Goal: Task Accomplishment & Management: Use online tool/utility

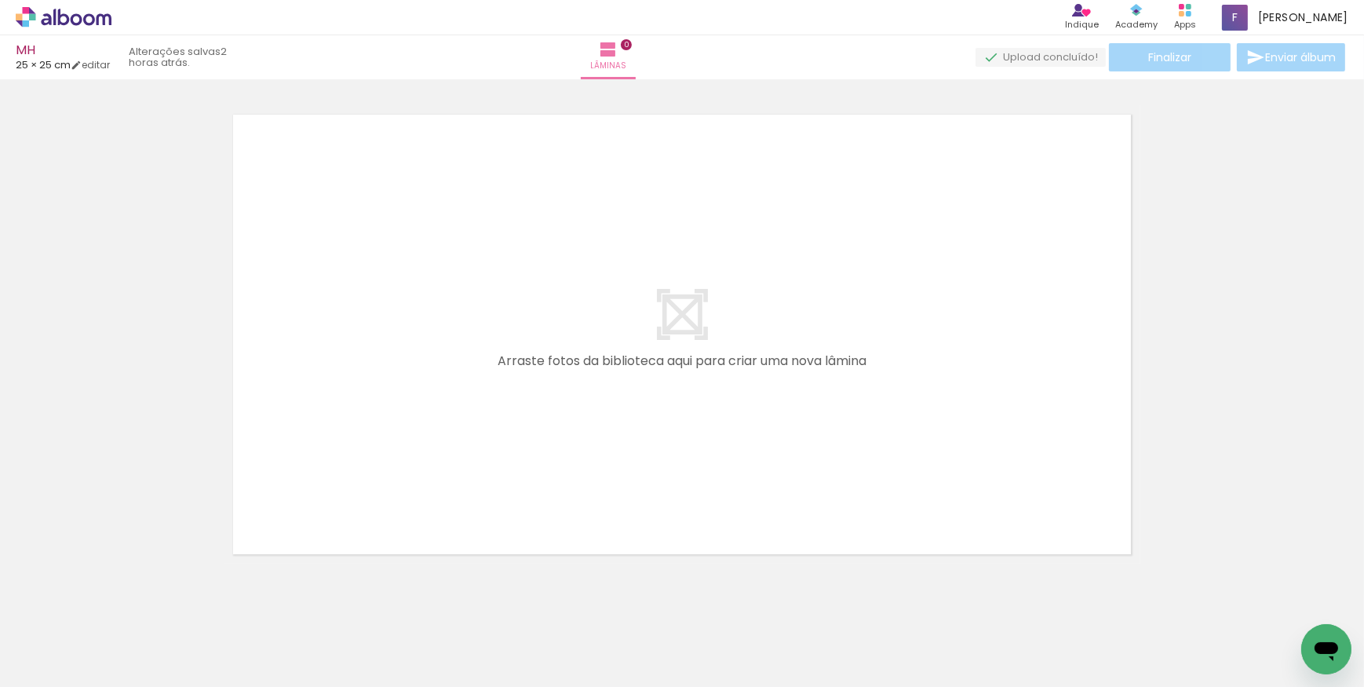
scroll to position [0, 9496]
click at [78, 660] on span "Adicionar Fotos" at bounding box center [55, 665] width 47 height 17
click at [0, 0] on input "file" at bounding box center [0, 0] width 0 height 0
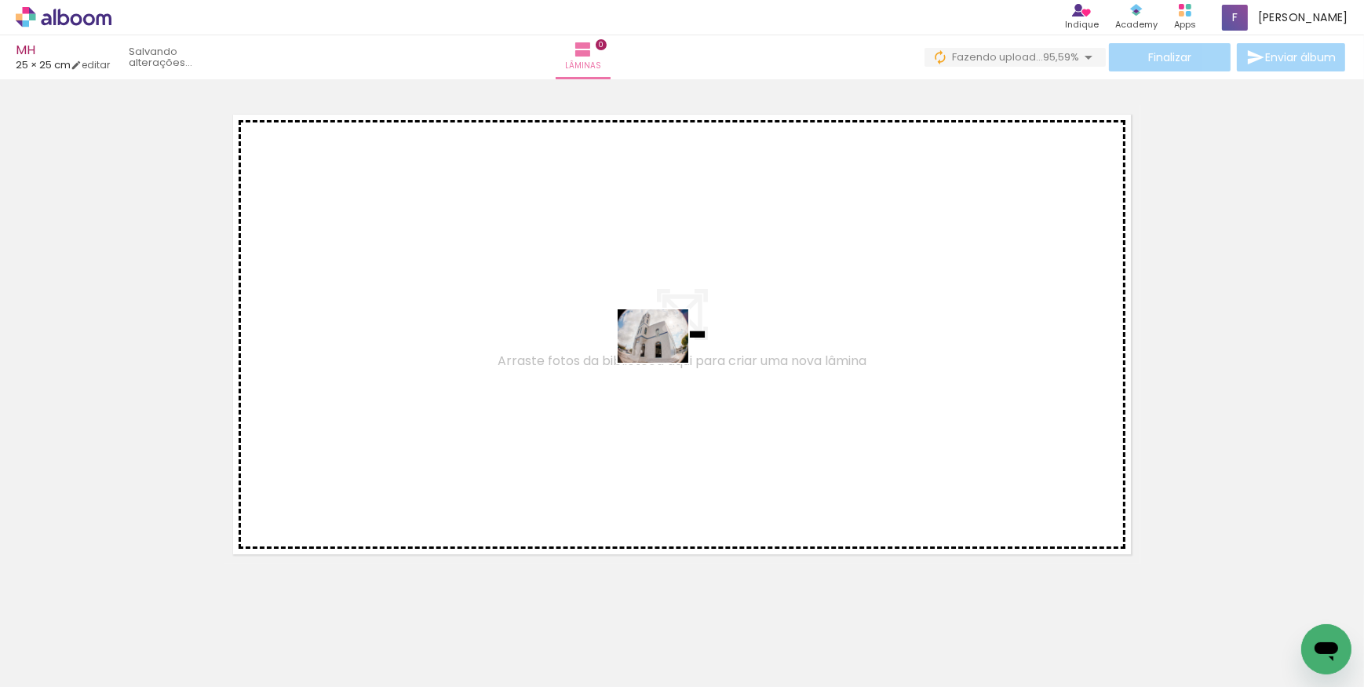
drag, startPoint x: 700, startPoint y: 568, endPoint x: 665, endPoint y: 356, distance: 214.8
click at [665, 356] on quentale-workspace at bounding box center [682, 343] width 1364 height 687
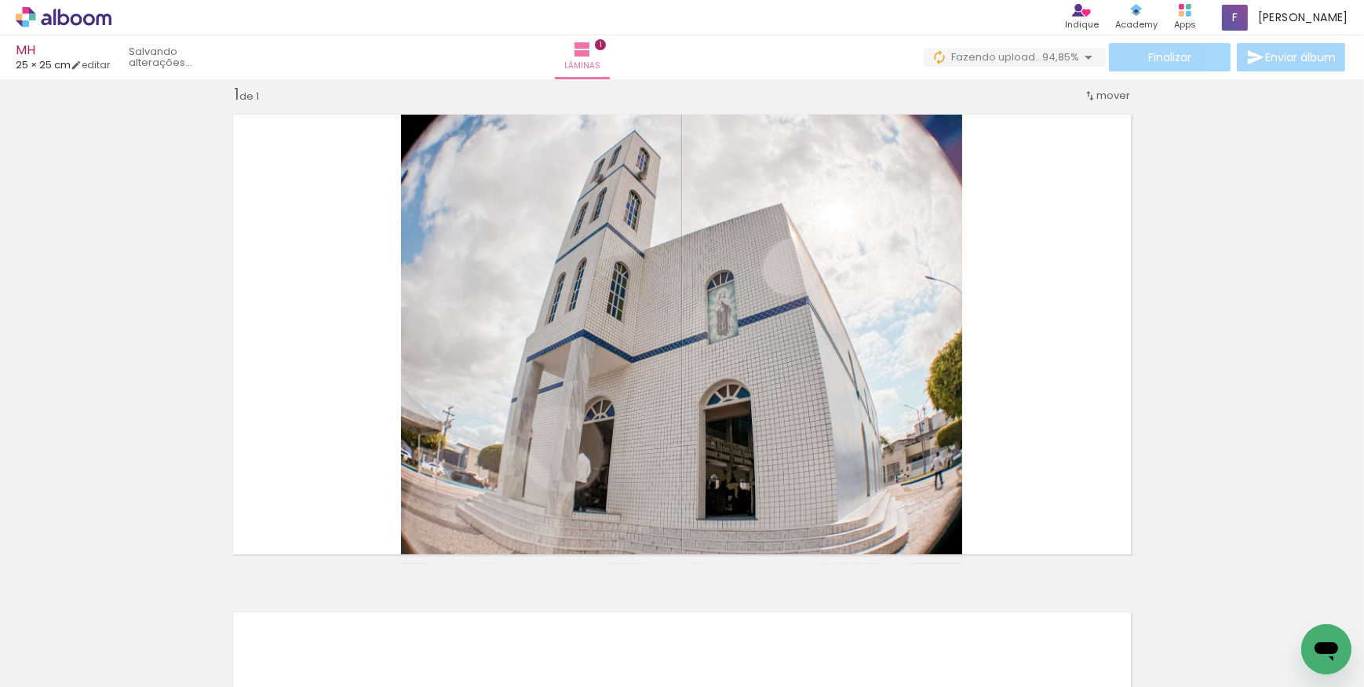
scroll to position [20, 0]
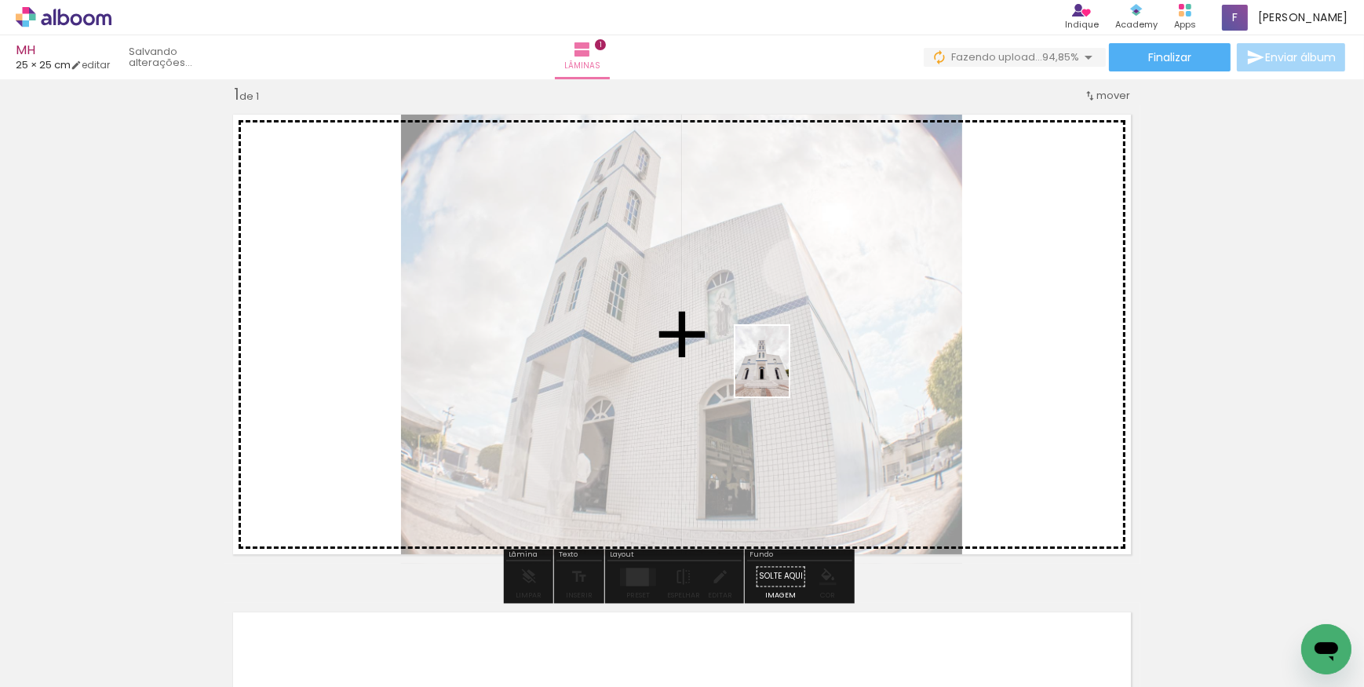
drag, startPoint x: 792, startPoint y: 663, endPoint x: 783, endPoint y: 373, distance: 289.9
click at [783, 373] on quentale-workspace at bounding box center [682, 343] width 1364 height 687
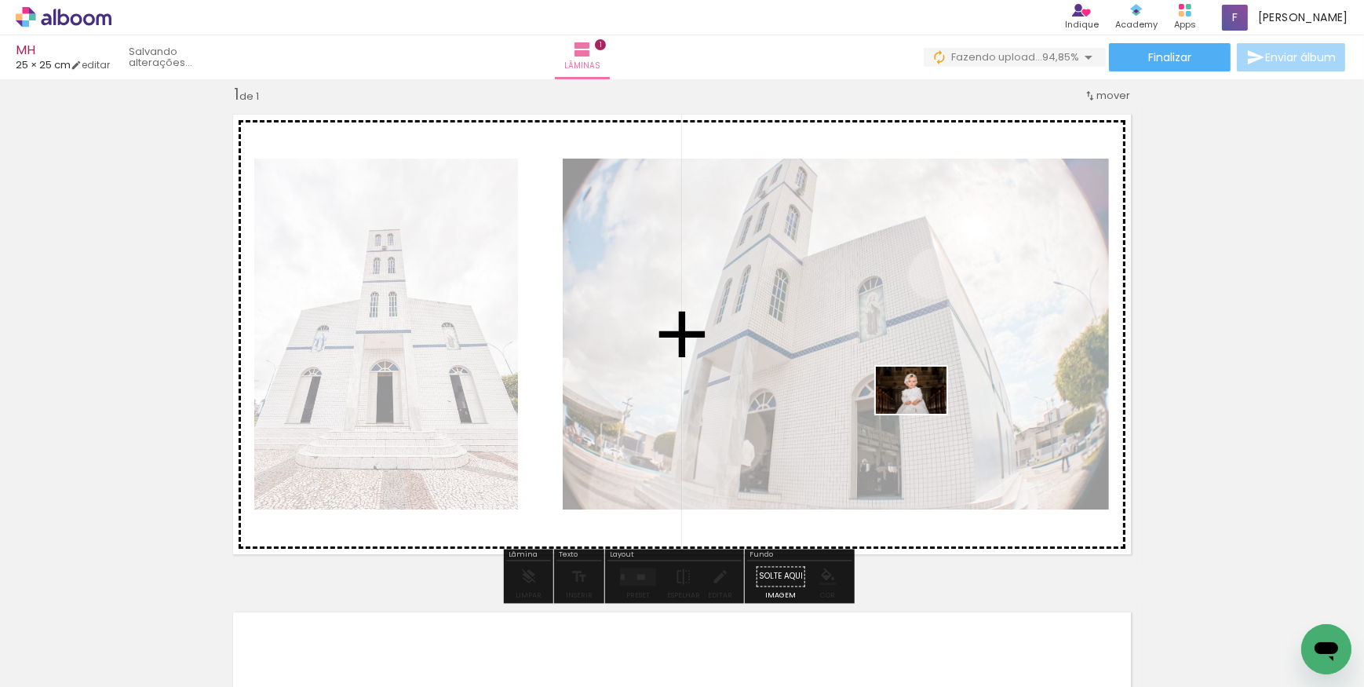
drag, startPoint x: 890, startPoint y: 641, endPoint x: 921, endPoint y: 408, distance: 234.5
click at [921, 408] on quentale-workspace at bounding box center [682, 343] width 1364 height 687
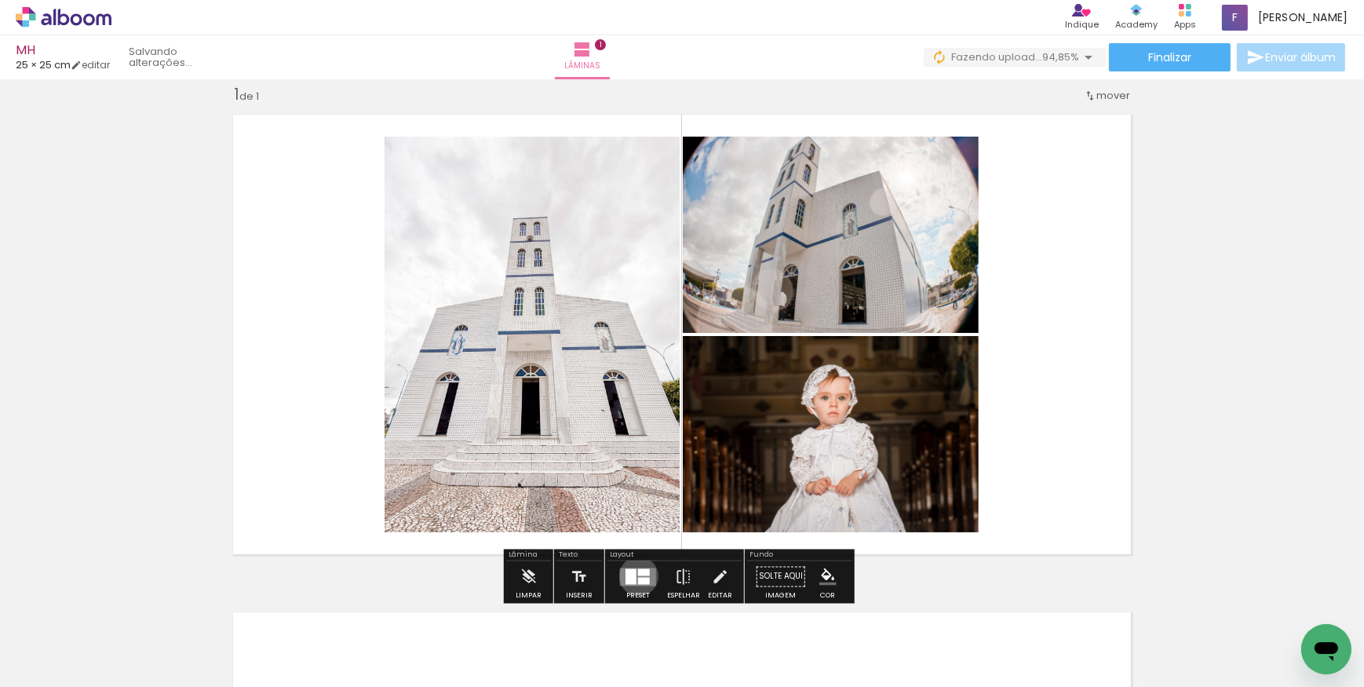
click at [638, 577] on div at bounding box center [644, 580] width 12 height 7
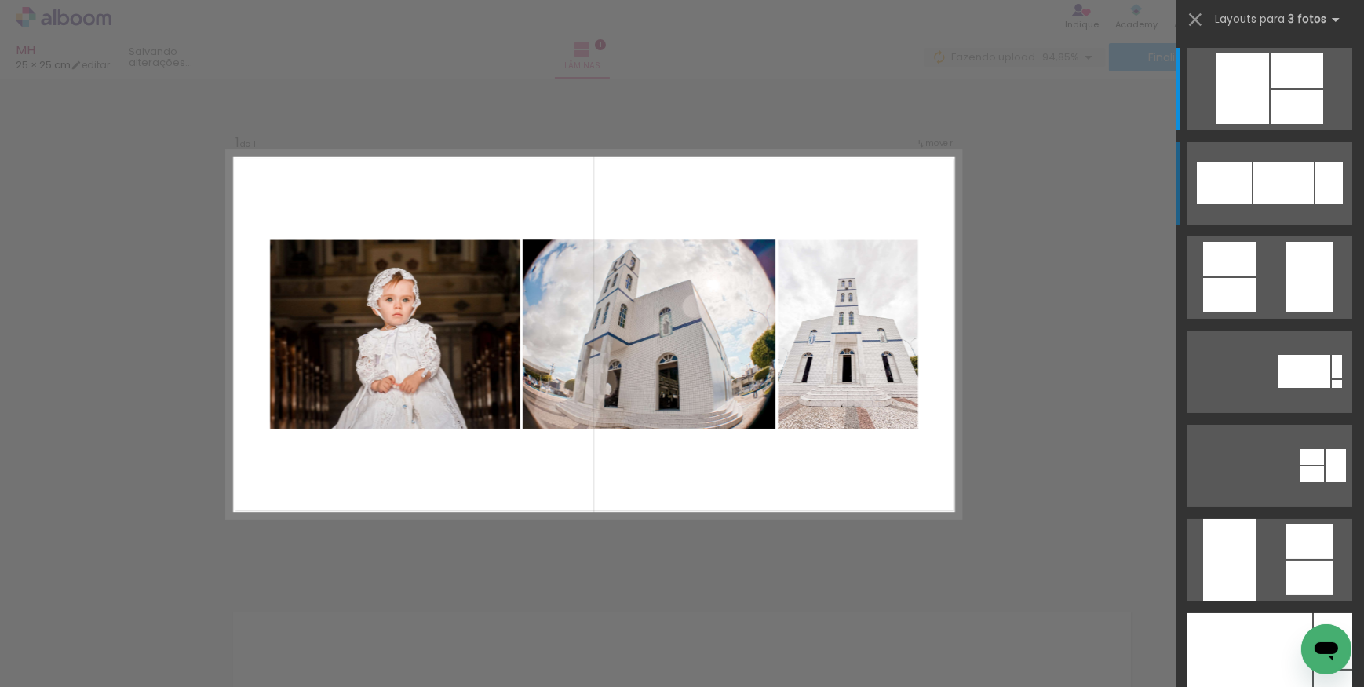
click at [1272, 177] on div at bounding box center [1284, 183] width 60 height 42
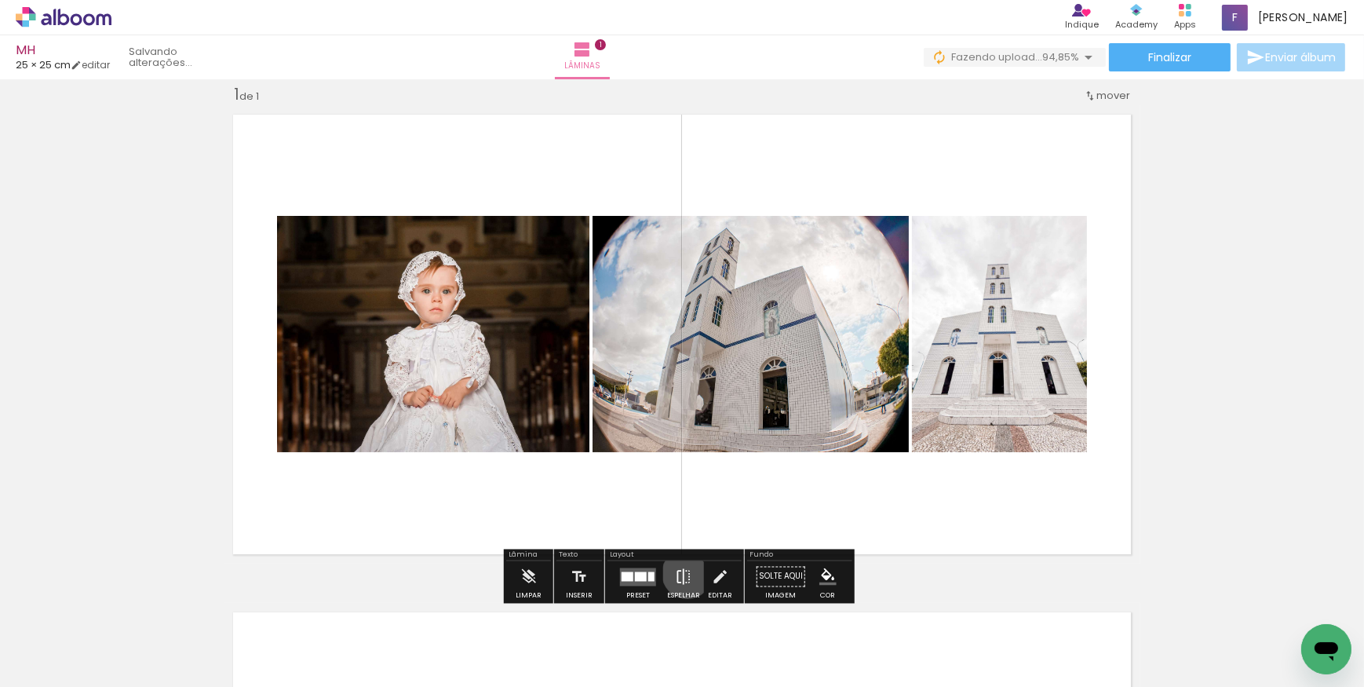
click at [684, 573] on iron-icon at bounding box center [683, 576] width 17 height 31
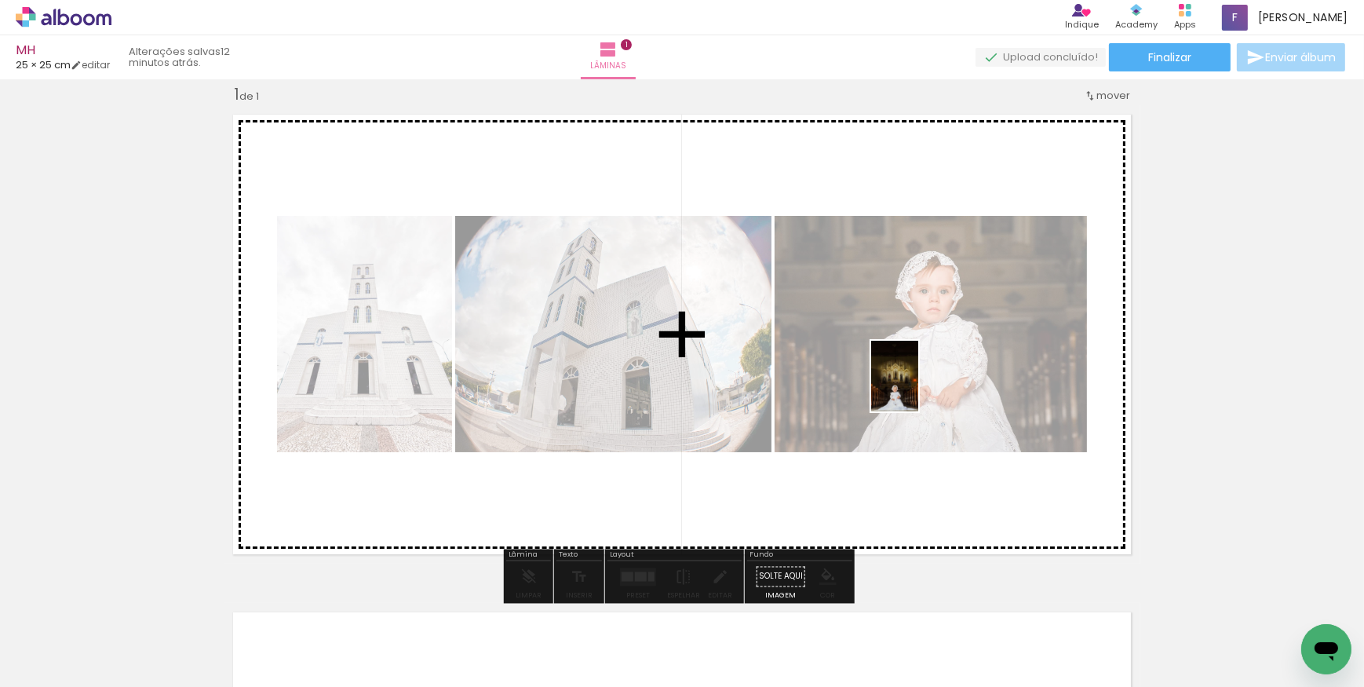
drag, startPoint x: 974, startPoint y: 658, endPoint x: 908, endPoint y: 337, distance: 327.8
click at [908, 337] on quentale-workspace at bounding box center [682, 343] width 1364 height 687
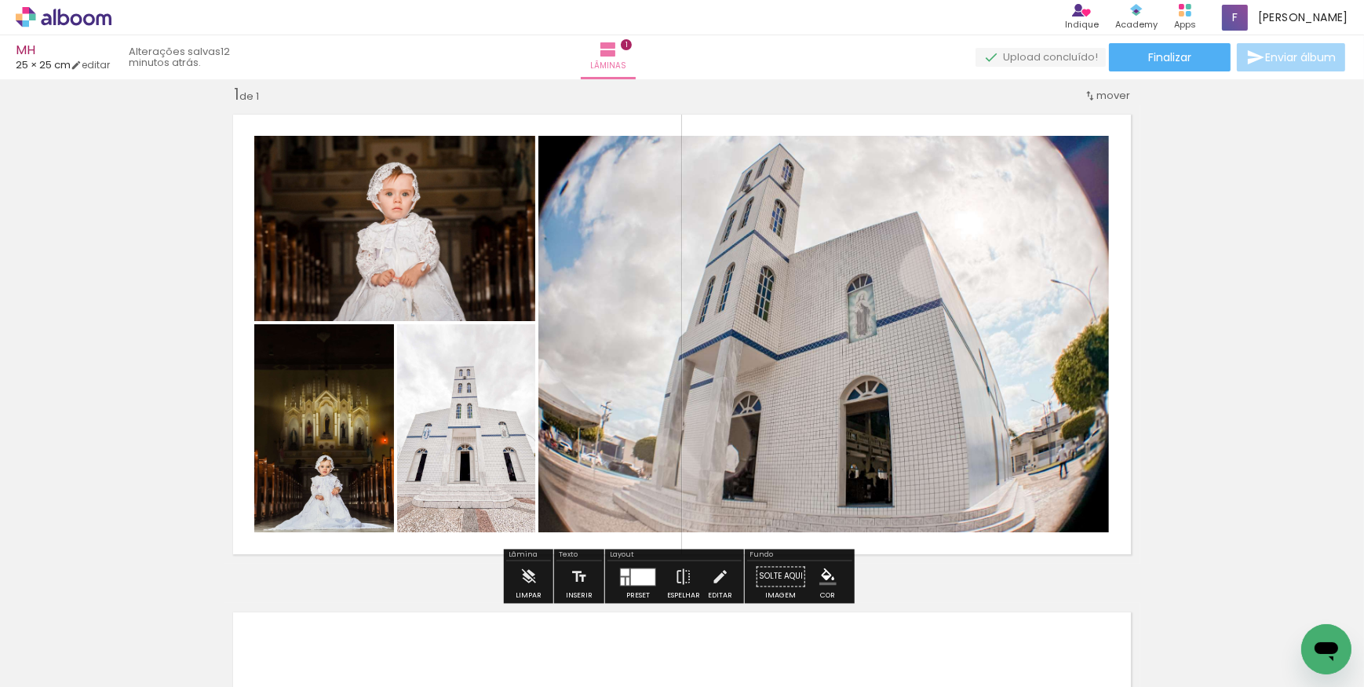
click at [631, 574] on div at bounding box center [643, 576] width 24 height 16
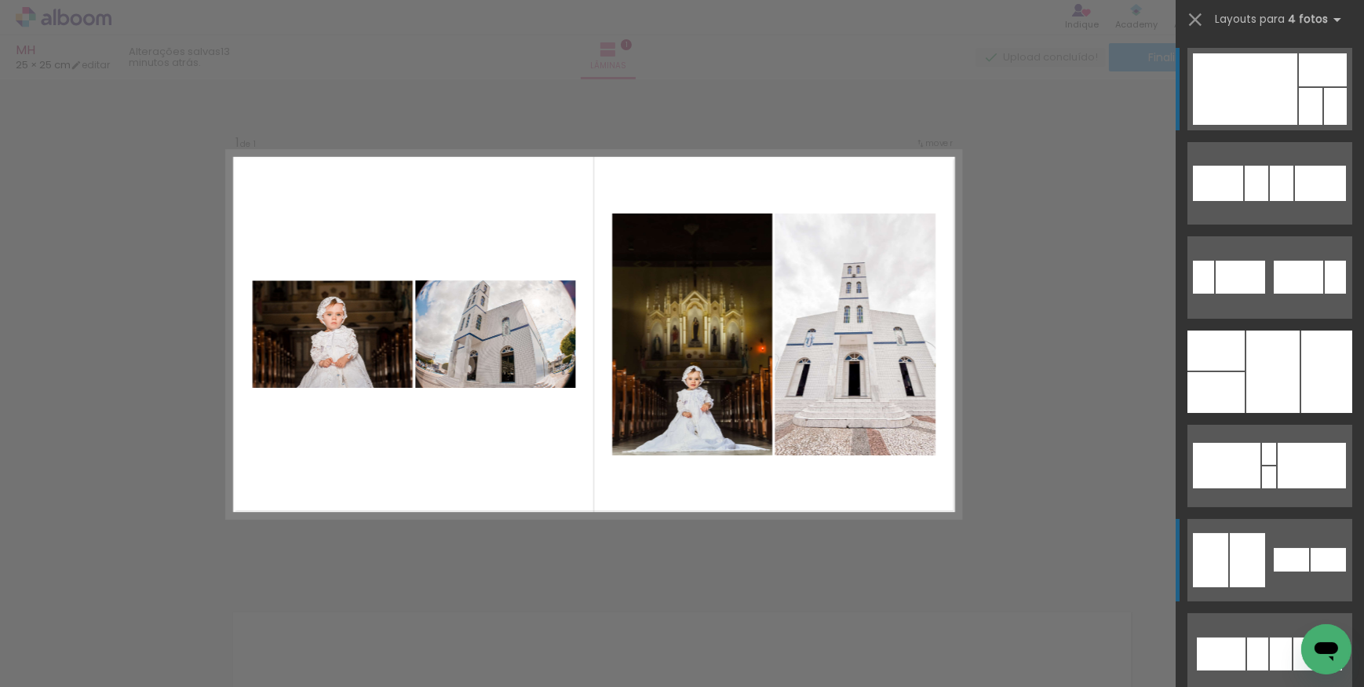
click at [1284, 561] on div at bounding box center [1291, 560] width 35 height 24
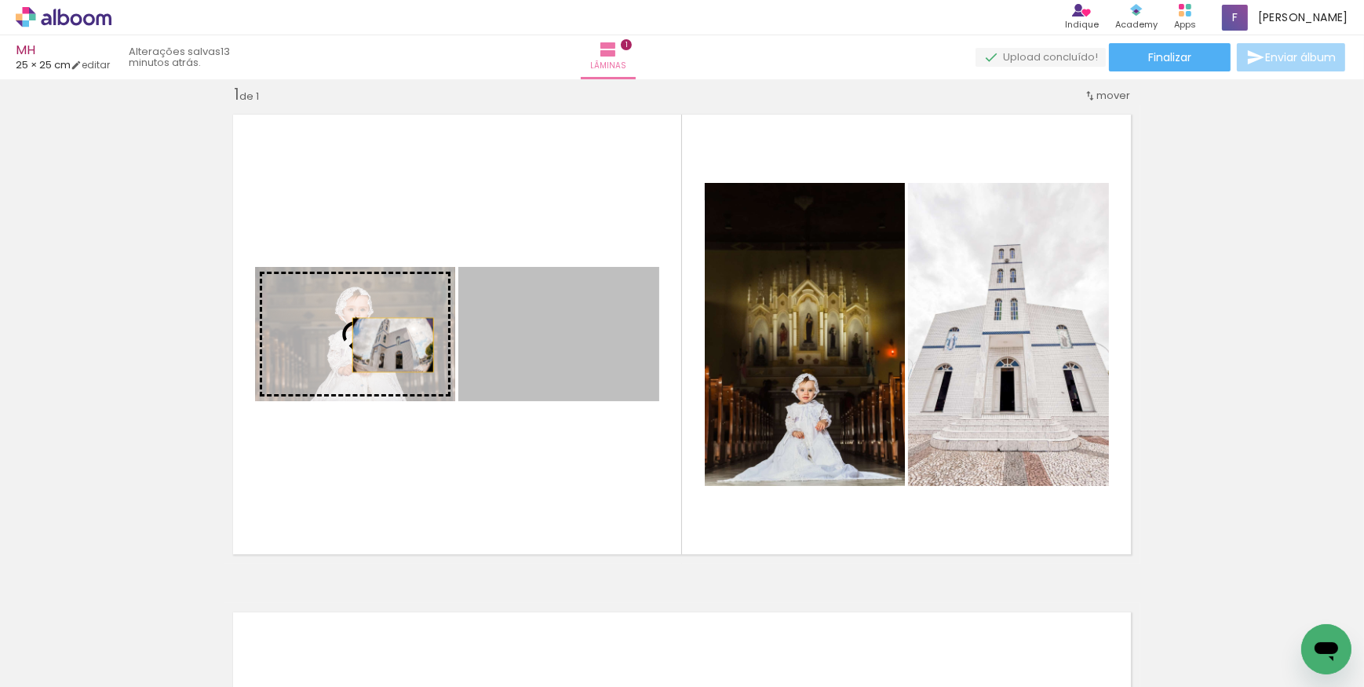
drag, startPoint x: 577, startPoint y: 342, endPoint x: 378, endPoint y: 345, distance: 198.7
click at [0, 0] on slot at bounding box center [0, 0] width 0 height 0
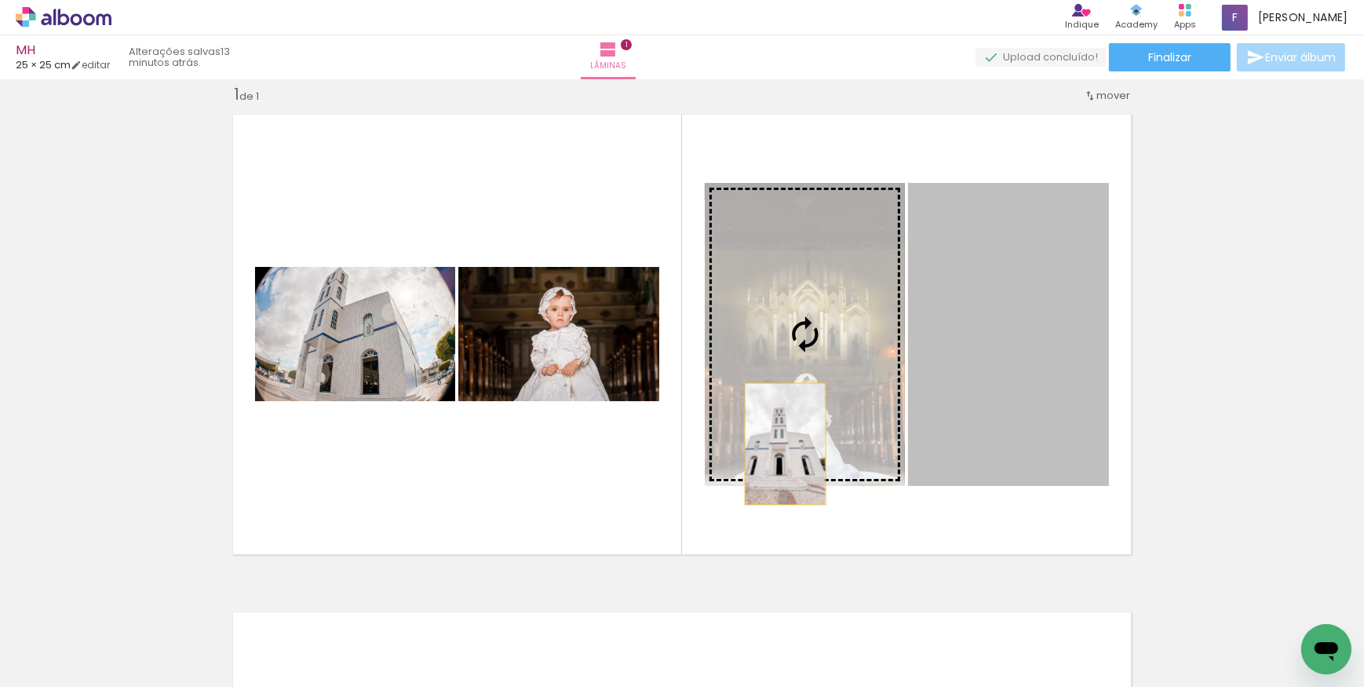
drag, startPoint x: 999, startPoint y: 448, endPoint x: 759, endPoint y: 442, distance: 239.5
click at [0, 0] on slot at bounding box center [0, 0] width 0 height 0
click at [759, 442] on quentale-photo at bounding box center [805, 334] width 200 height 303
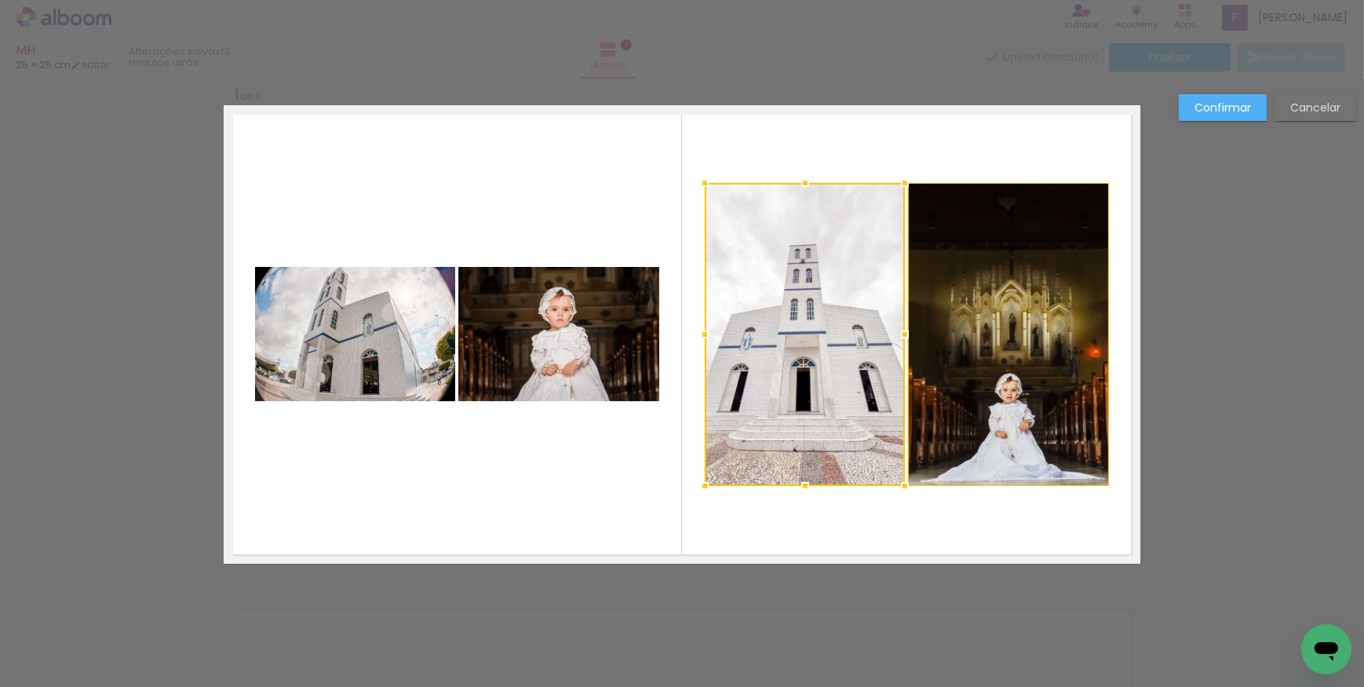
click at [0, 0] on slot "Confirmar" at bounding box center [0, 0] width 0 height 0
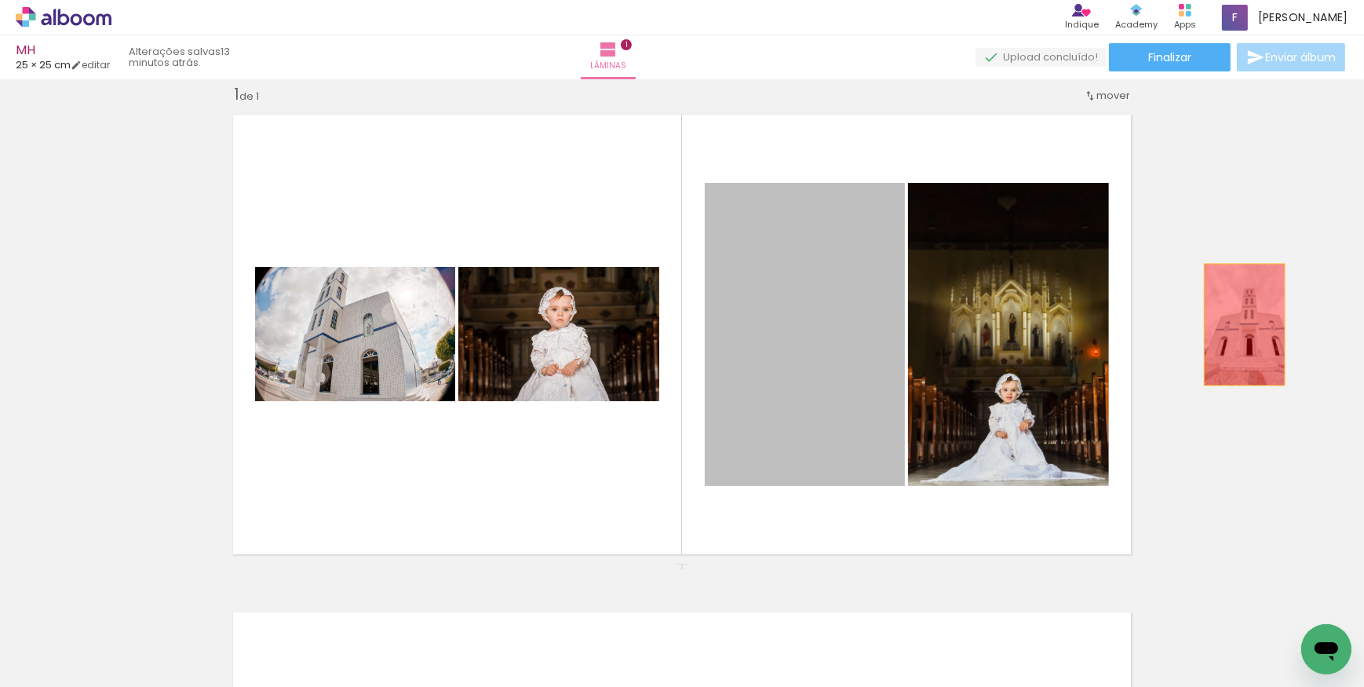
drag, startPoint x: 837, startPoint y: 331, endPoint x: 1240, endPoint y: 324, distance: 403.6
click at [1240, 324] on div "Inserir lâmina 1 de 1" at bounding box center [682, 563] width 1364 height 996
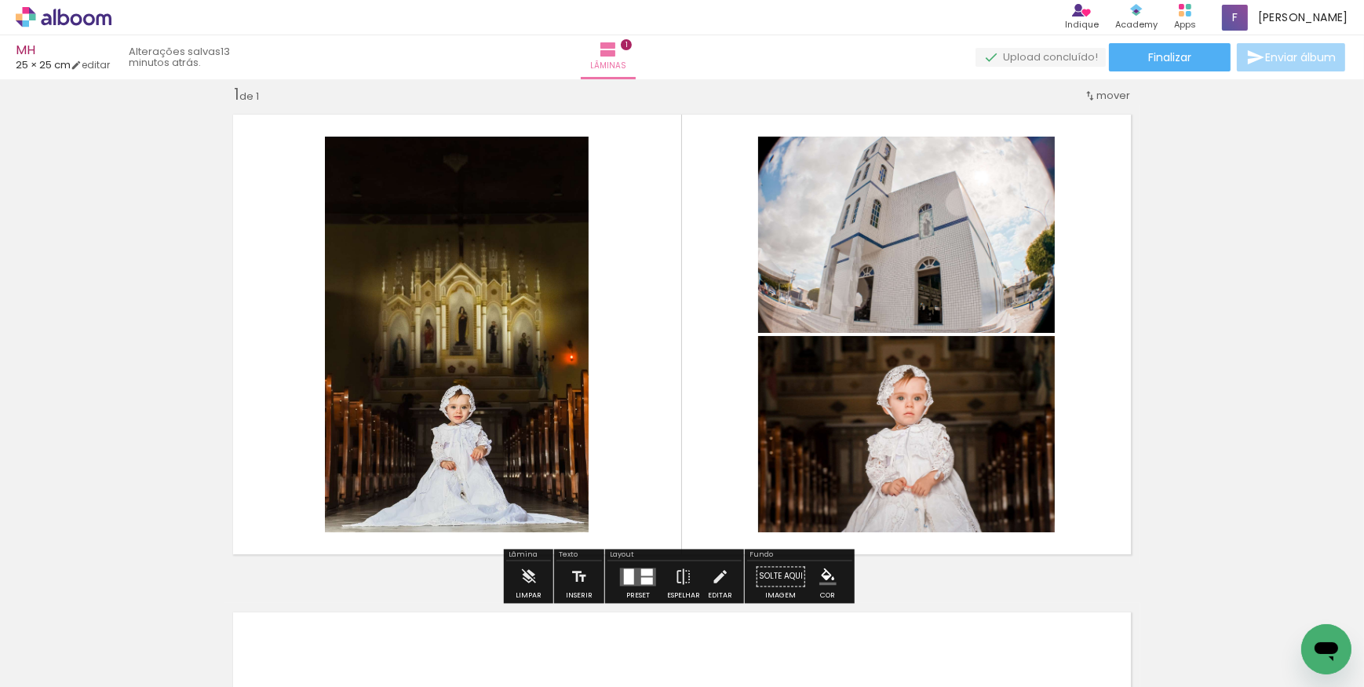
click at [634, 573] on quentale-layouter at bounding box center [638, 577] width 36 height 18
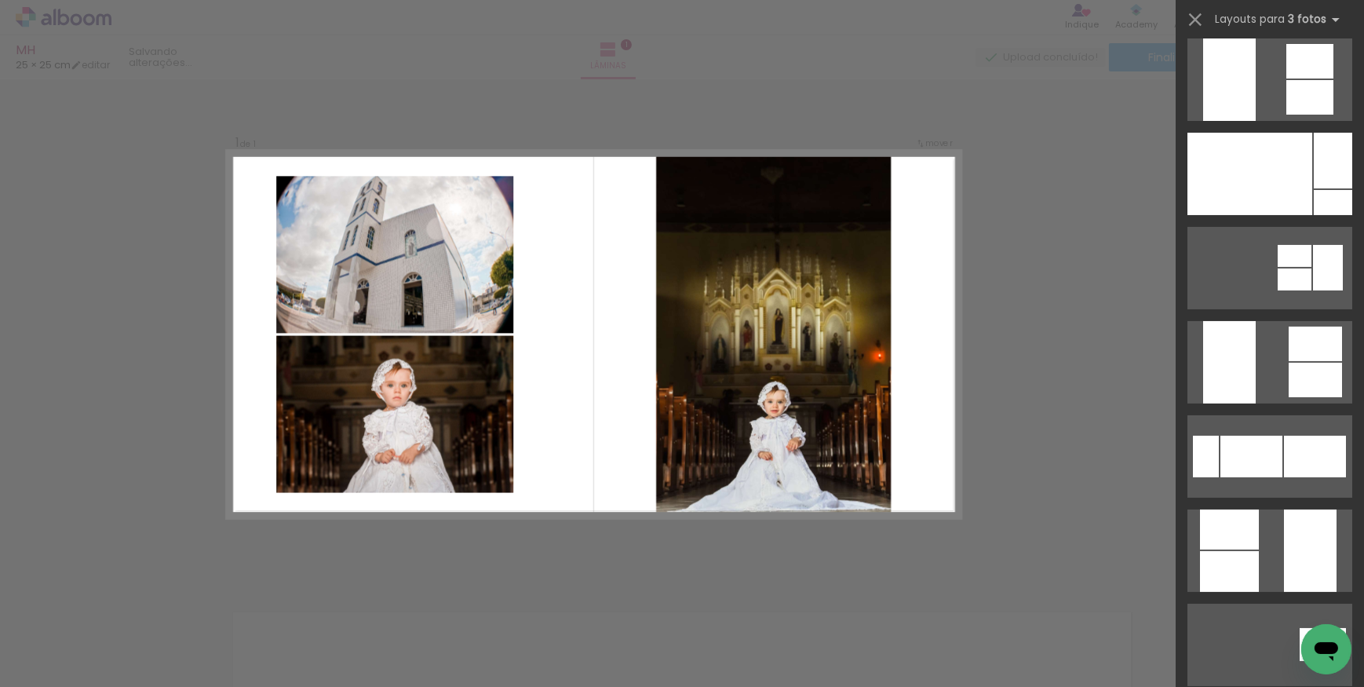
scroll to position [285, 0]
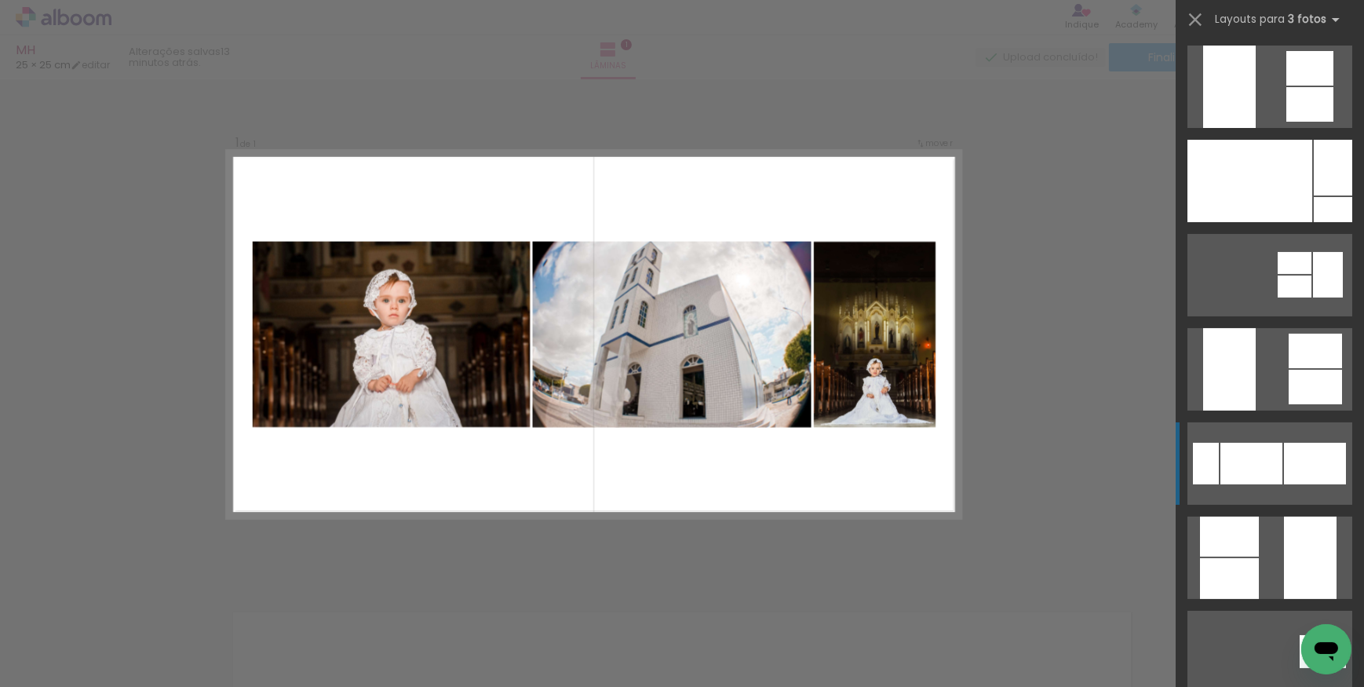
click at [1298, 460] on div at bounding box center [1315, 464] width 62 height 42
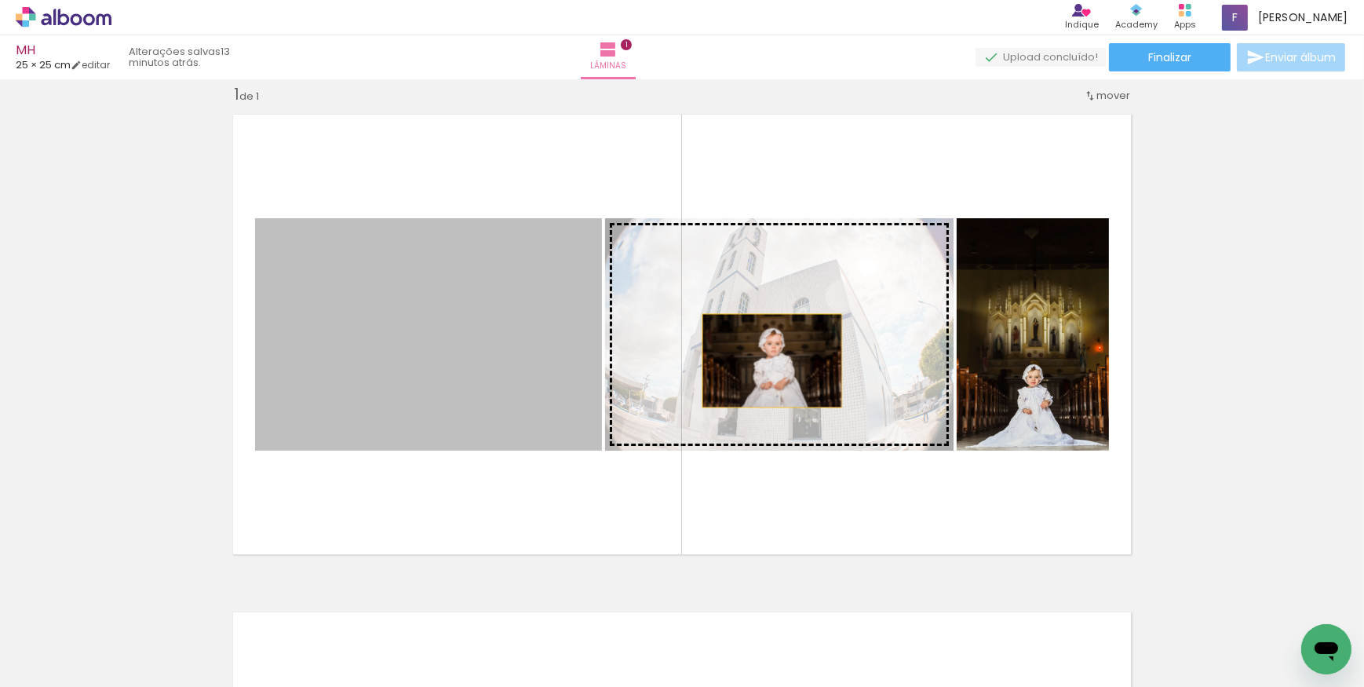
drag, startPoint x: 442, startPoint y: 376, endPoint x: 767, endPoint y: 360, distance: 325.4
click at [0, 0] on slot at bounding box center [0, 0] width 0 height 0
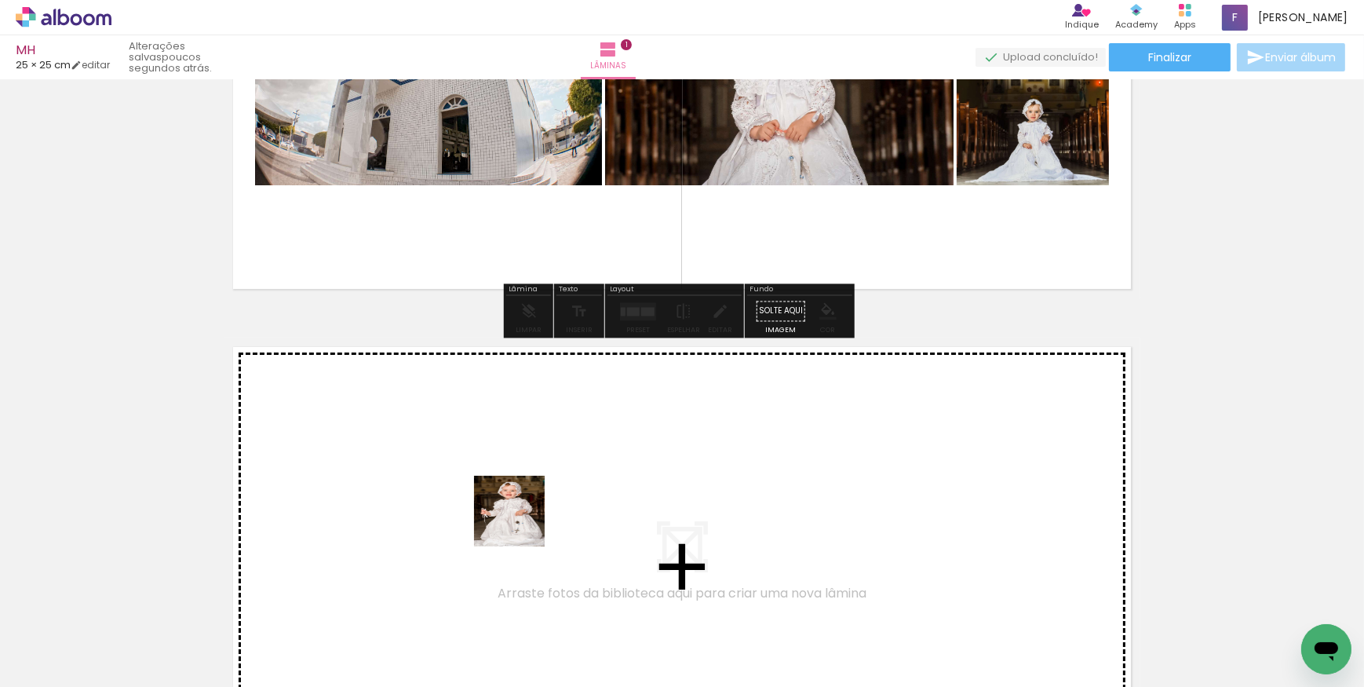
drag, startPoint x: 520, startPoint y: 564, endPoint x: 547, endPoint y: 594, distance: 41.1
click at [521, 519] on quentale-workspace at bounding box center [682, 343] width 1364 height 687
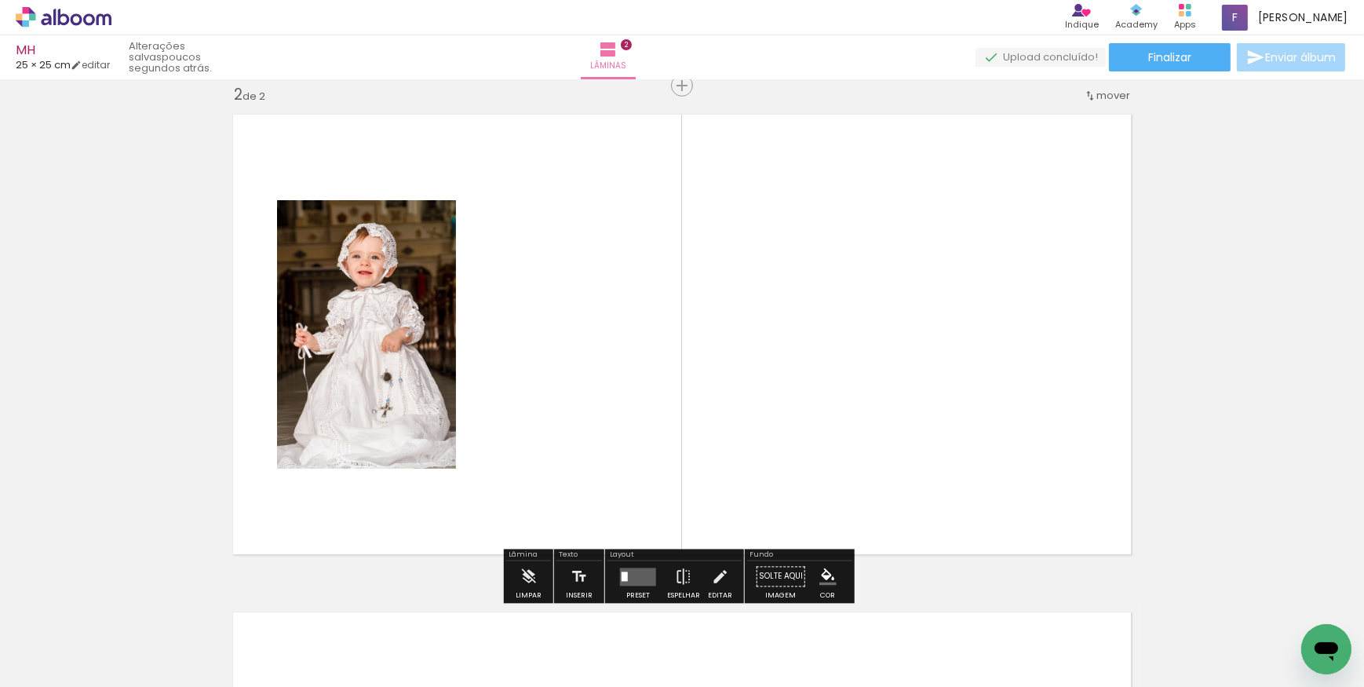
scroll to position [518, 0]
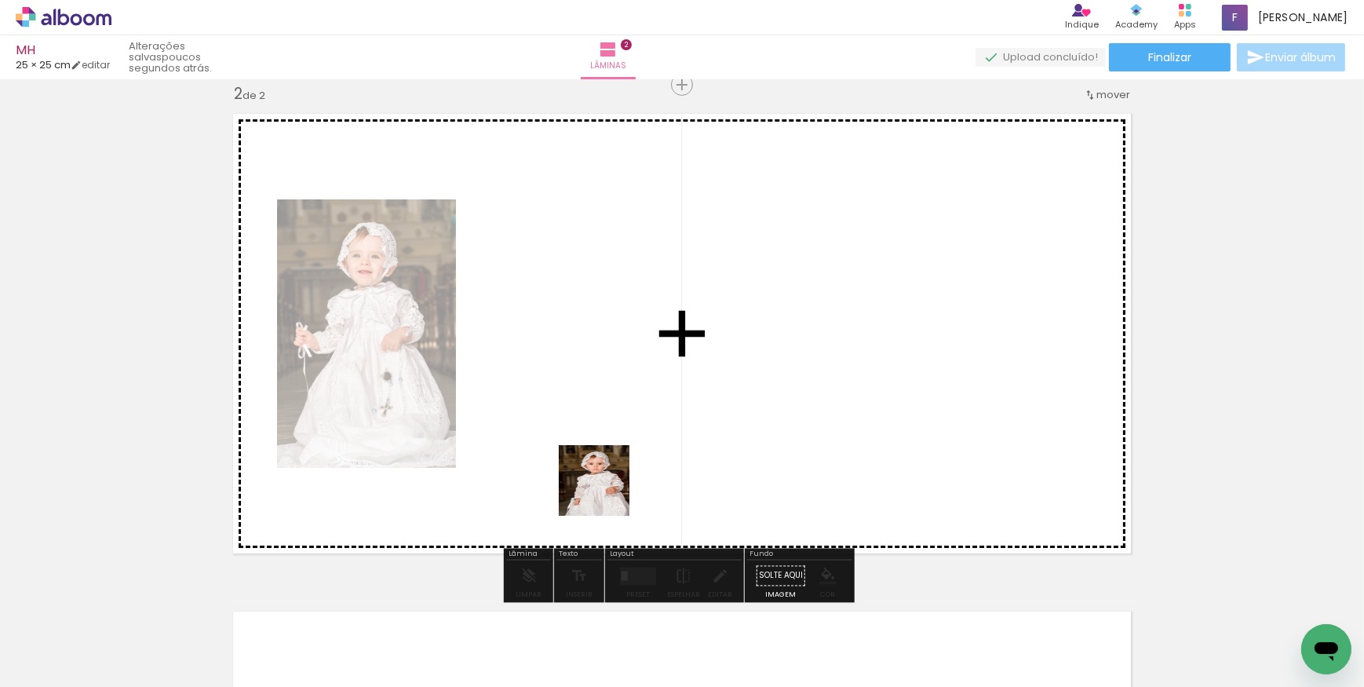
drag, startPoint x: 605, startPoint y: 622, endPoint x: 606, endPoint y: 433, distance: 188.4
click at [606, 433] on quentale-workspace at bounding box center [682, 343] width 1364 height 687
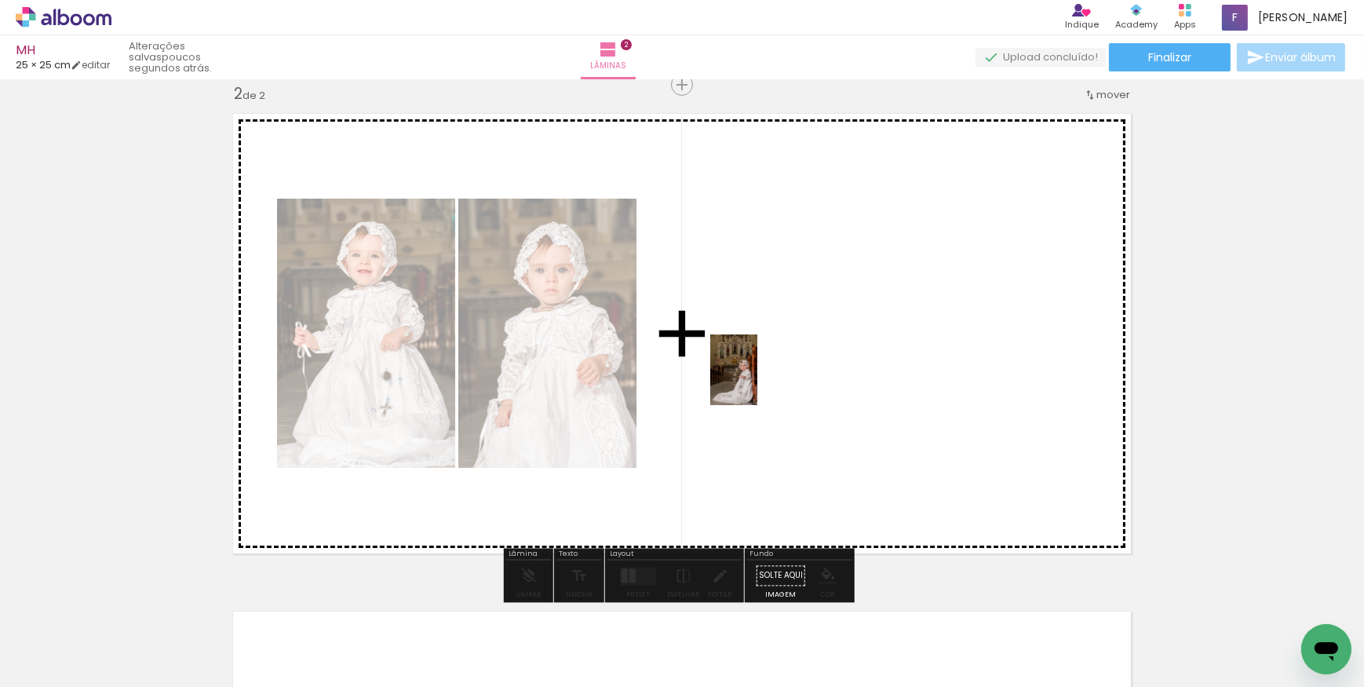
drag, startPoint x: 714, startPoint y: 583, endPoint x: 758, endPoint y: 382, distance: 206.5
click at [758, 382] on quentale-workspace at bounding box center [682, 343] width 1364 height 687
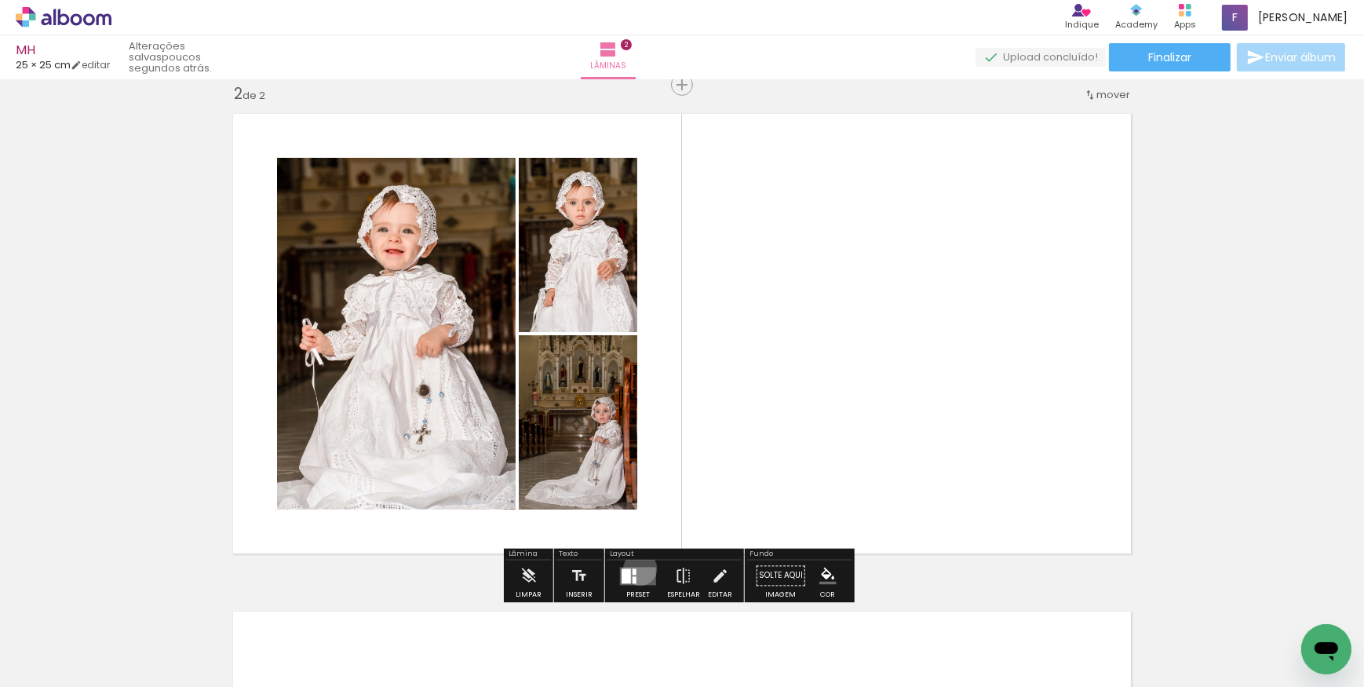
click at [637, 568] on quentale-layouter at bounding box center [638, 576] width 36 height 18
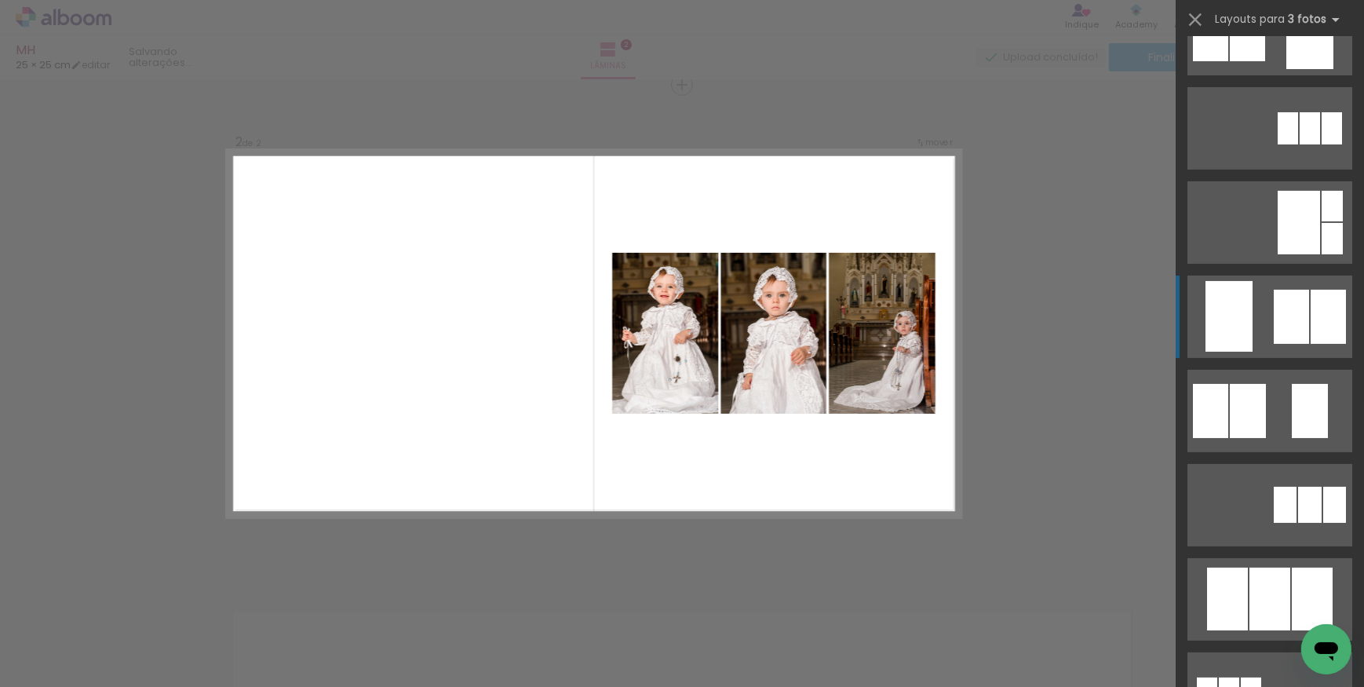
scroll to position [356, 0]
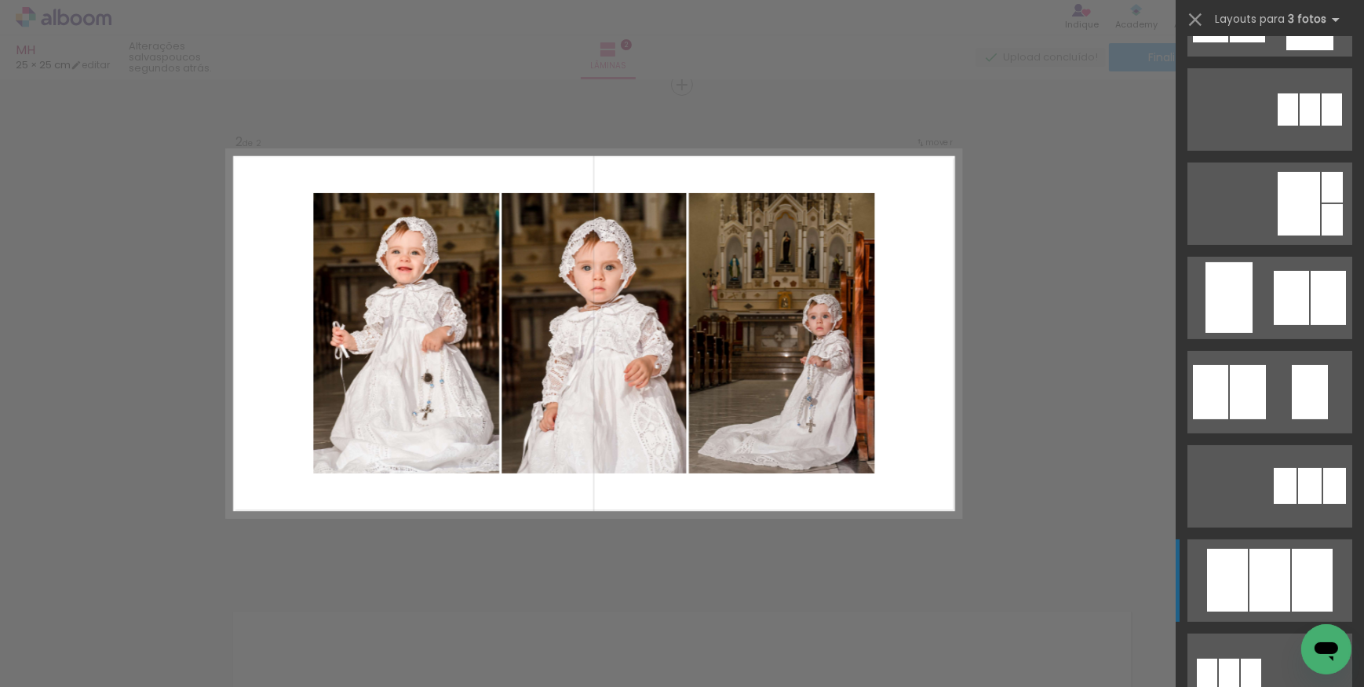
click at [1268, 560] on div at bounding box center [1270, 580] width 41 height 63
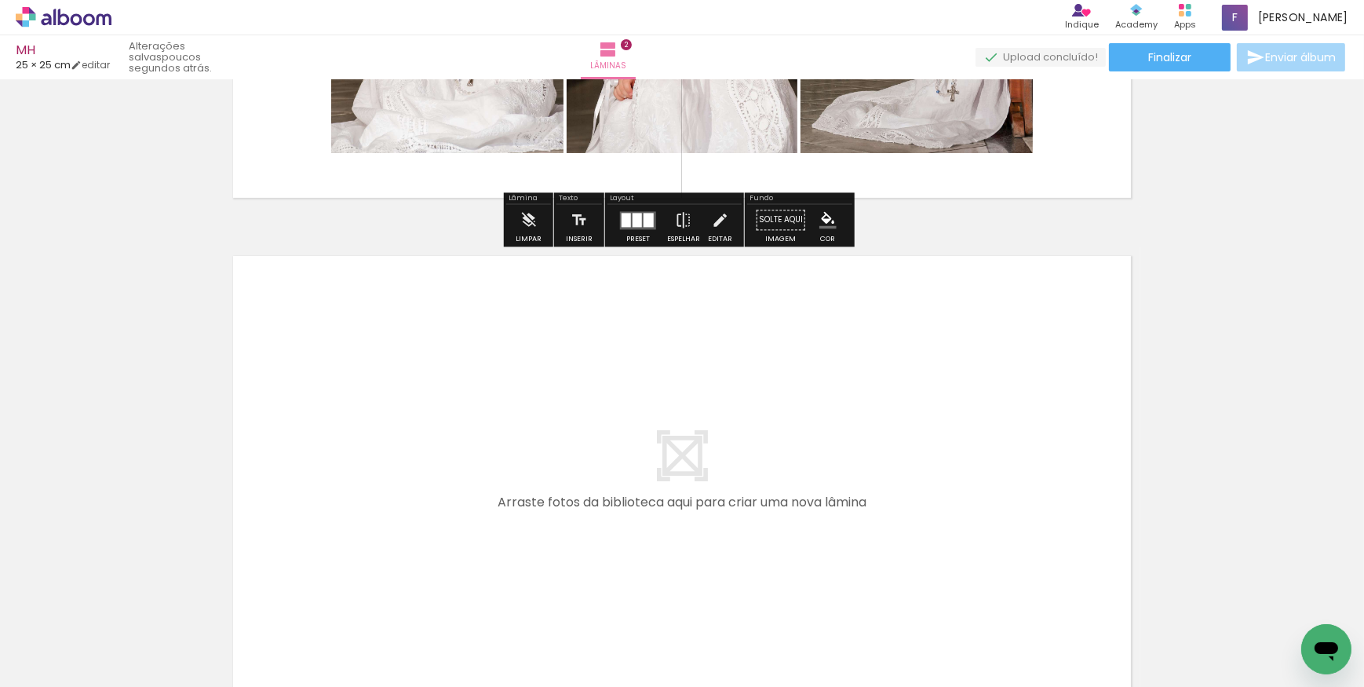
scroll to position [875, 0]
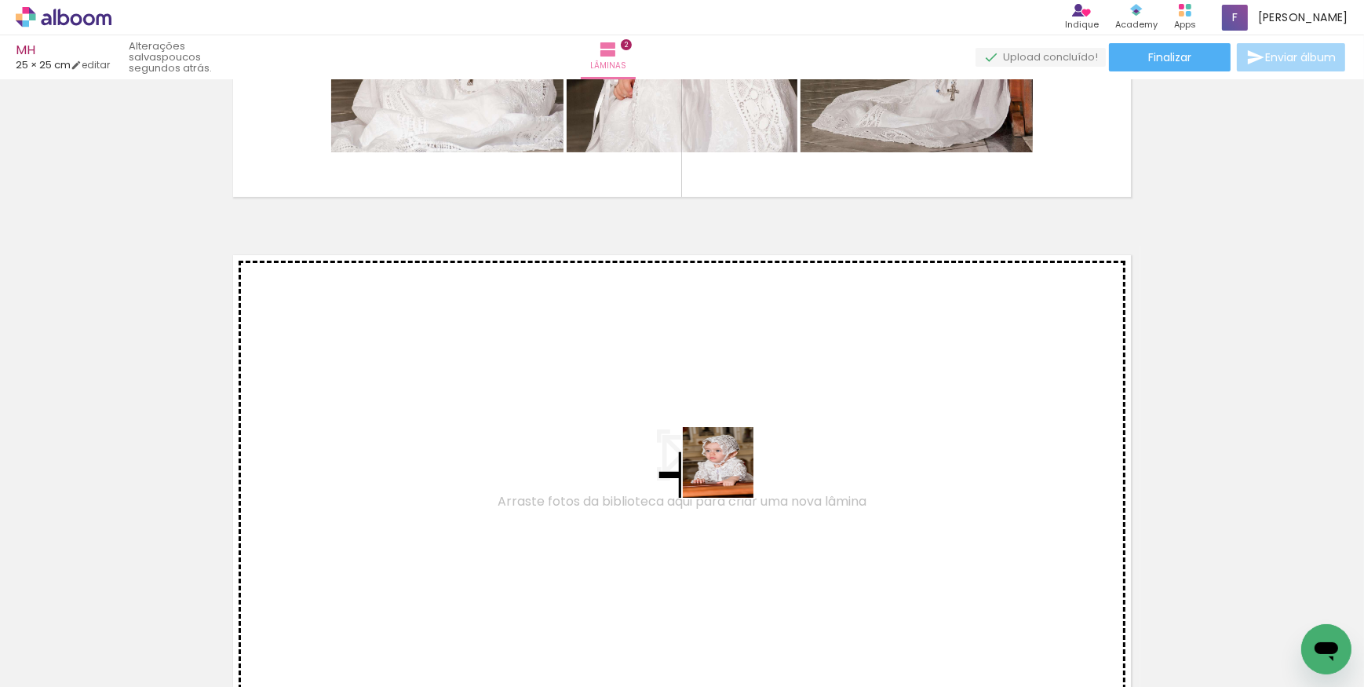
drag, startPoint x: 761, startPoint y: 634, endPoint x: 728, endPoint y: 464, distance: 173.5
click at [728, 464] on quentale-workspace at bounding box center [682, 343] width 1364 height 687
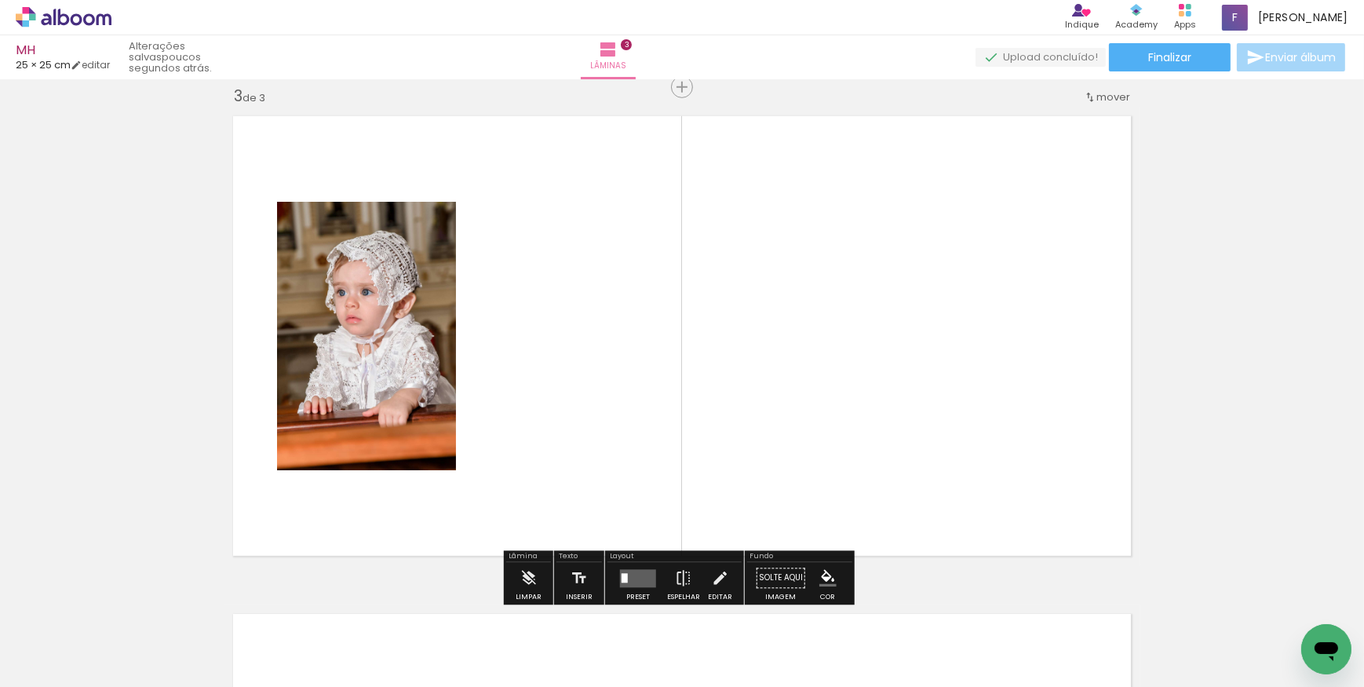
scroll to position [1015, 0]
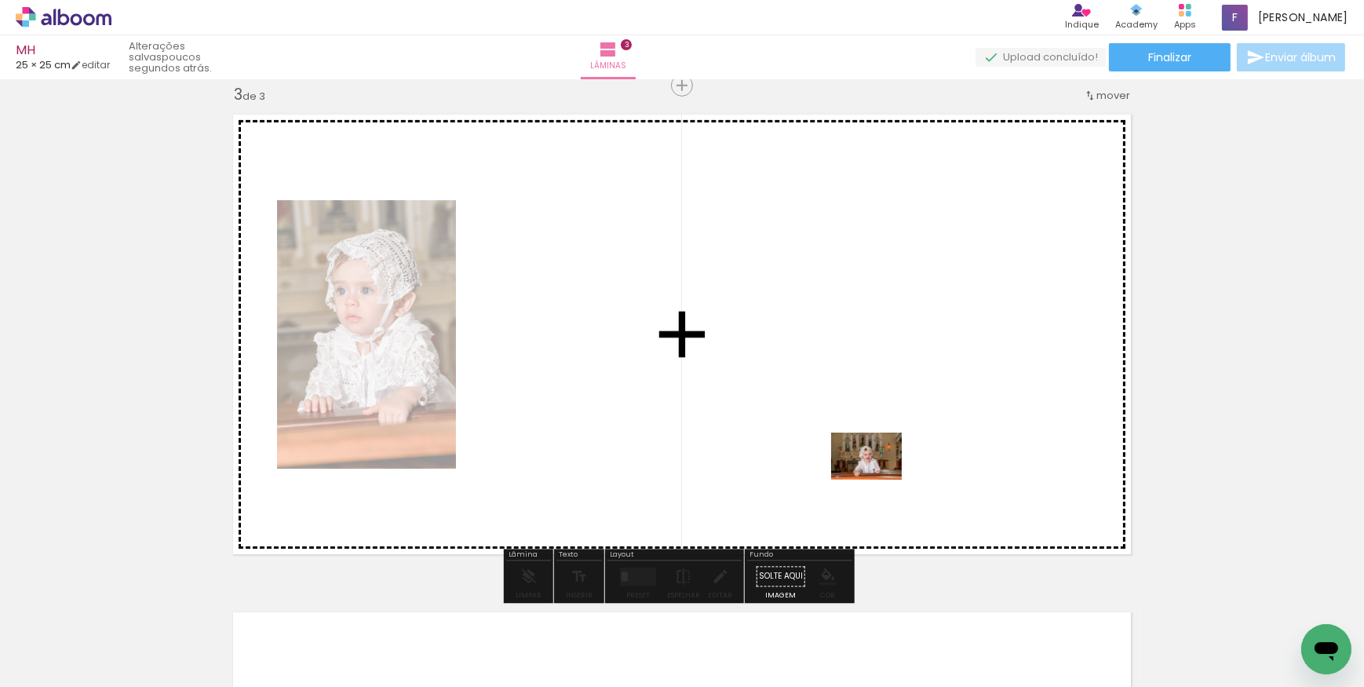
drag, startPoint x: 875, startPoint y: 630, endPoint x: 879, endPoint y: 480, distance: 150.0
click at [879, 480] on quentale-workspace at bounding box center [682, 343] width 1364 height 687
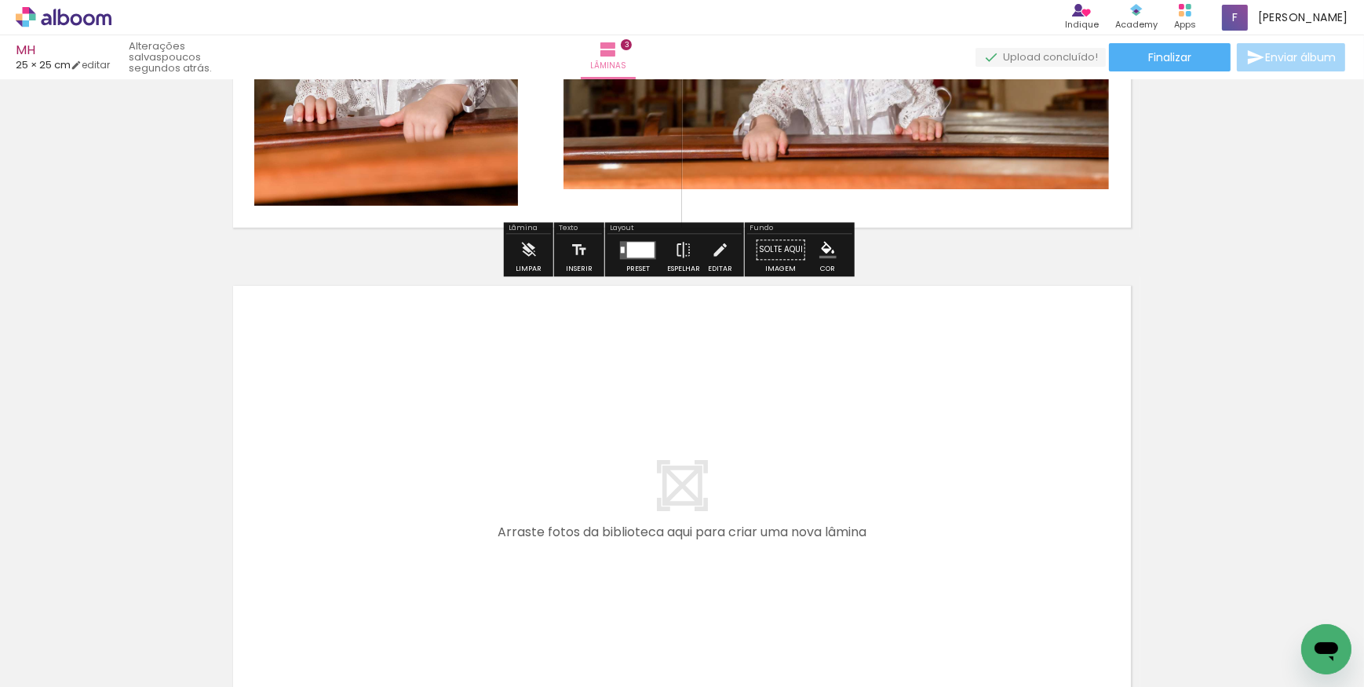
scroll to position [1372, 0]
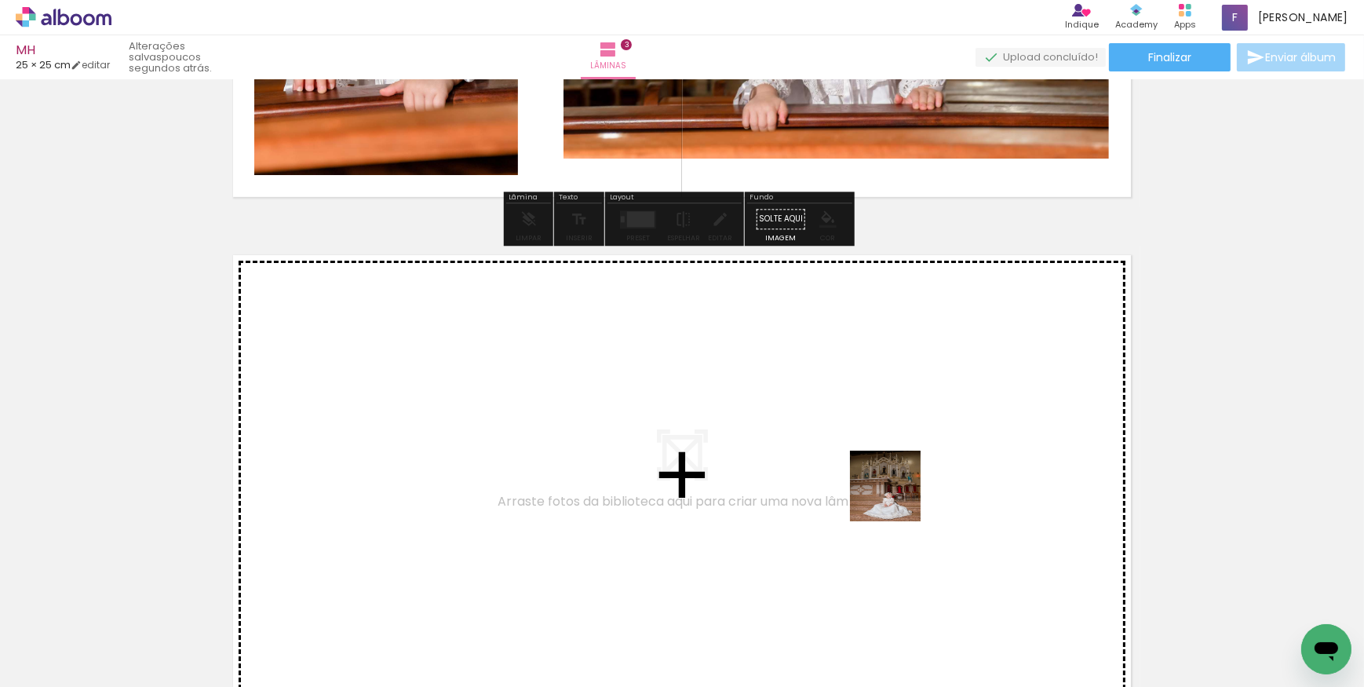
drag, startPoint x: 924, startPoint y: 551, endPoint x: 857, endPoint y: 455, distance: 117.4
click at [857, 455] on quentale-workspace at bounding box center [682, 343] width 1364 height 687
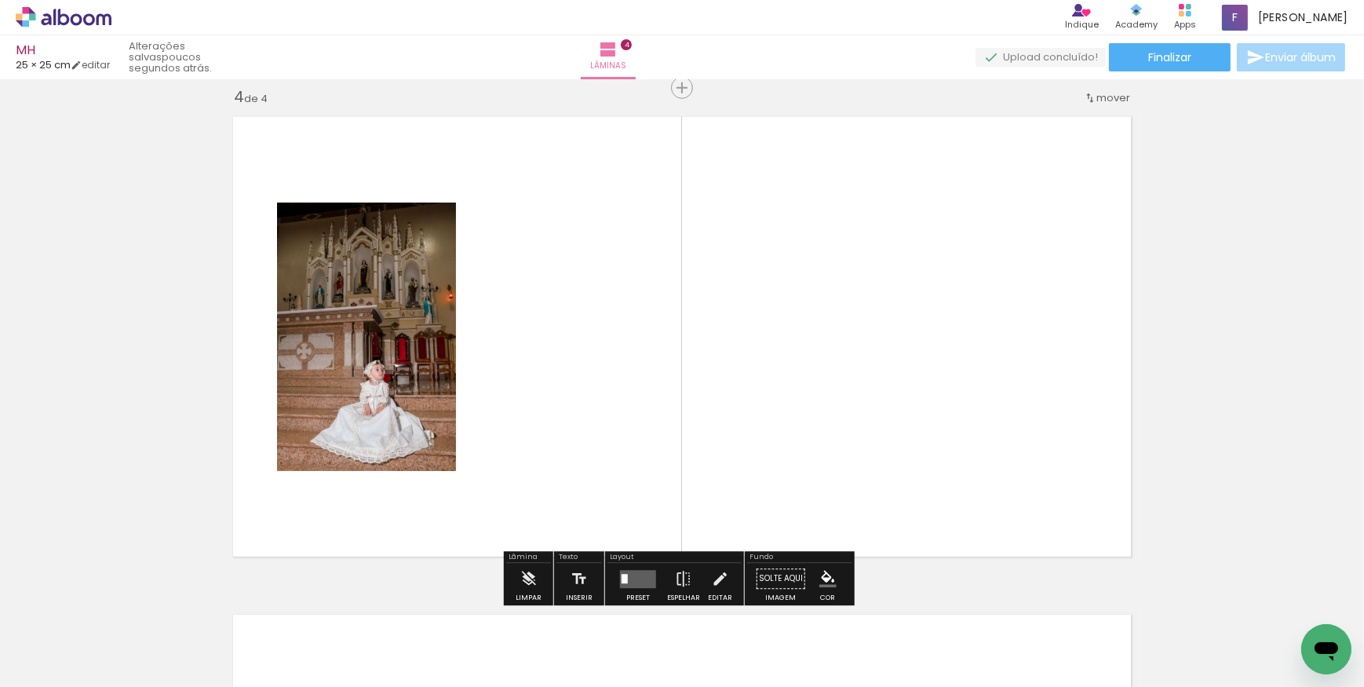
scroll to position [1513, 0]
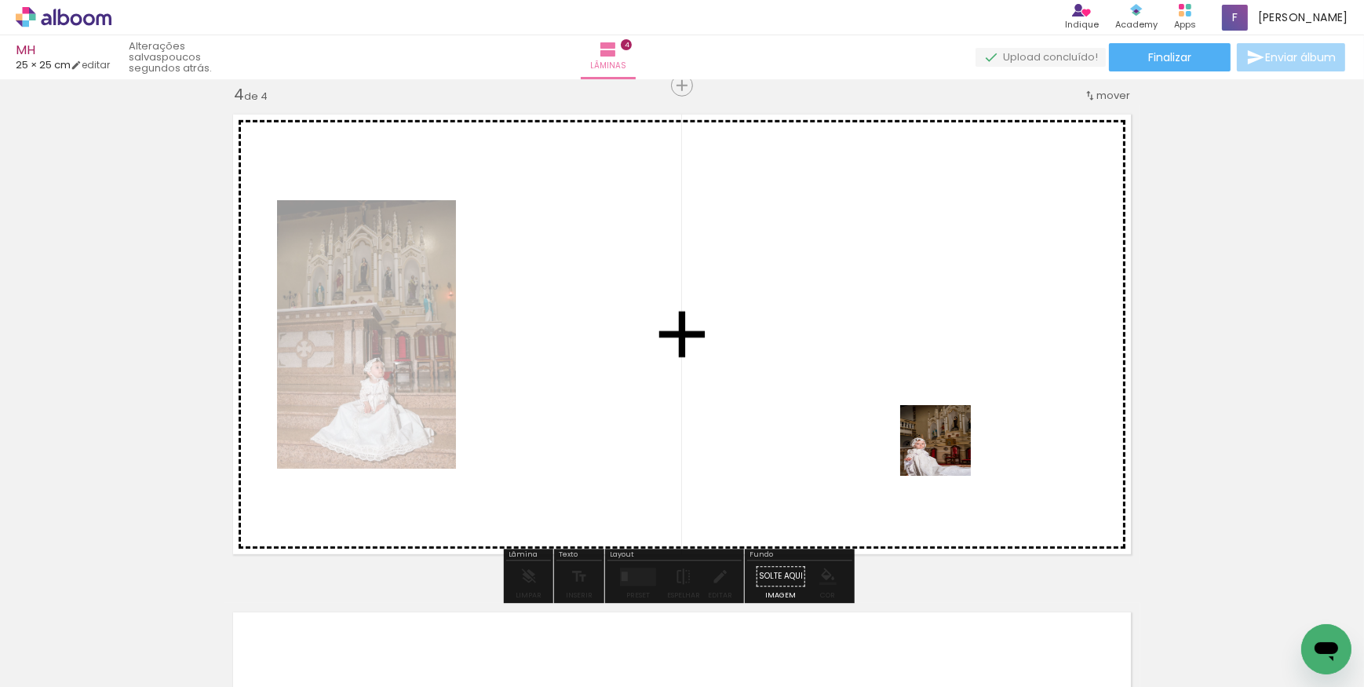
drag, startPoint x: 1098, startPoint y: 605, endPoint x: 888, endPoint y: 455, distance: 257.9
click at [856, 407] on quentale-workspace at bounding box center [682, 343] width 1364 height 687
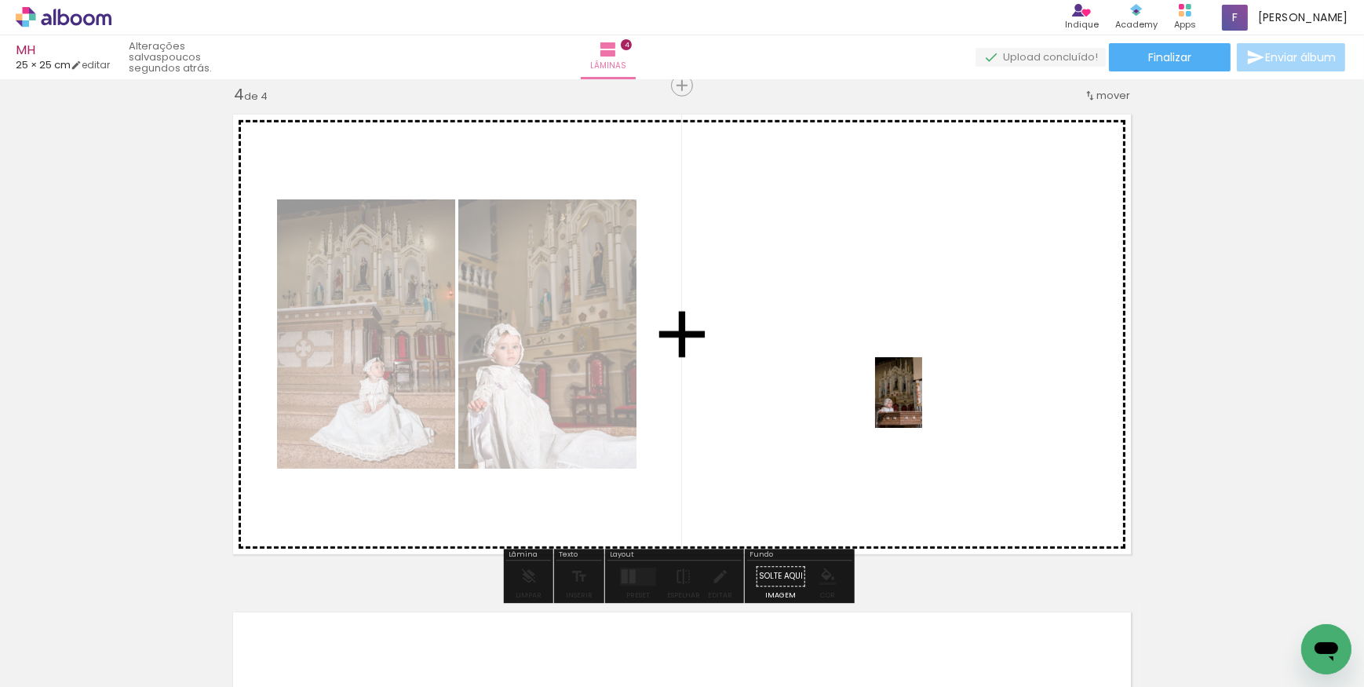
drag, startPoint x: 1210, startPoint y: 658, endPoint x: 934, endPoint y: 428, distance: 359.0
click at [918, 401] on quentale-workspace at bounding box center [682, 343] width 1364 height 687
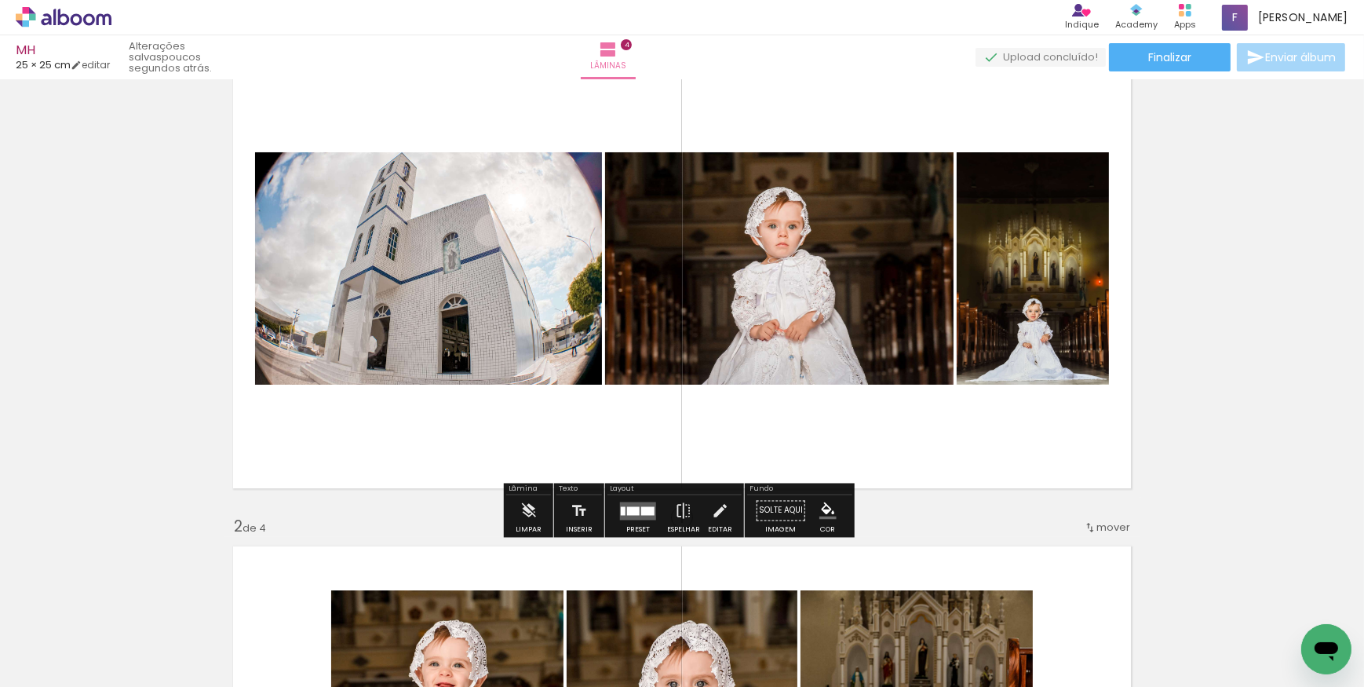
scroll to position [14, 0]
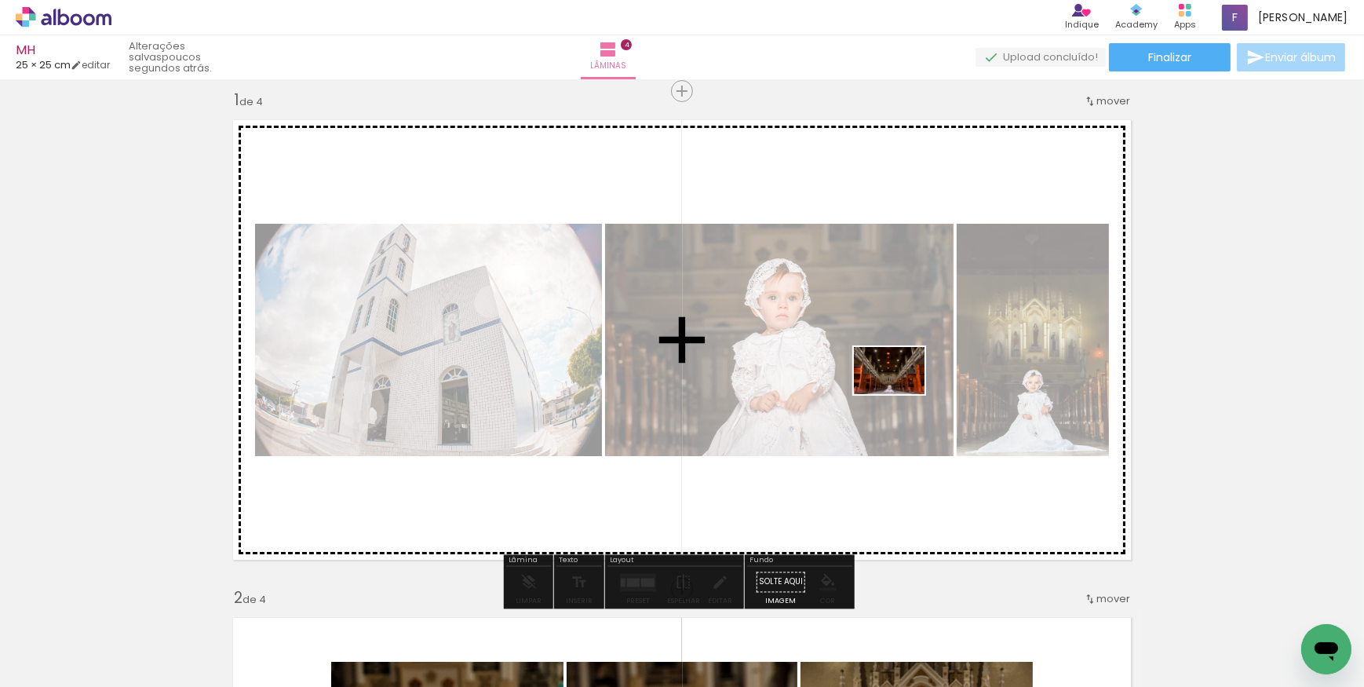
drag, startPoint x: 1143, startPoint y: 650, endPoint x: 901, endPoint y: 394, distance: 352.1
click at [901, 394] on quentale-workspace at bounding box center [682, 343] width 1364 height 687
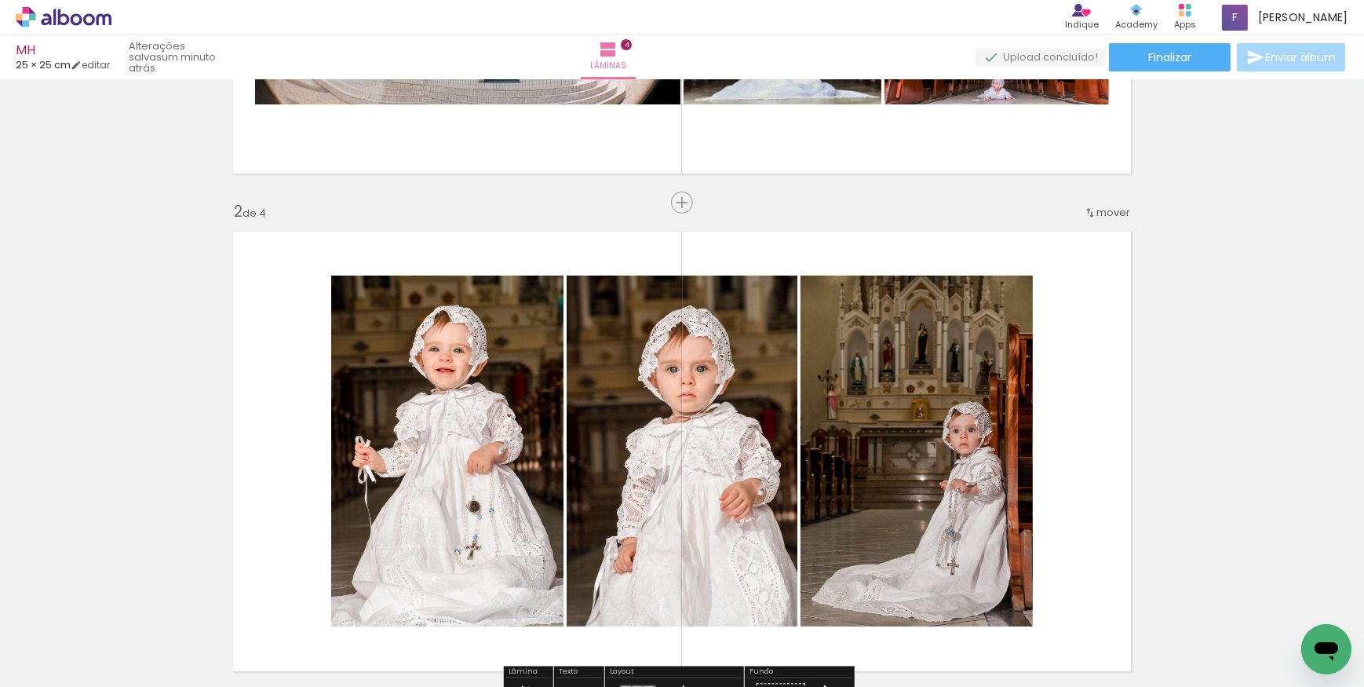
scroll to position [442, 0]
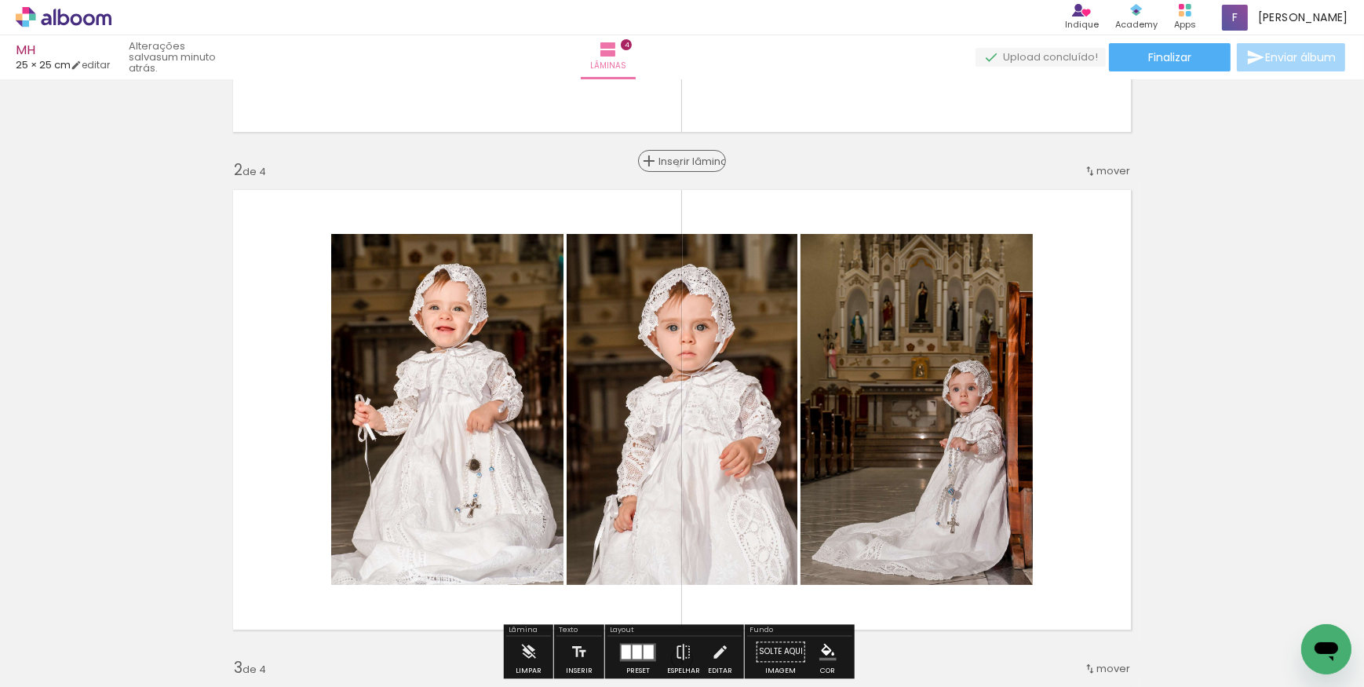
click at [674, 165] on span "Inserir lâmina" at bounding box center [689, 161] width 61 height 10
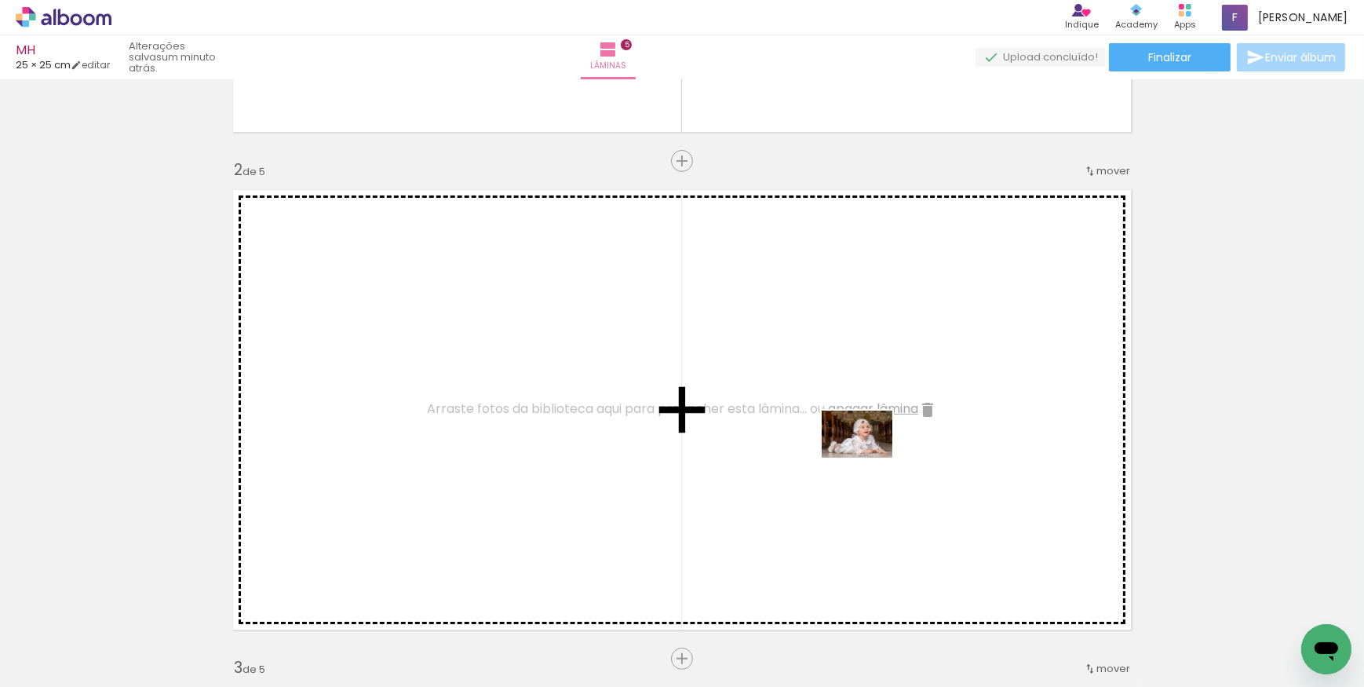
drag, startPoint x: 1210, startPoint y: 638, endPoint x: 869, endPoint y: 458, distance: 385.6
click at [869, 458] on quentale-workspace at bounding box center [682, 343] width 1364 height 687
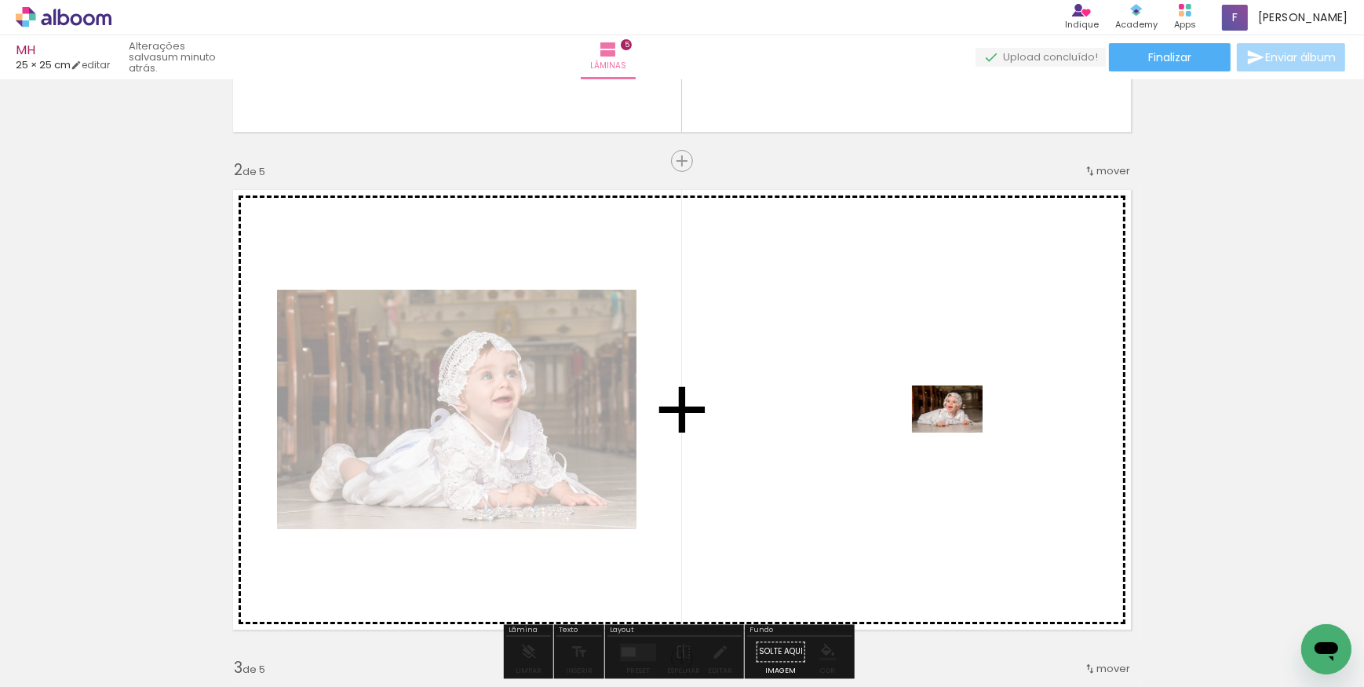
drag, startPoint x: 1288, startPoint y: 636, endPoint x: 957, endPoint y: 432, distance: 389.1
click at [957, 432] on quentale-workspace at bounding box center [682, 343] width 1364 height 687
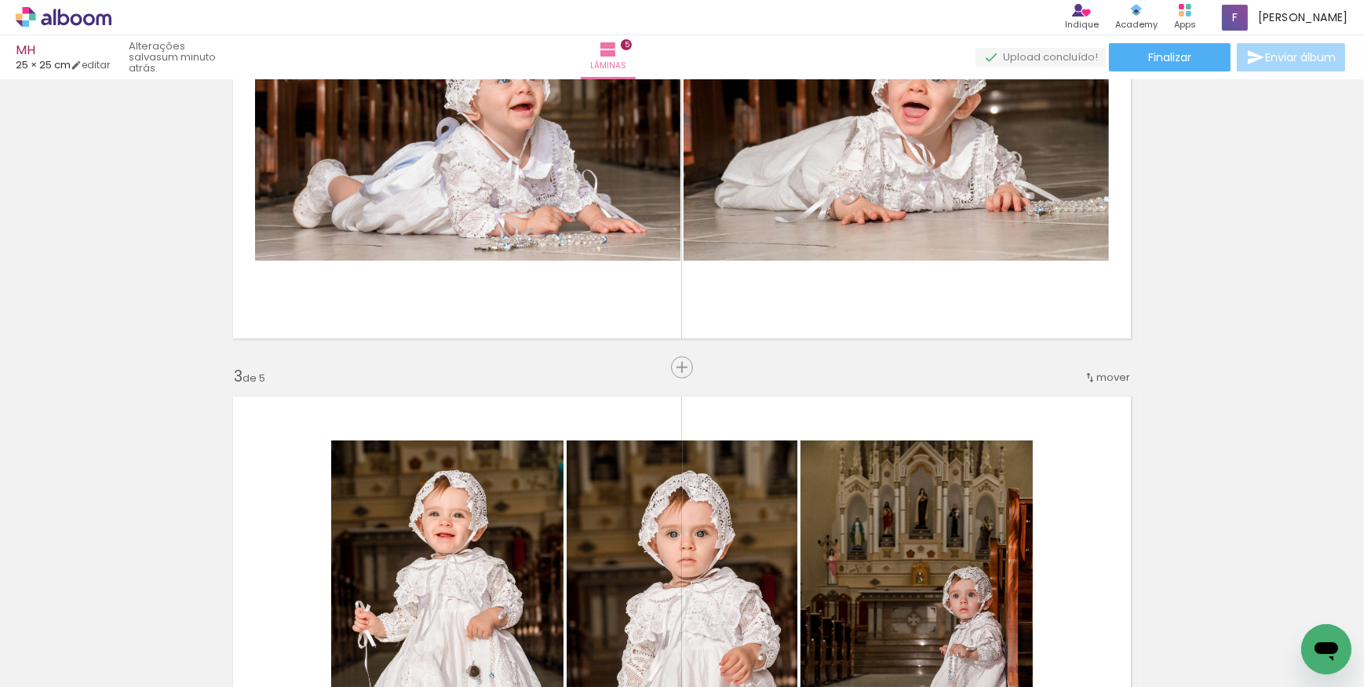
scroll to position [714, 0]
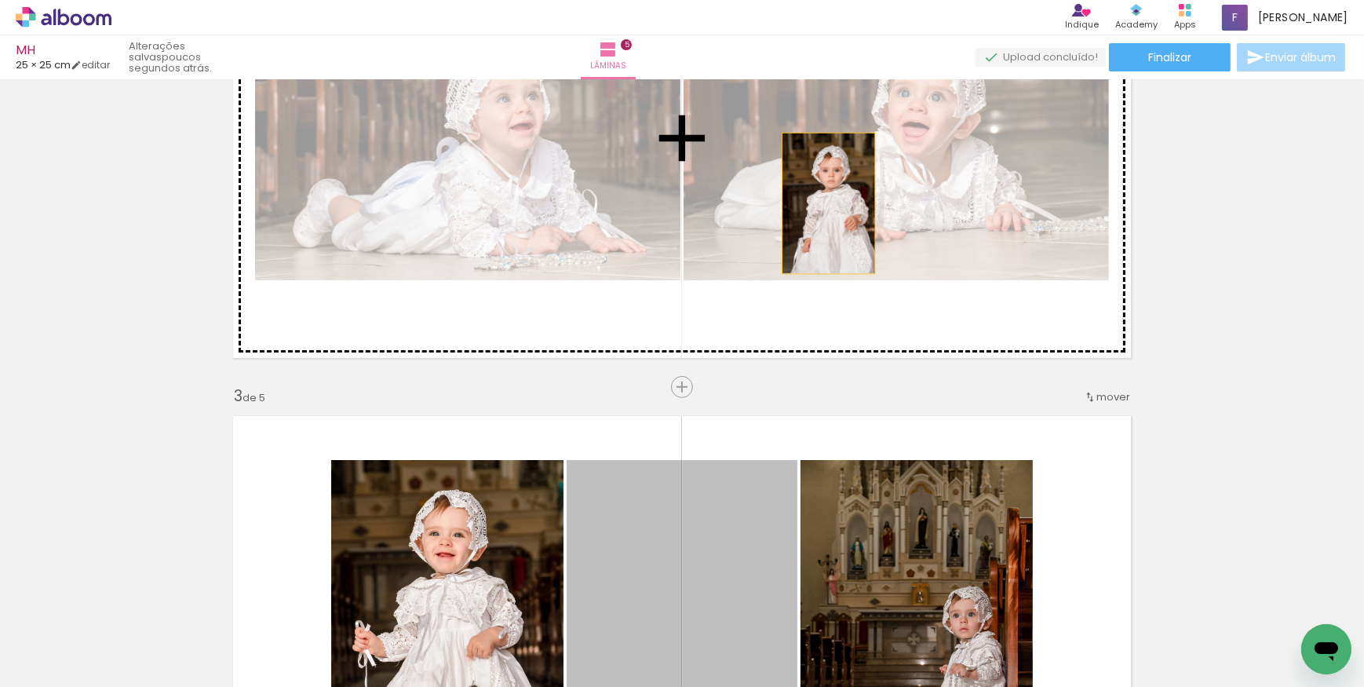
drag, startPoint x: 736, startPoint y: 543, endPoint x: 824, endPoint y: 203, distance: 350.2
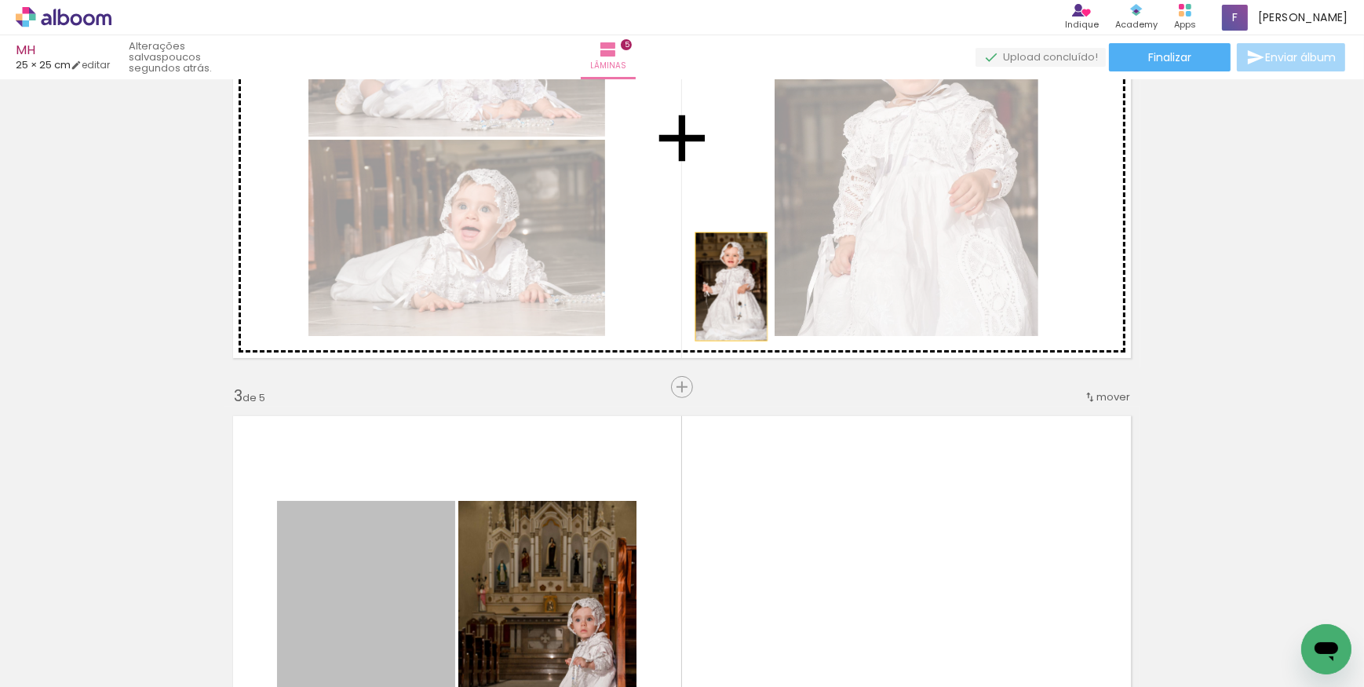
drag, startPoint x: 400, startPoint y: 554, endPoint x: 618, endPoint y: 449, distance: 242.3
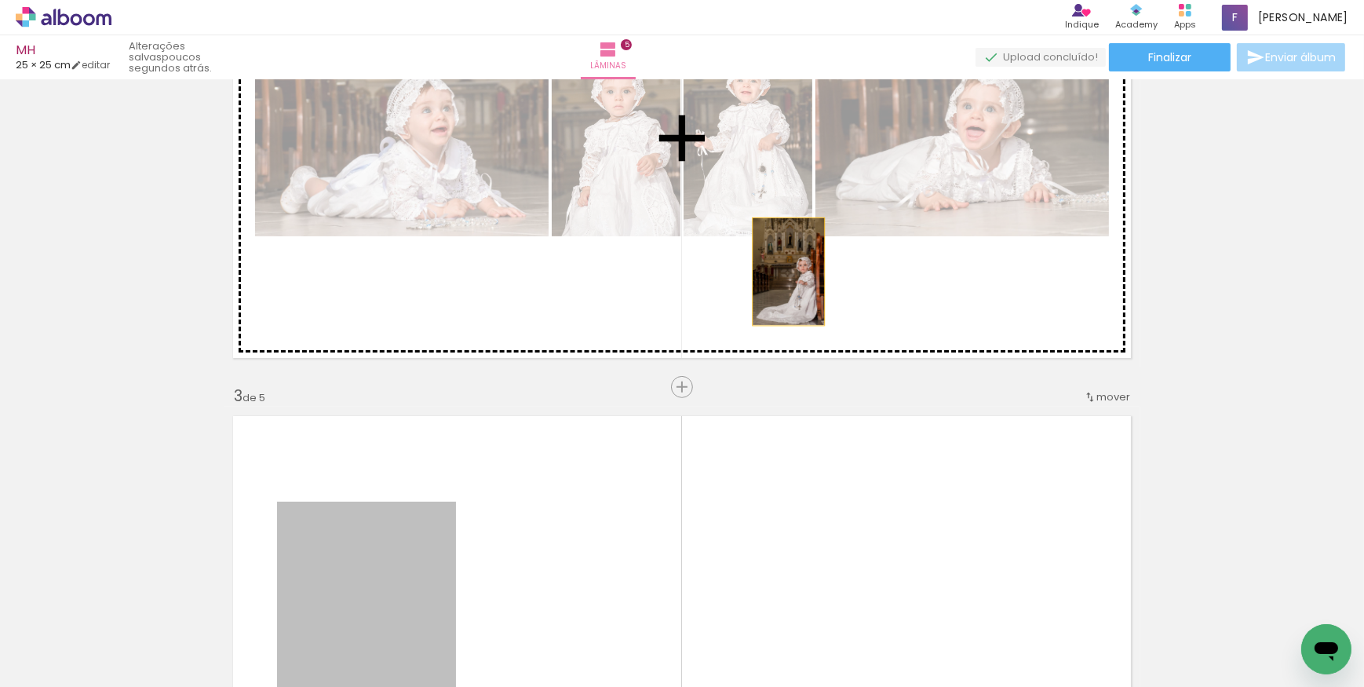
drag, startPoint x: 389, startPoint y: 561, endPoint x: 835, endPoint y: 247, distance: 546.1
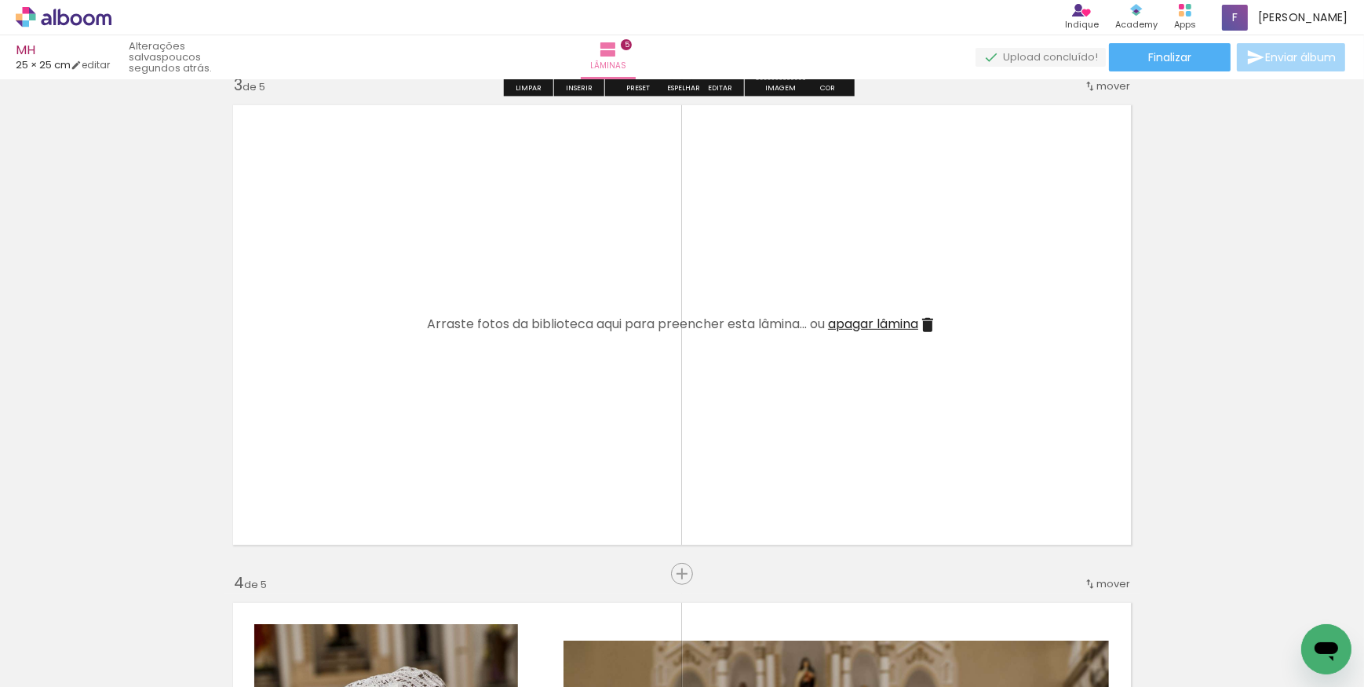
scroll to position [1070, 0]
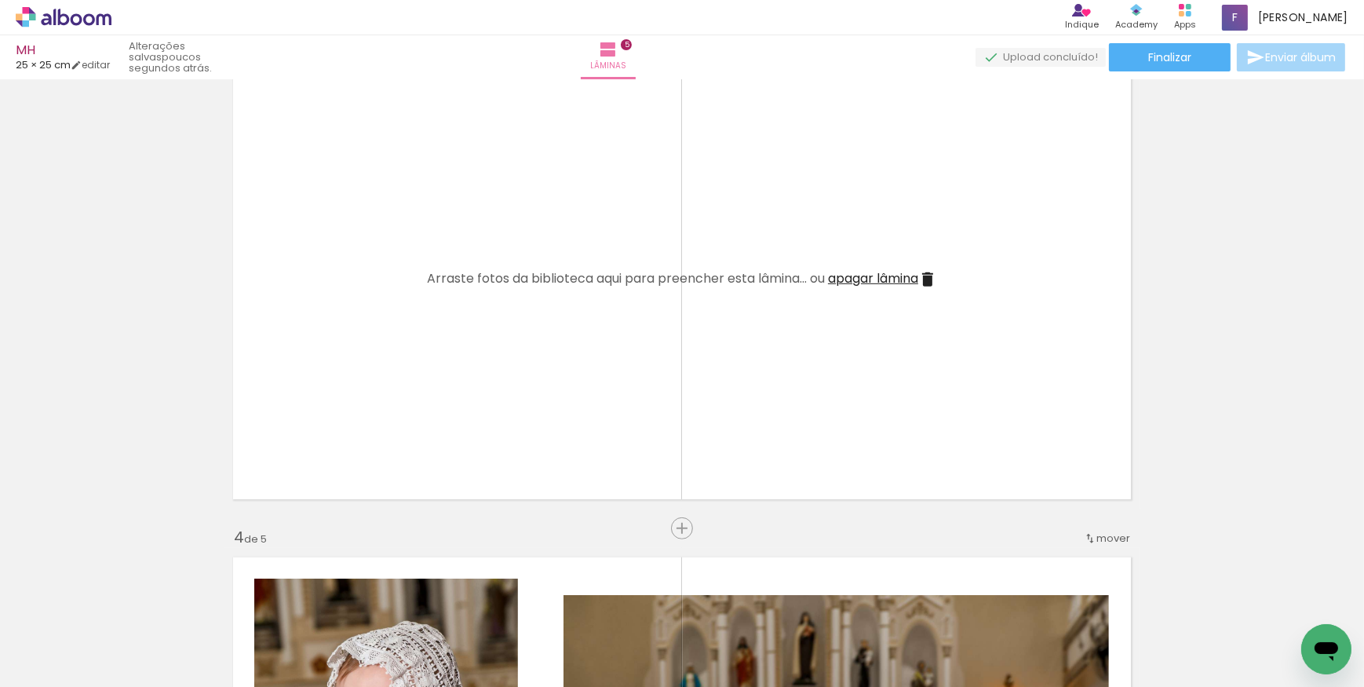
click at [927, 280] on iron-icon at bounding box center [928, 279] width 19 height 19
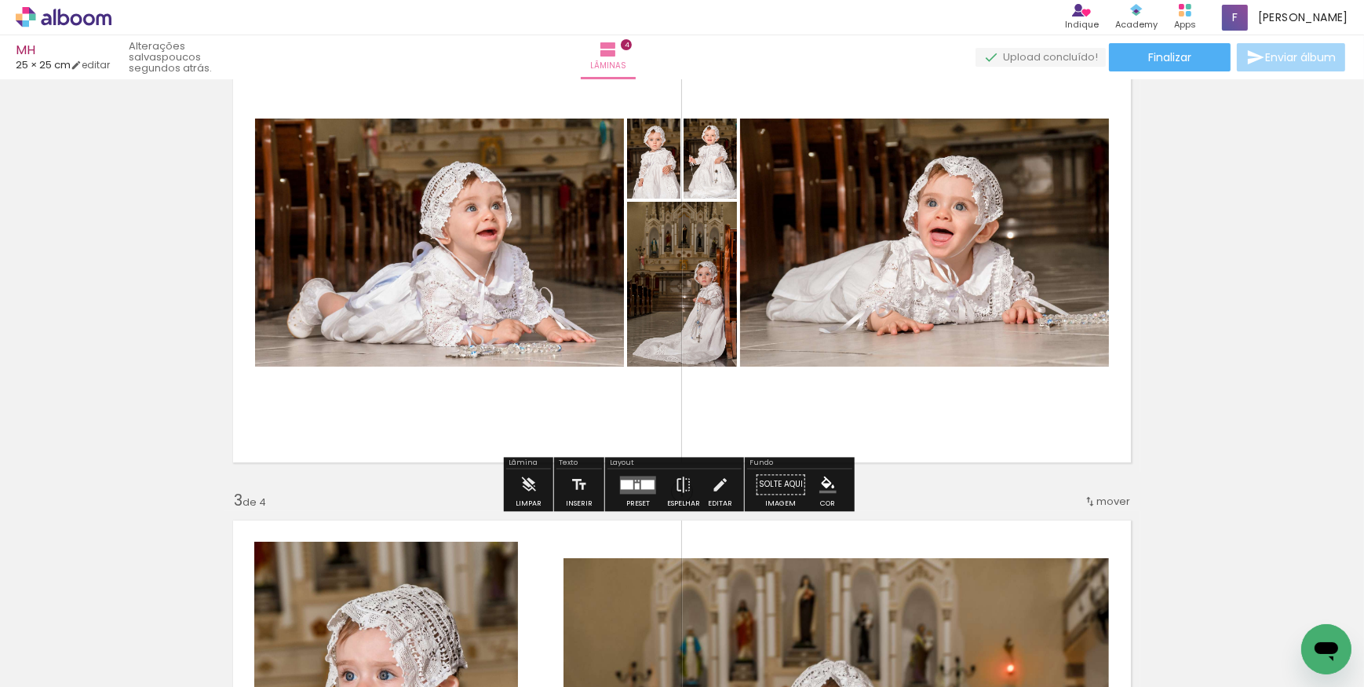
scroll to position [642, 0]
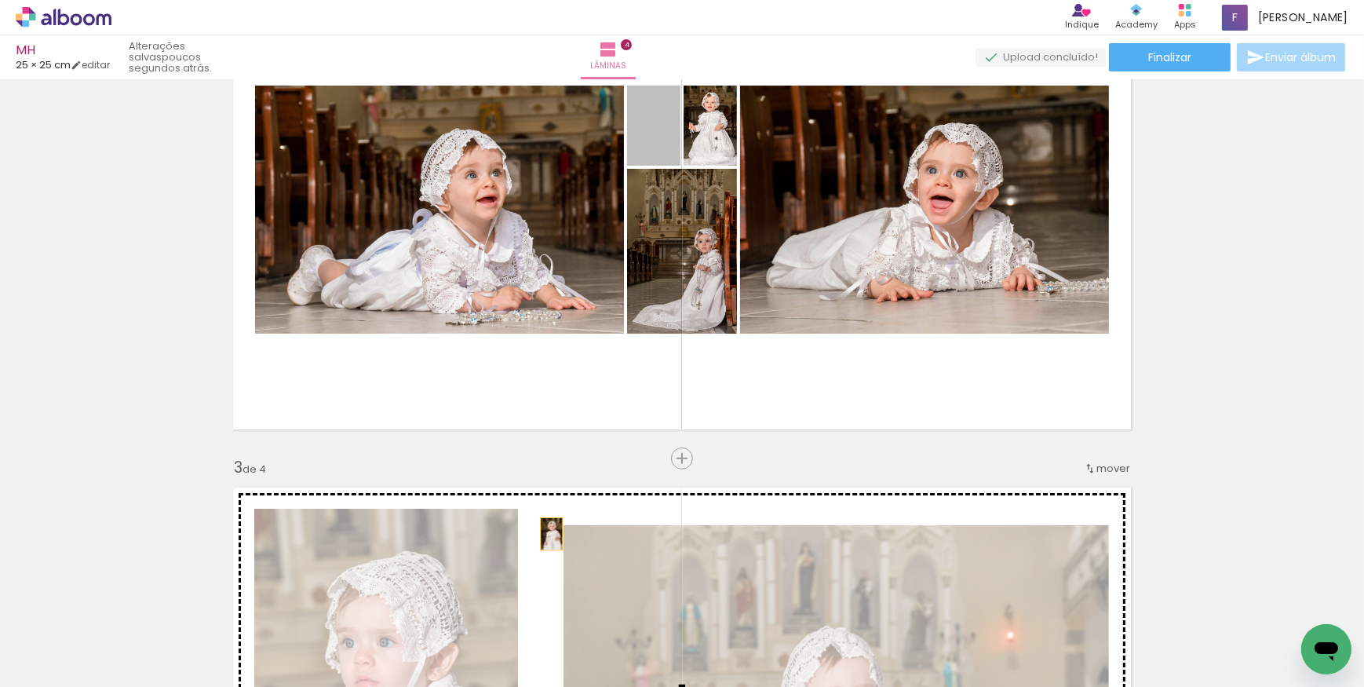
drag, startPoint x: 667, startPoint y: 141, endPoint x: 546, endPoint y: 534, distance: 411.3
click at [546, 534] on div "Inserir lâmina 1 de 4 Inserir lâmina 2 de 4 Inserir lâmina 3 de 4 Inserir lâmin…" at bounding box center [682, 688] width 1364 height 2490
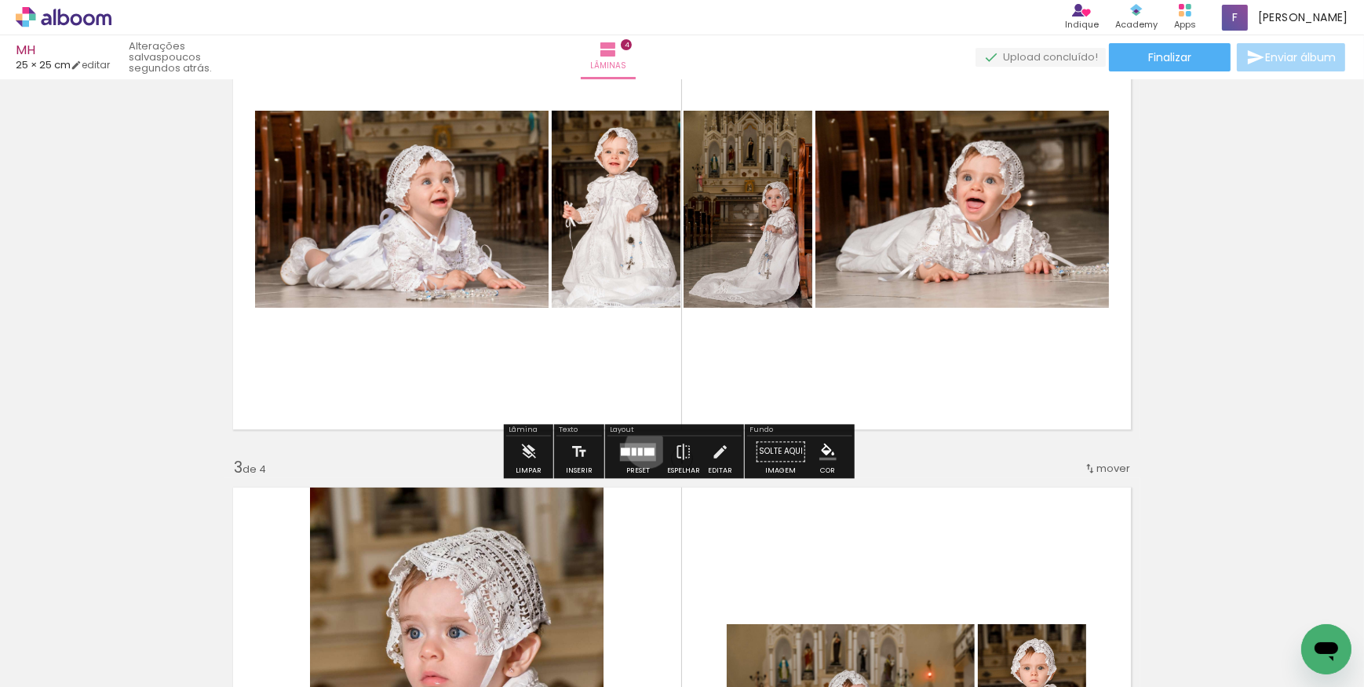
click at [643, 446] on quentale-layouter at bounding box center [638, 452] width 36 height 18
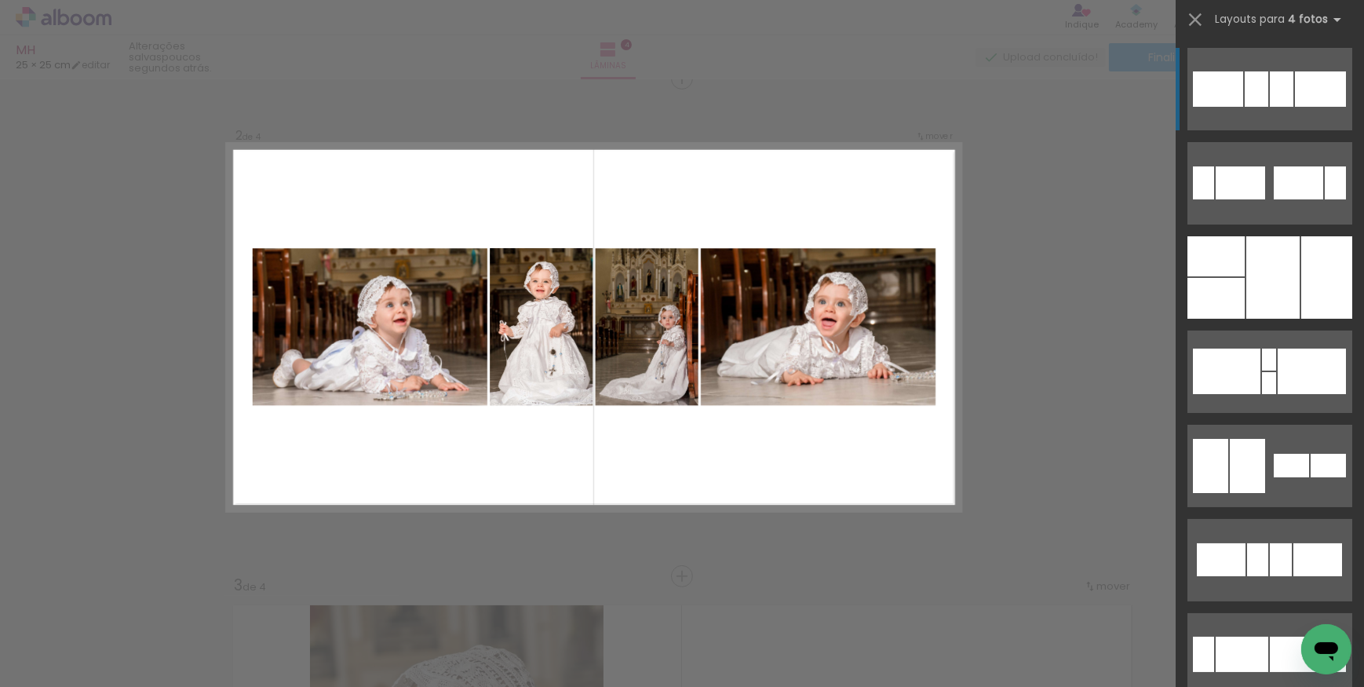
scroll to position [518, 0]
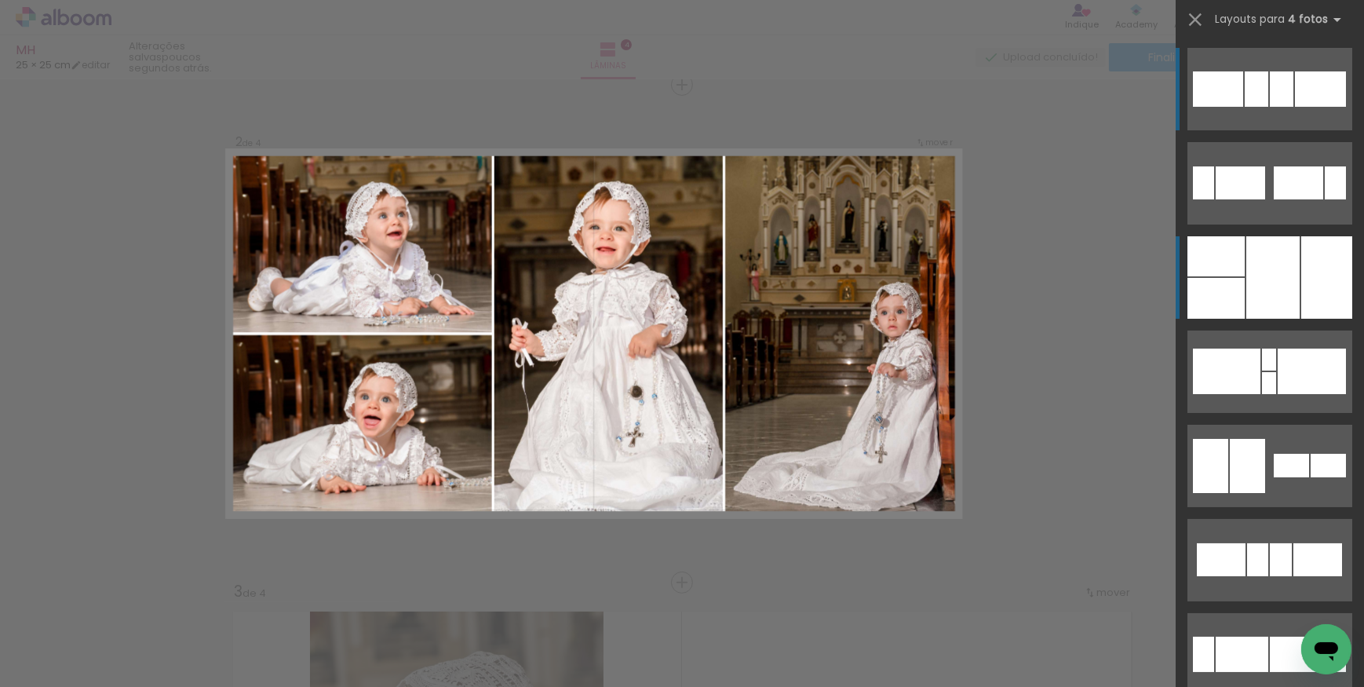
click at [1248, 261] on div at bounding box center [1273, 277] width 53 height 82
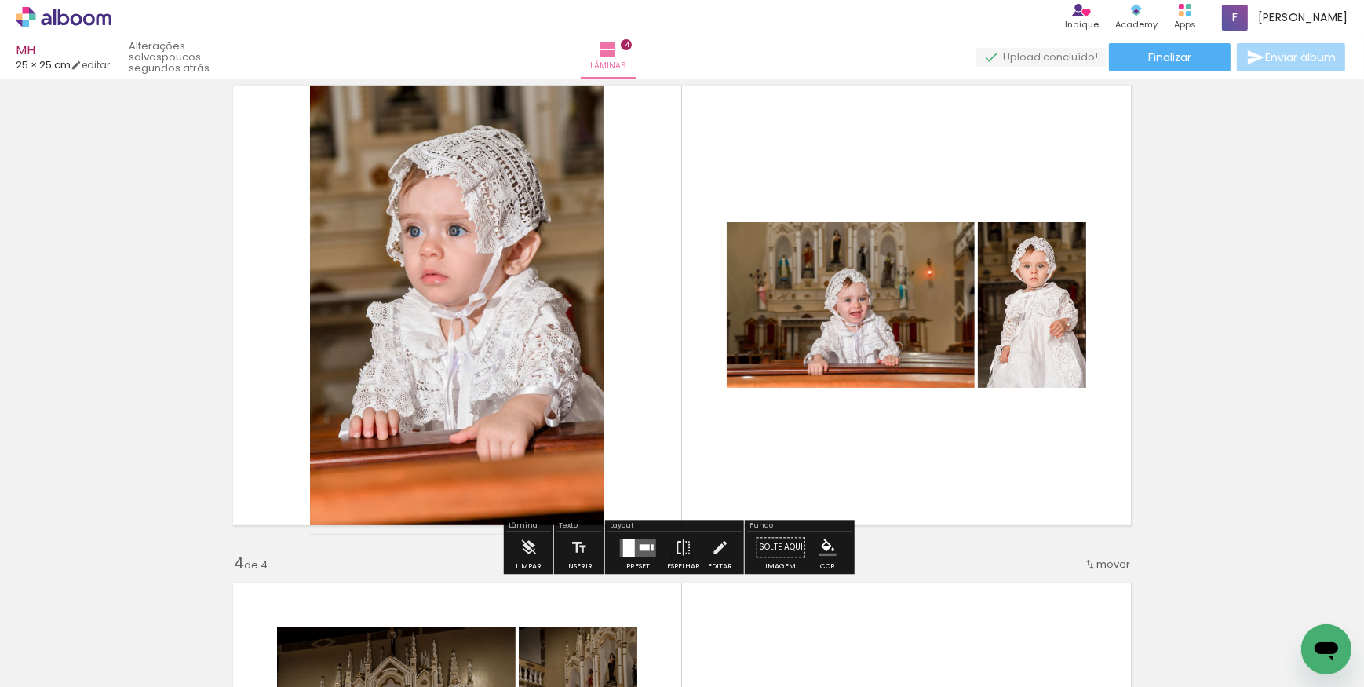
scroll to position [1089, 0]
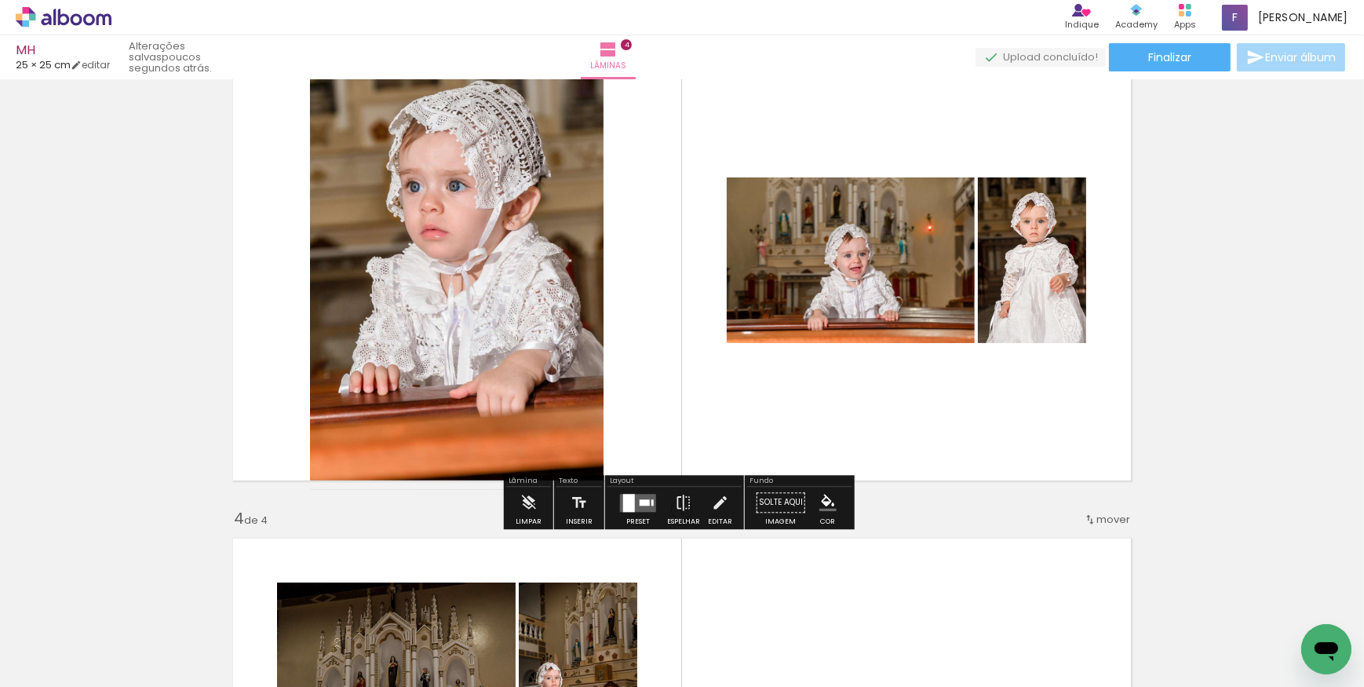
click at [641, 499] on quentale-layouter at bounding box center [638, 503] width 36 height 18
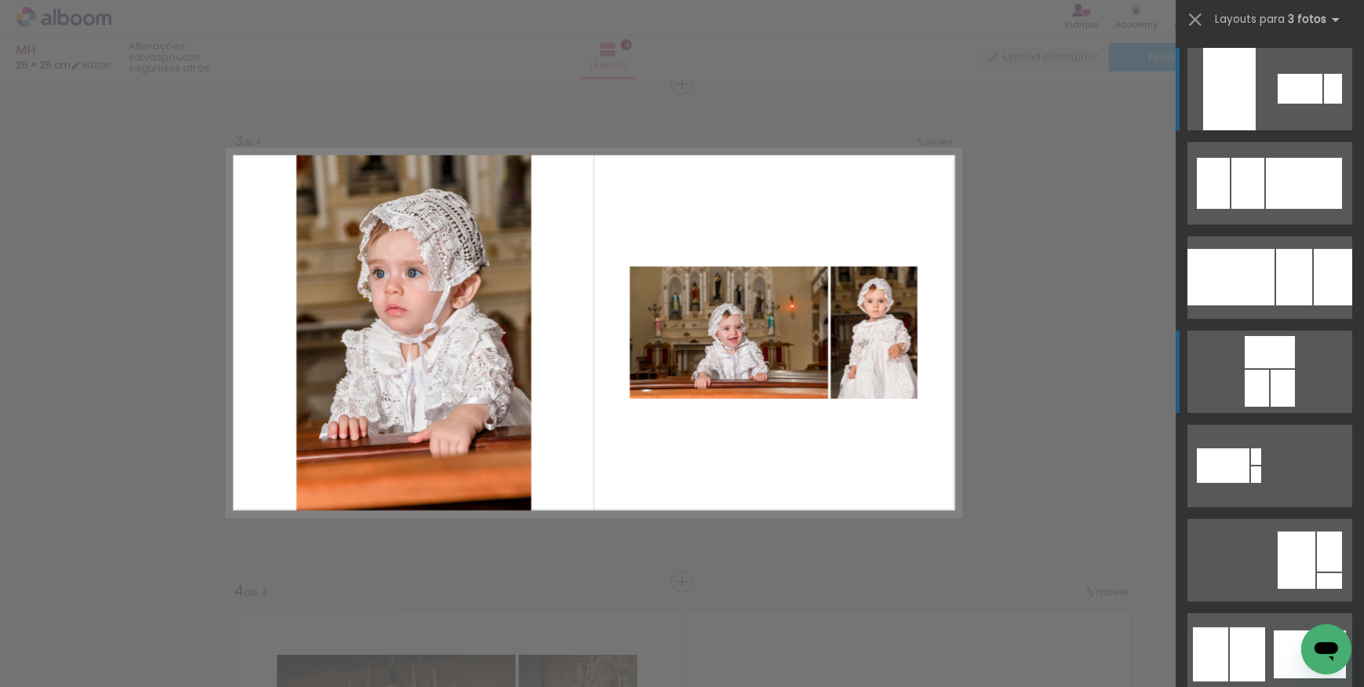
scroll to position [1015, 0]
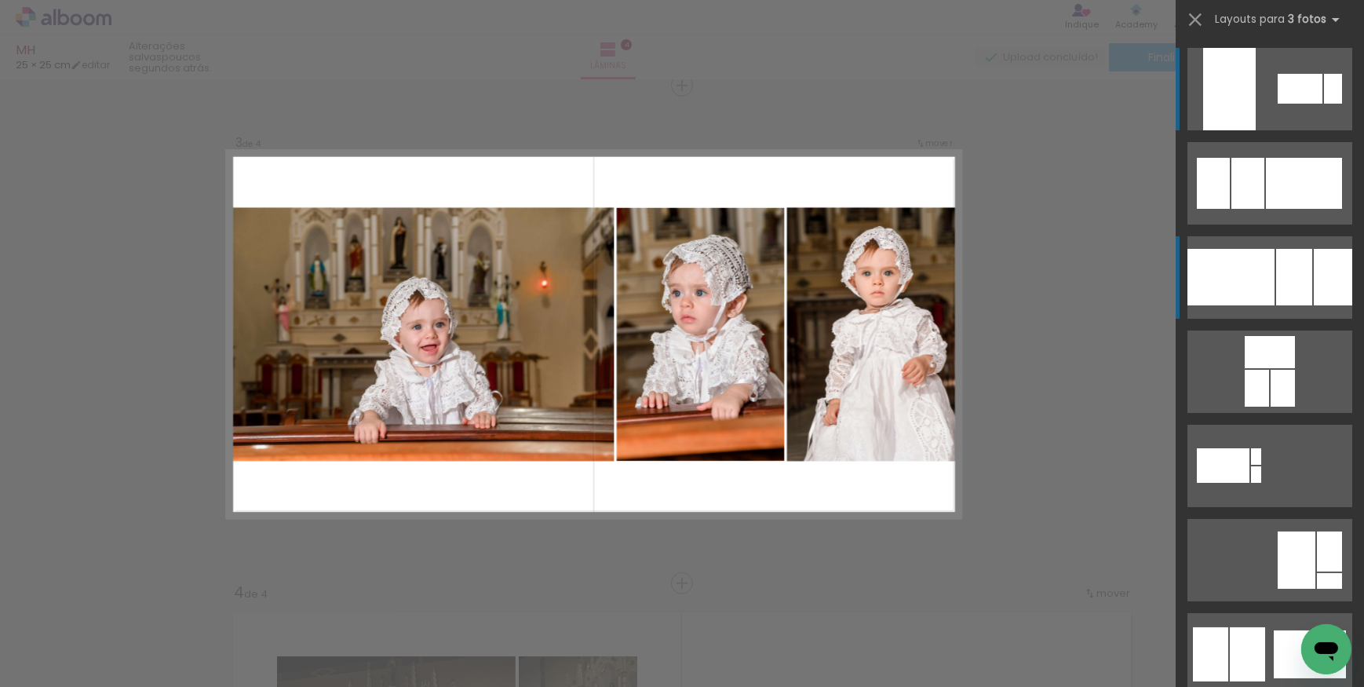
click at [1261, 256] on div at bounding box center [1231, 277] width 87 height 57
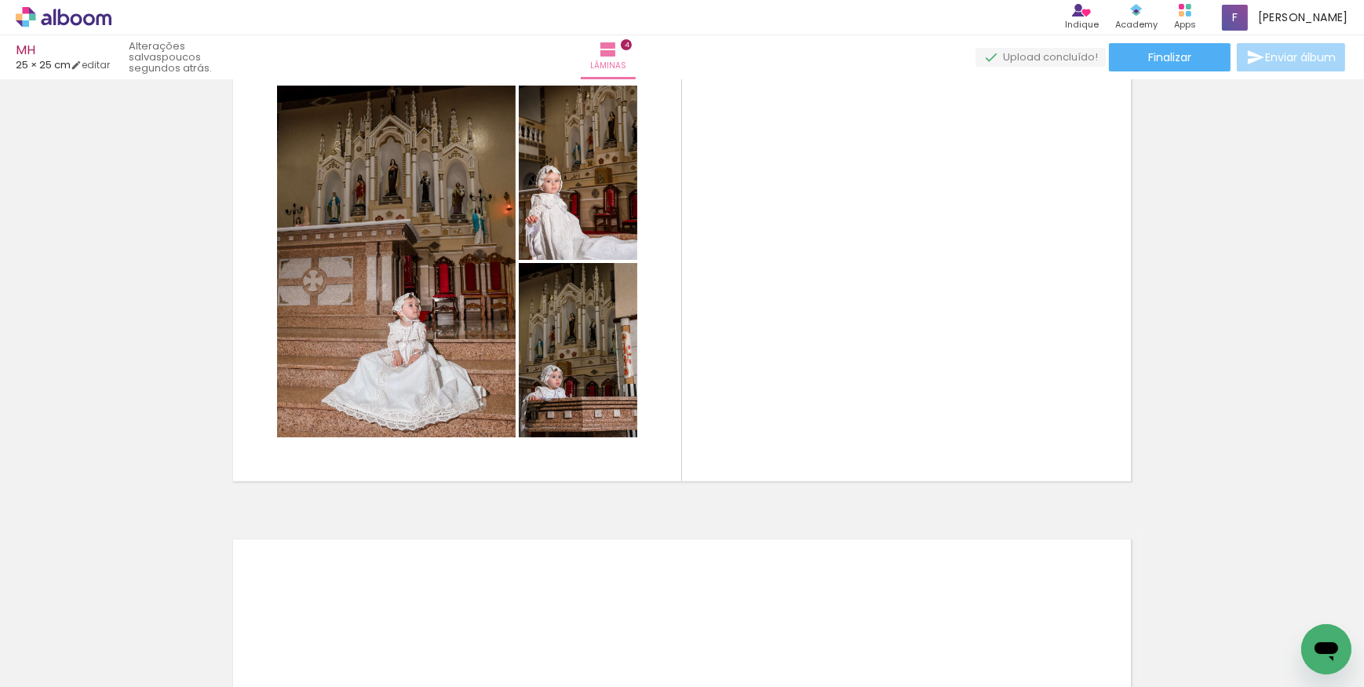
scroll to position [0, 10727]
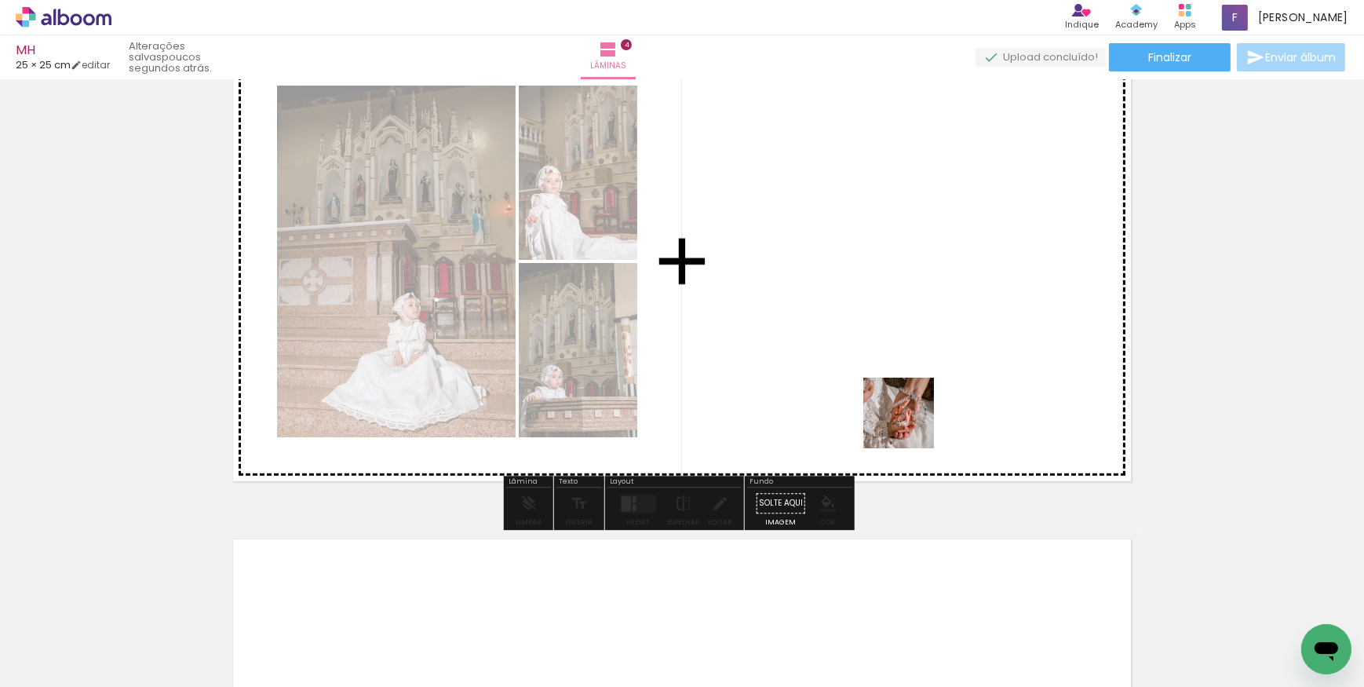
drag, startPoint x: 864, startPoint y: 636, endPoint x: 914, endPoint y: 389, distance: 252.2
click at [914, 389] on quentale-workspace at bounding box center [682, 343] width 1364 height 687
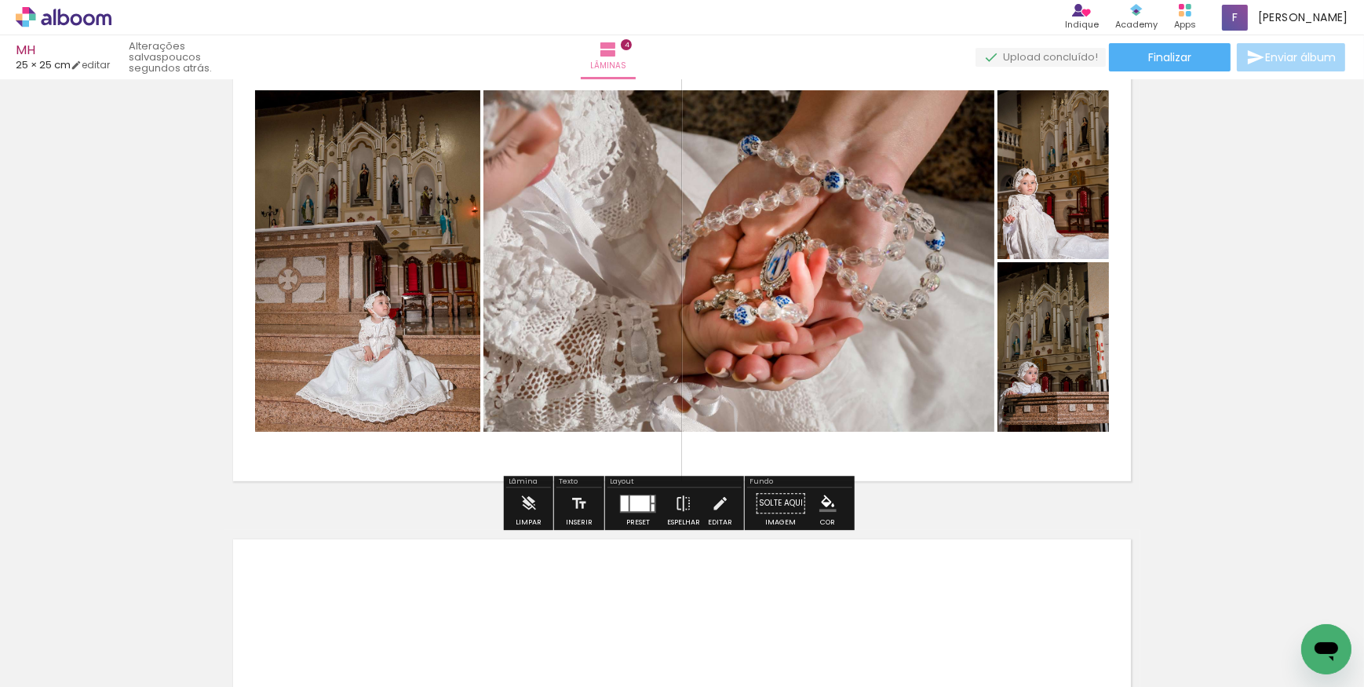
click at [634, 497] on div at bounding box center [640, 503] width 20 height 16
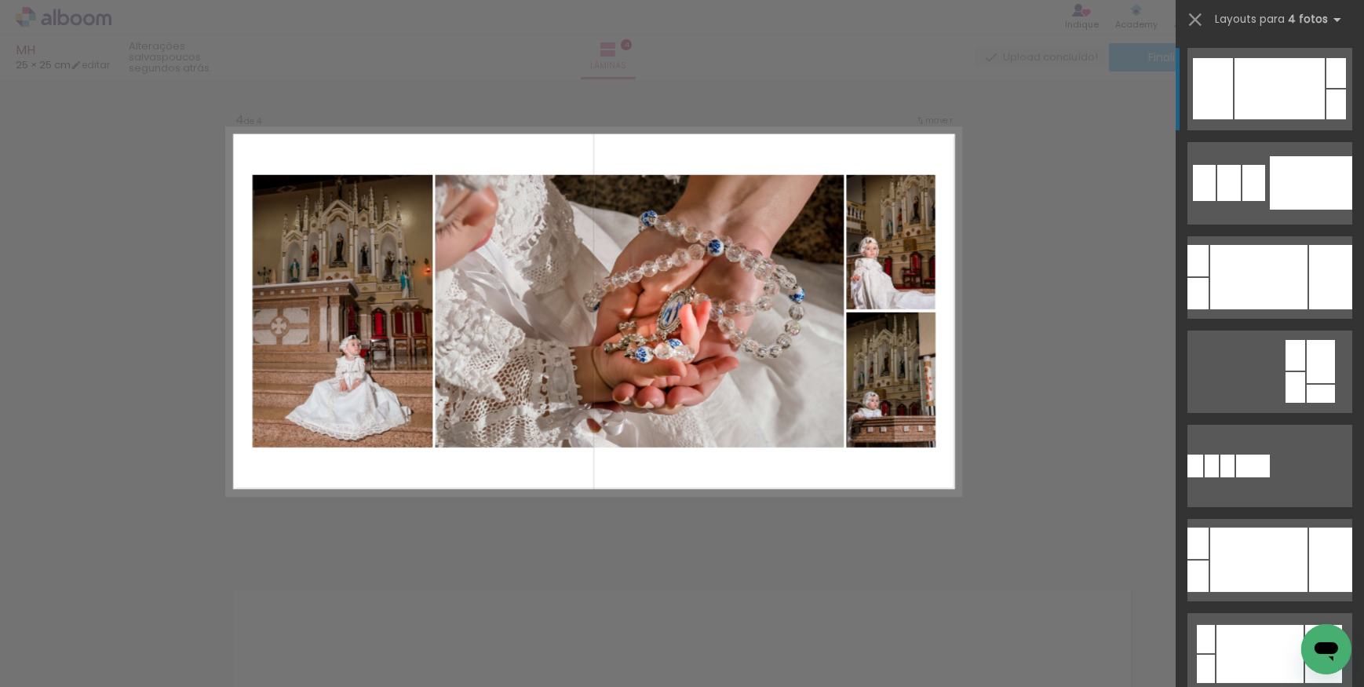
scroll to position [1513, 0]
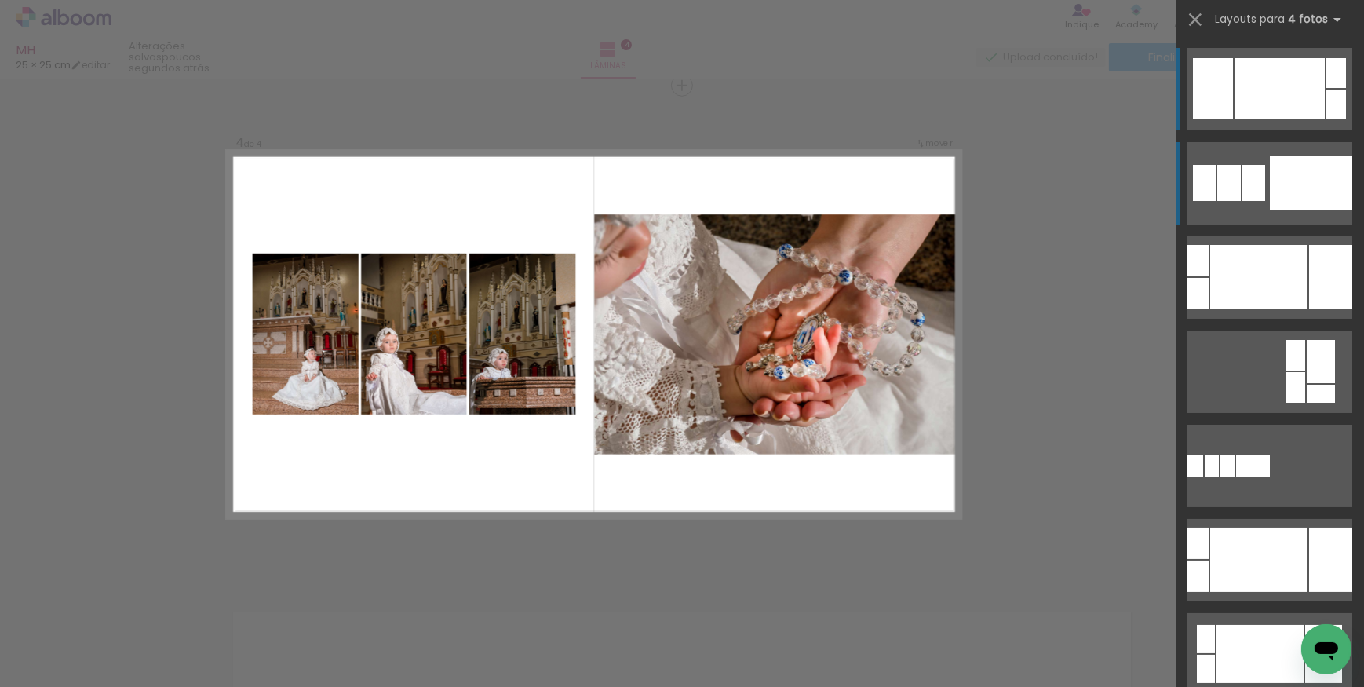
click at [1249, 177] on div at bounding box center [1254, 183] width 23 height 36
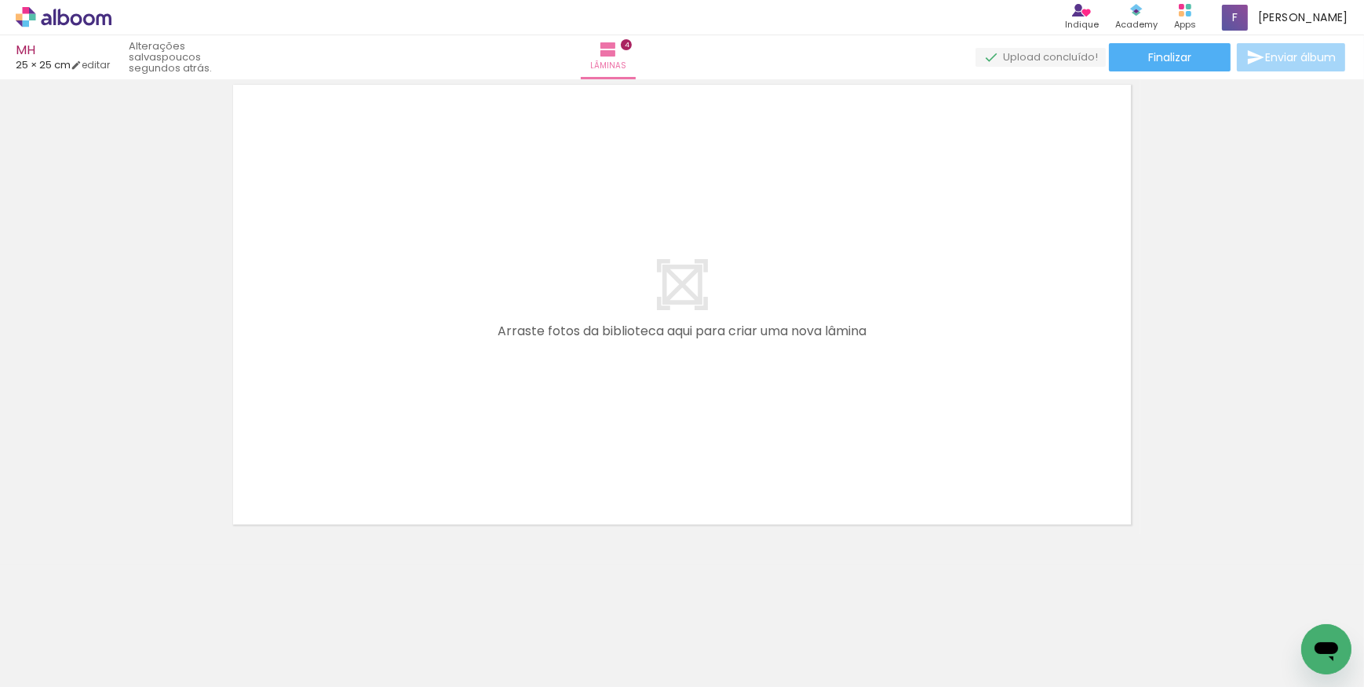
scroll to position [0, 0]
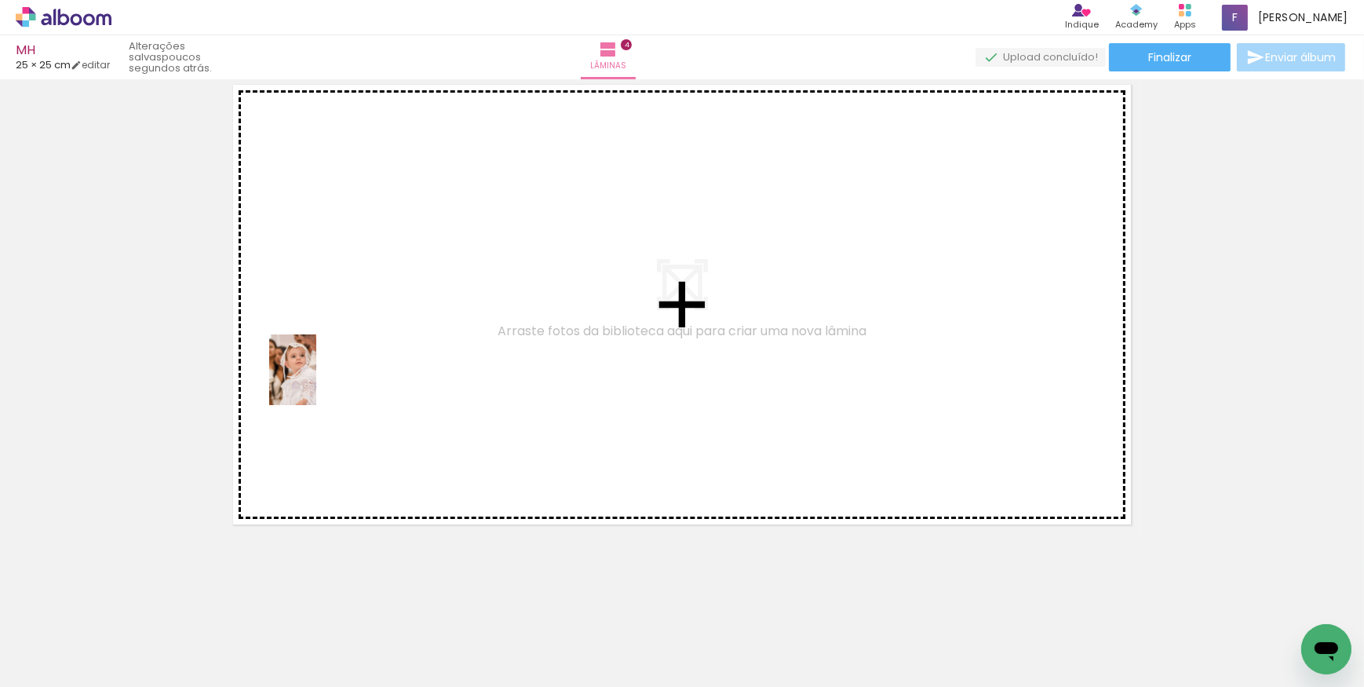
drag, startPoint x: 243, startPoint y: 641, endPoint x: 212, endPoint y: 527, distance: 118.6
click at [314, 374] on quentale-workspace at bounding box center [682, 343] width 1364 height 687
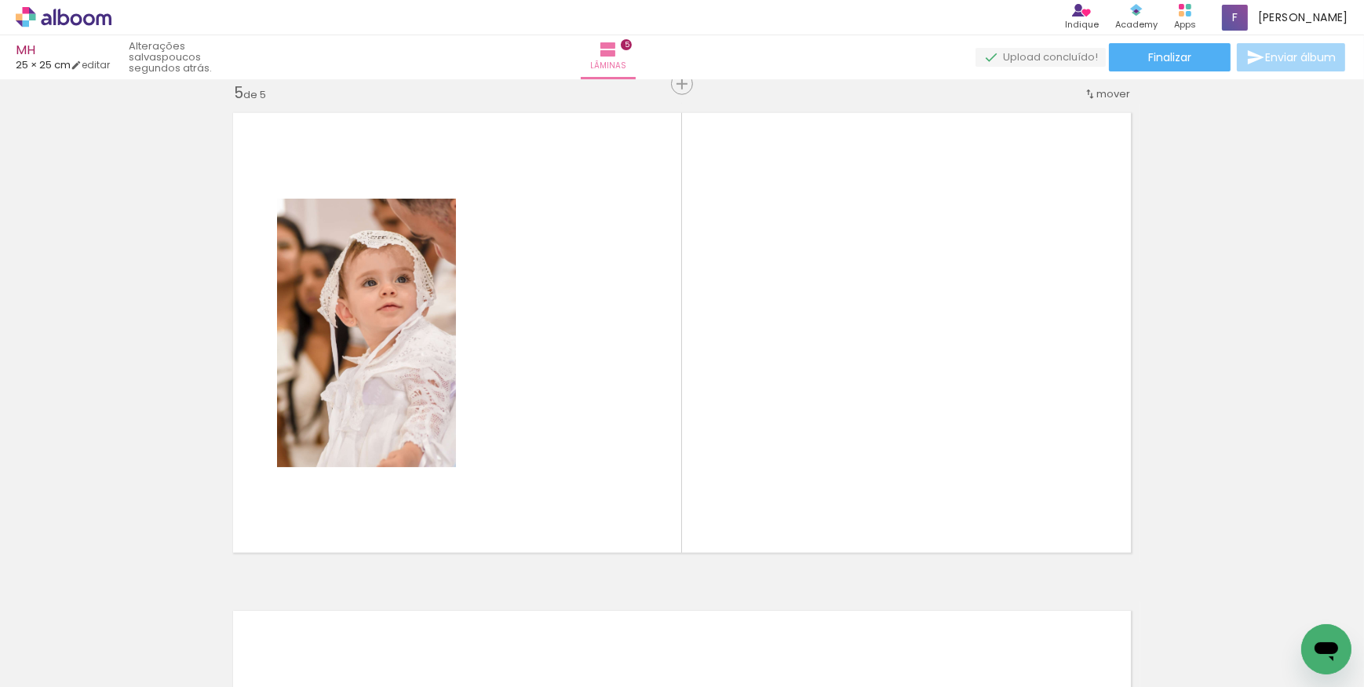
scroll to position [2011, 0]
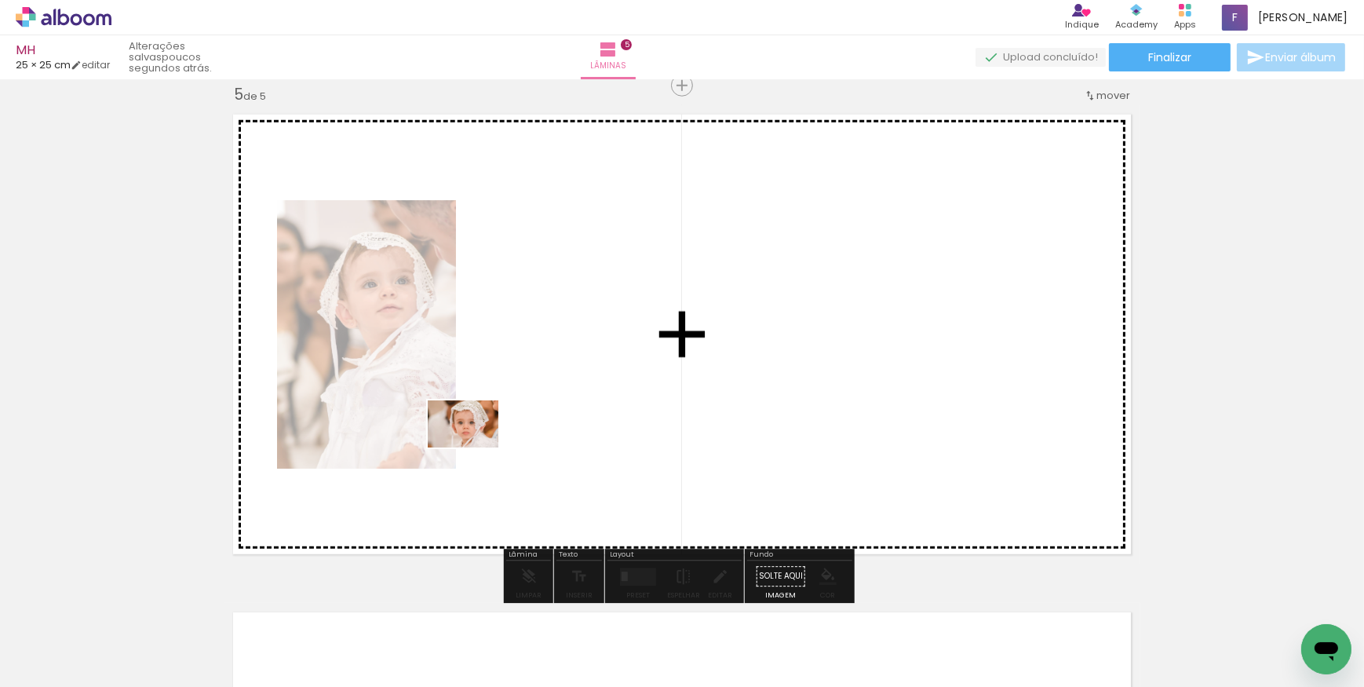
drag, startPoint x: 183, startPoint y: 652, endPoint x: 476, endPoint y: 447, distance: 357.4
click at [476, 447] on quentale-workspace at bounding box center [682, 343] width 1364 height 687
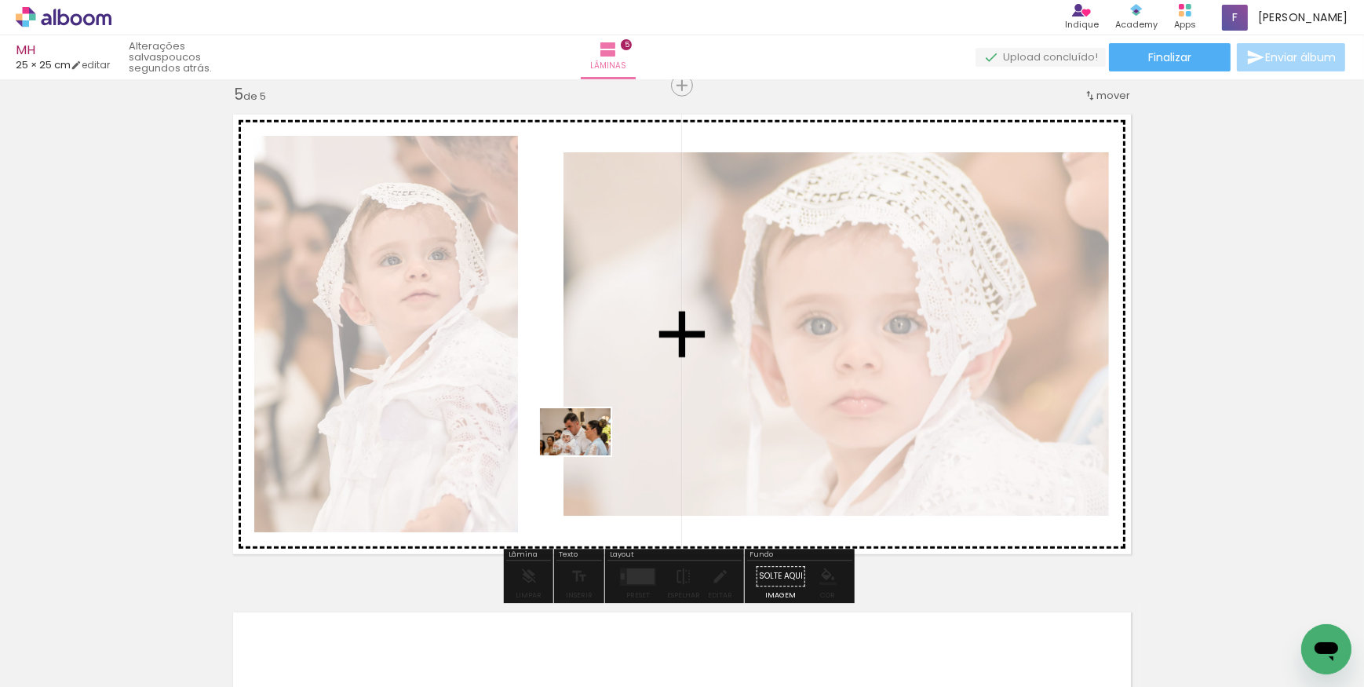
drag, startPoint x: 340, startPoint y: 652, endPoint x: 594, endPoint y: 448, distance: 325.0
click at [597, 448] on quentale-workspace at bounding box center [682, 343] width 1364 height 687
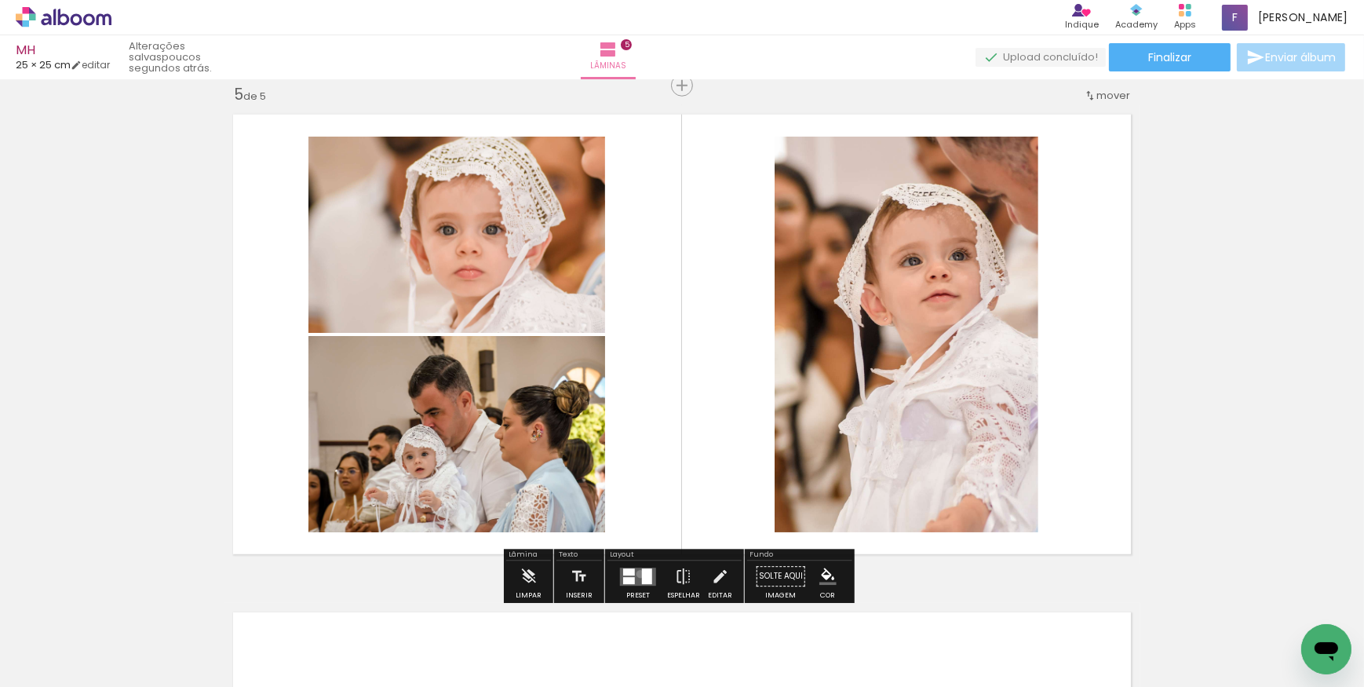
click at [637, 573] on quentale-layouter at bounding box center [638, 577] width 36 height 18
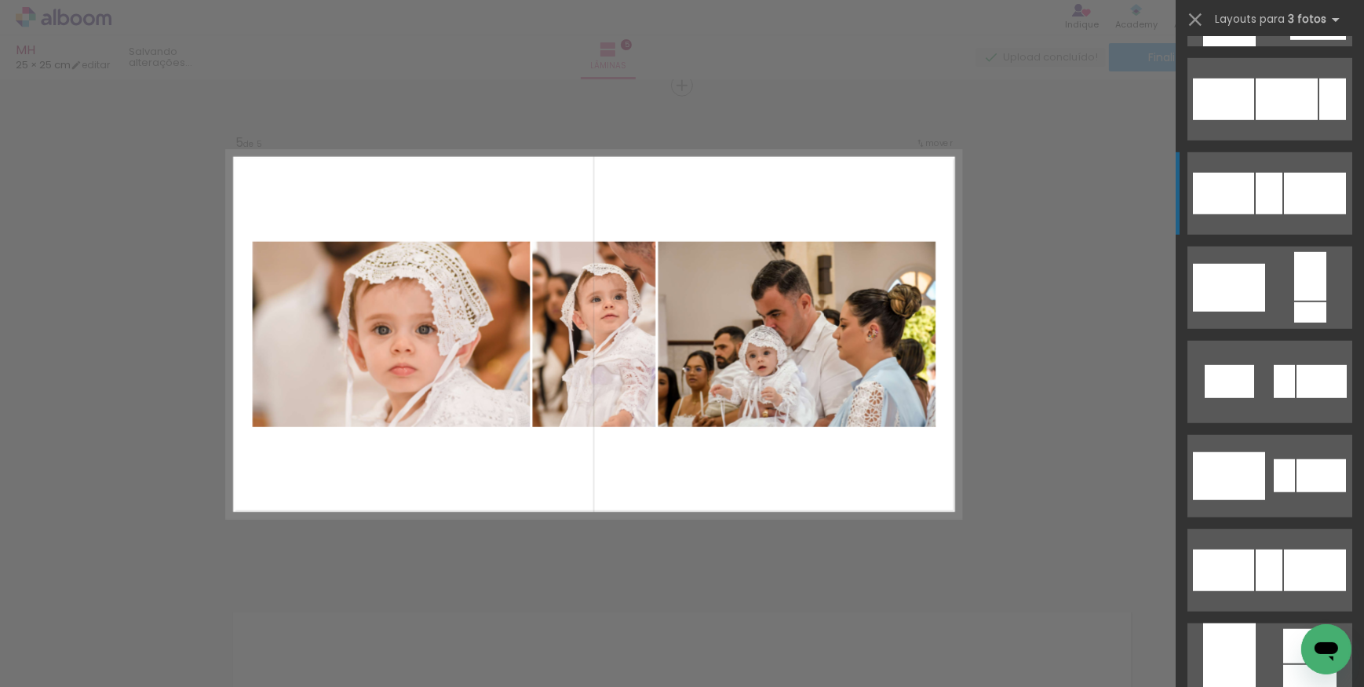
scroll to position [1641, 0]
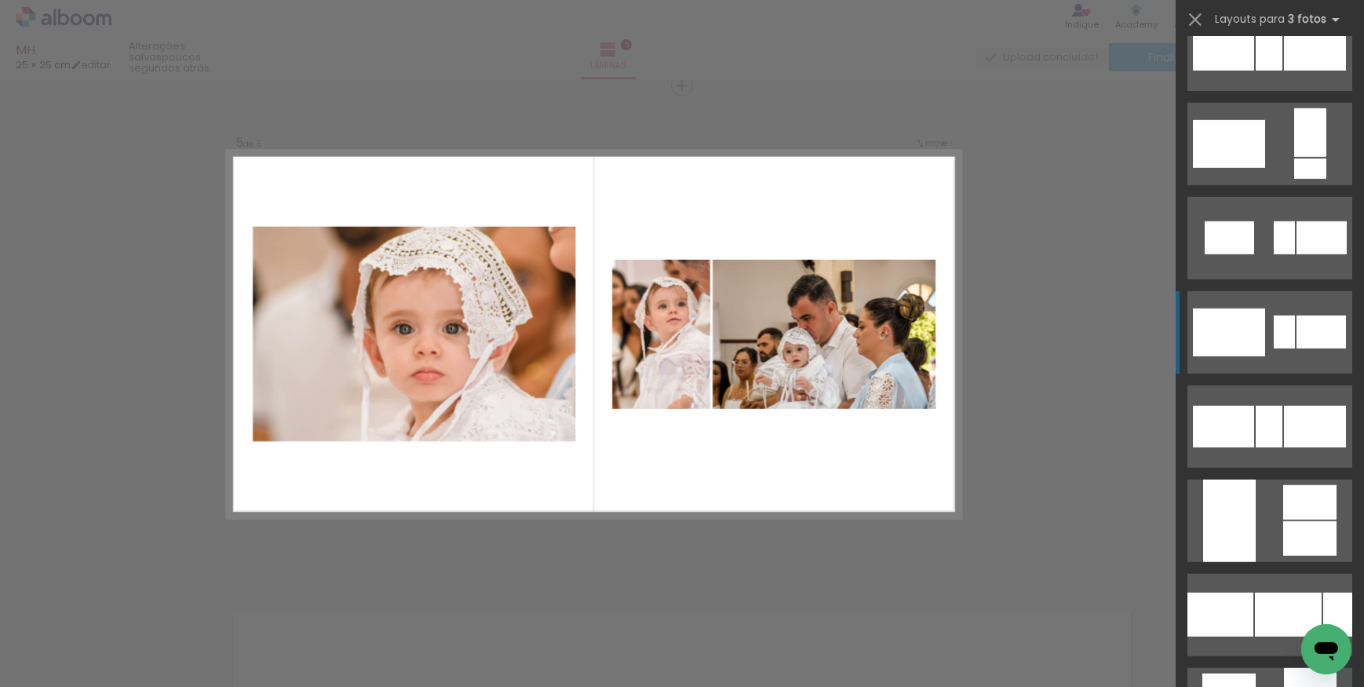
click at [1224, 322] on div at bounding box center [1229, 333] width 72 height 48
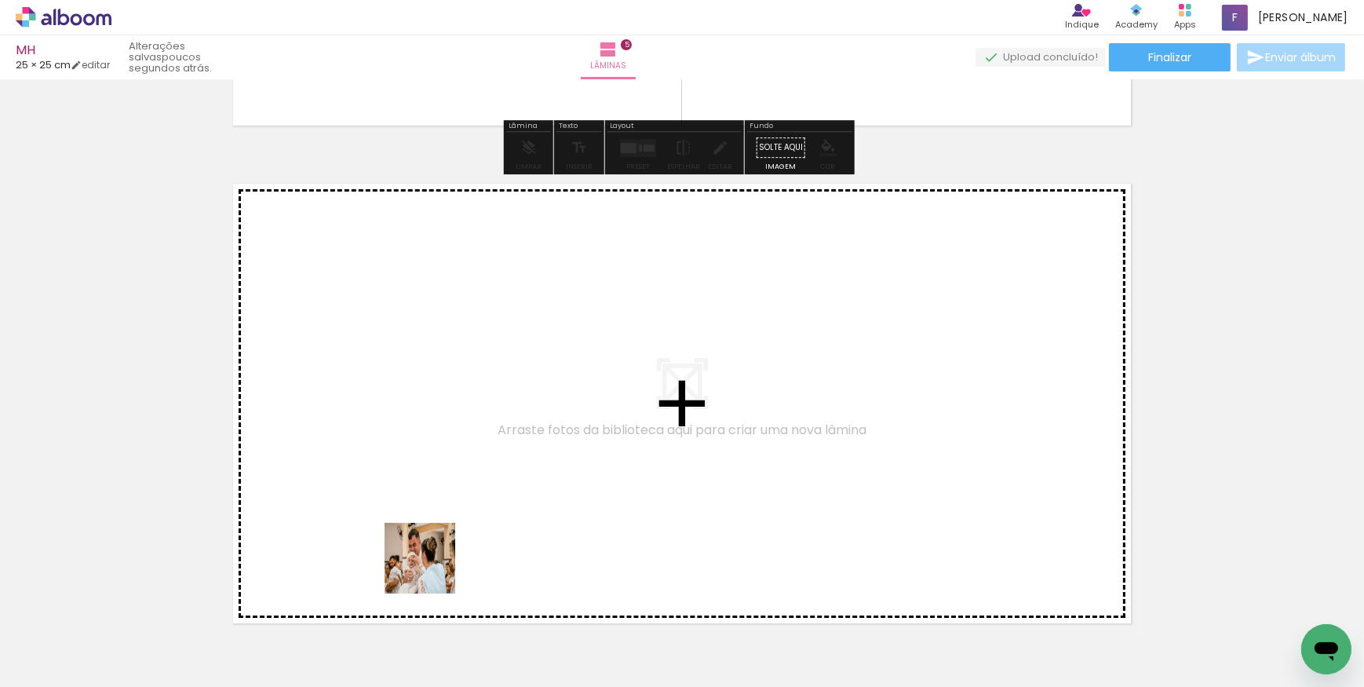
drag, startPoint x: 427, startPoint y: 634, endPoint x: 435, endPoint y: 469, distance: 165.8
click at [435, 469] on quentale-workspace at bounding box center [682, 343] width 1364 height 687
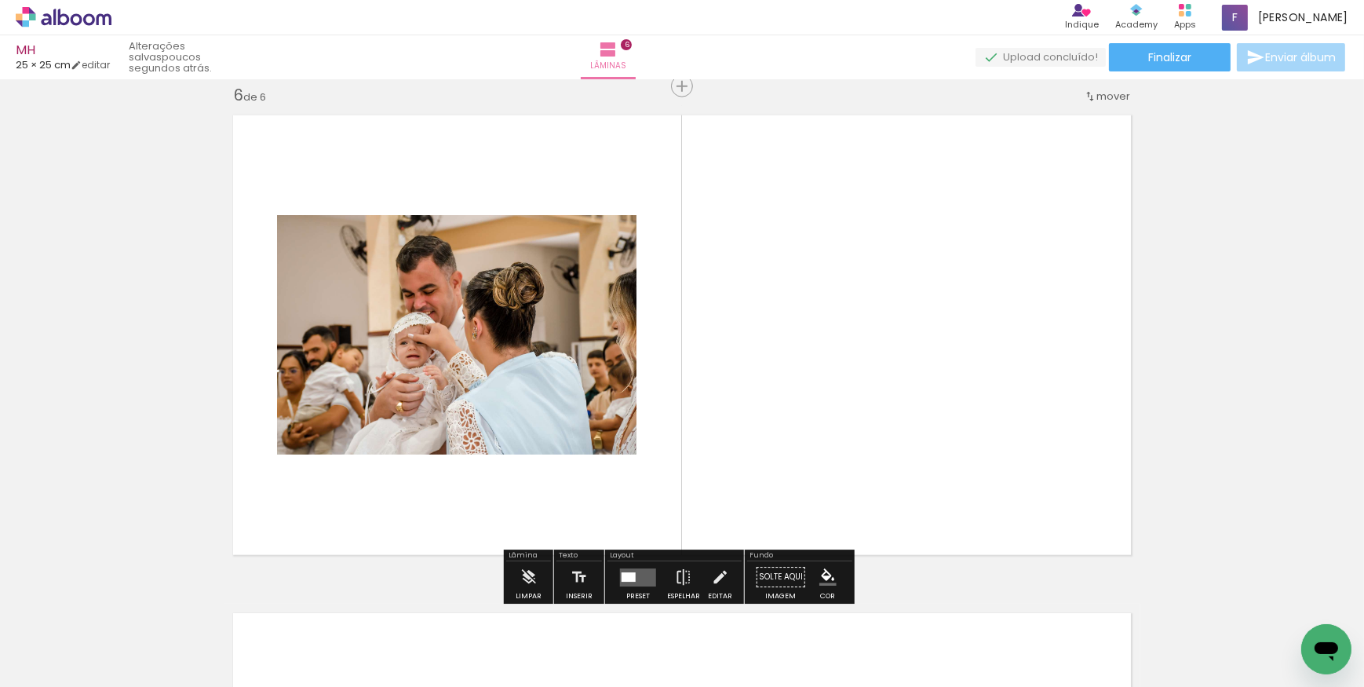
scroll to position [2508, 0]
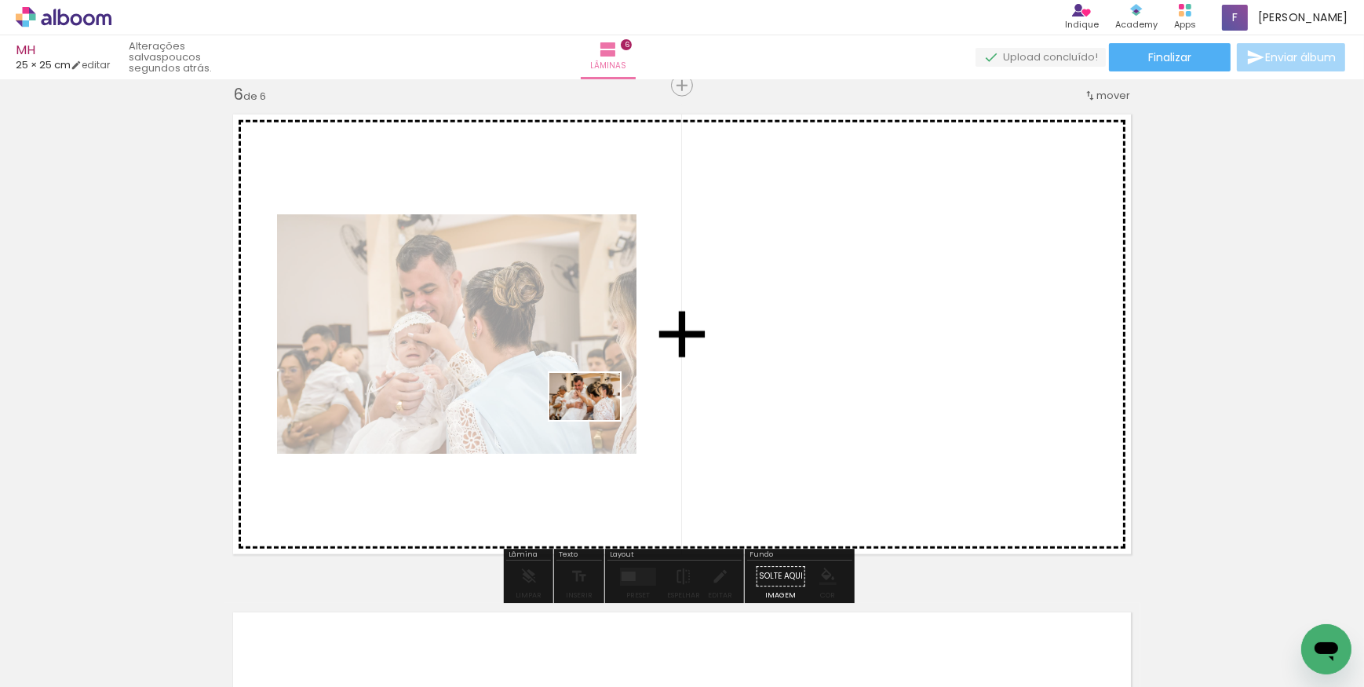
drag, startPoint x: 523, startPoint y: 639, endPoint x: 605, endPoint y: 457, distance: 199.6
click at [597, 419] on quentale-workspace at bounding box center [682, 343] width 1364 height 687
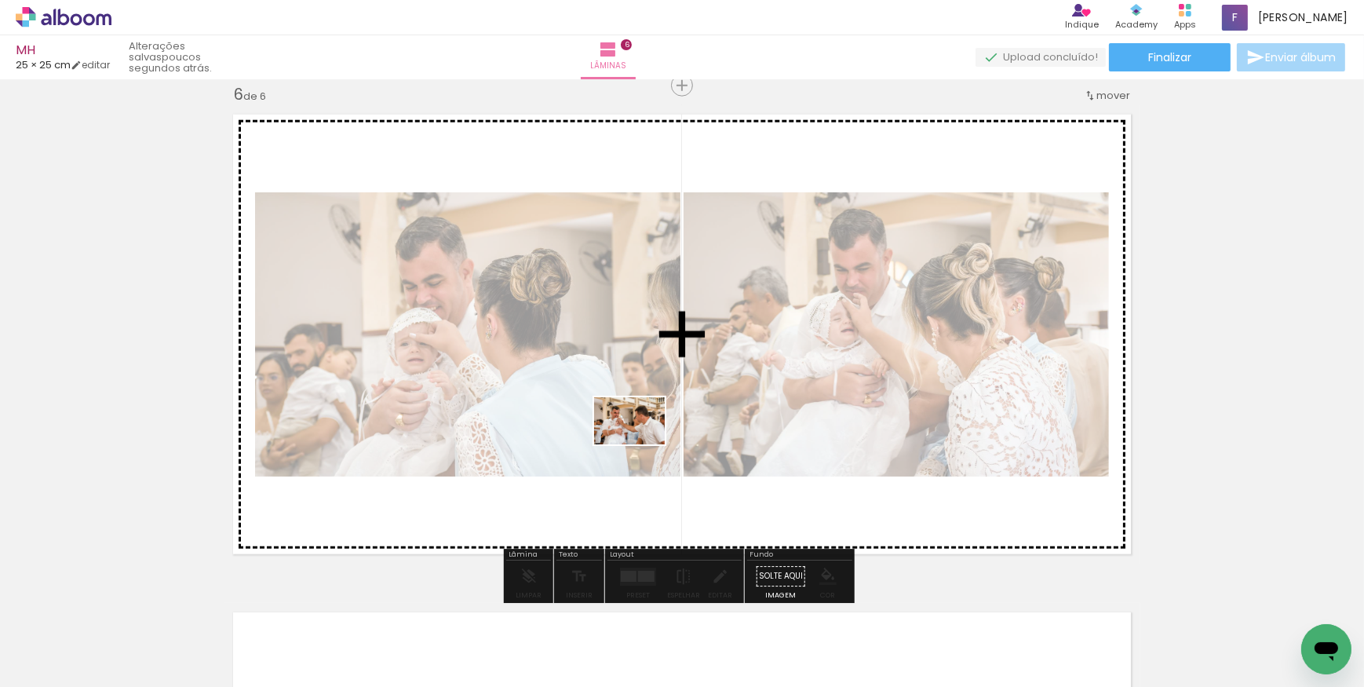
drag, startPoint x: 618, startPoint y: 638, endPoint x: 641, endPoint y: 444, distance: 195.3
click at [641, 444] on quentale-workspace at bounding box center [682, 343] width 1364 height 687
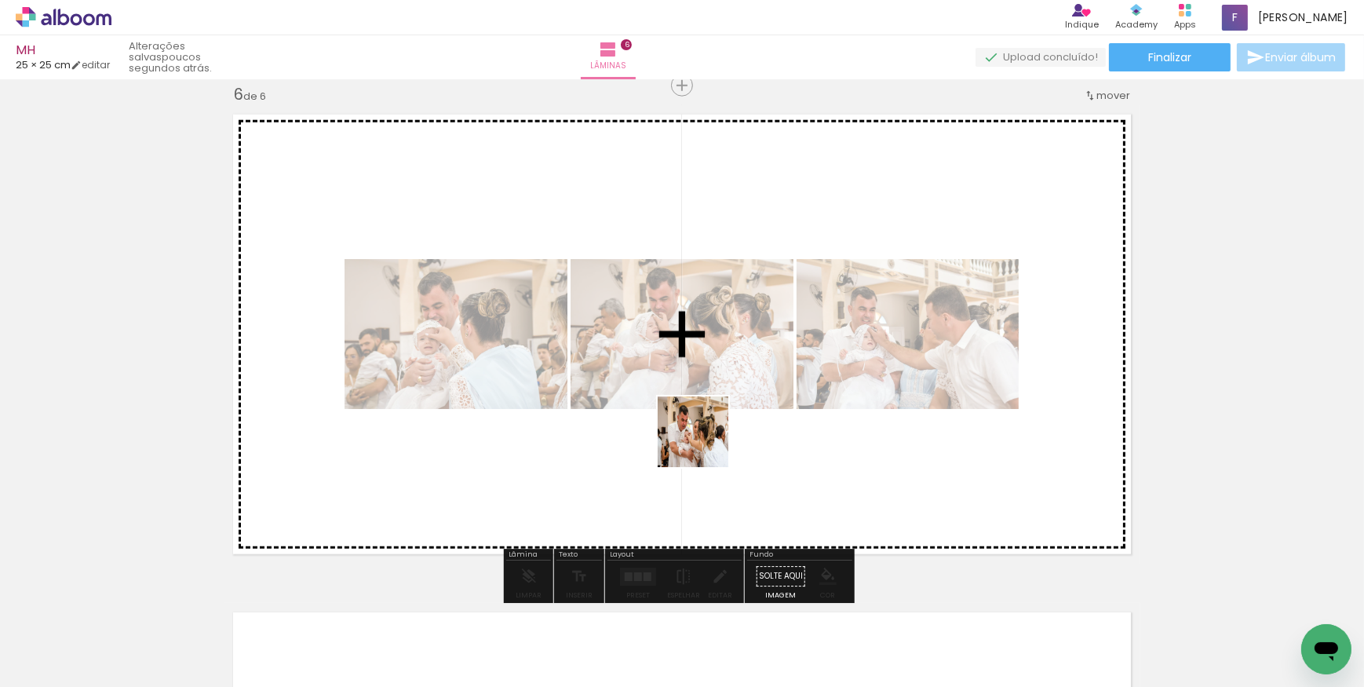
drag, startPoint x: 698, startPoint y: 644, endPoint x: 705, endPoint y: 441, distance: 202.7
click at [705, 441] on quentale-workspace at bounding box center [682, 343] width 1364 height 687
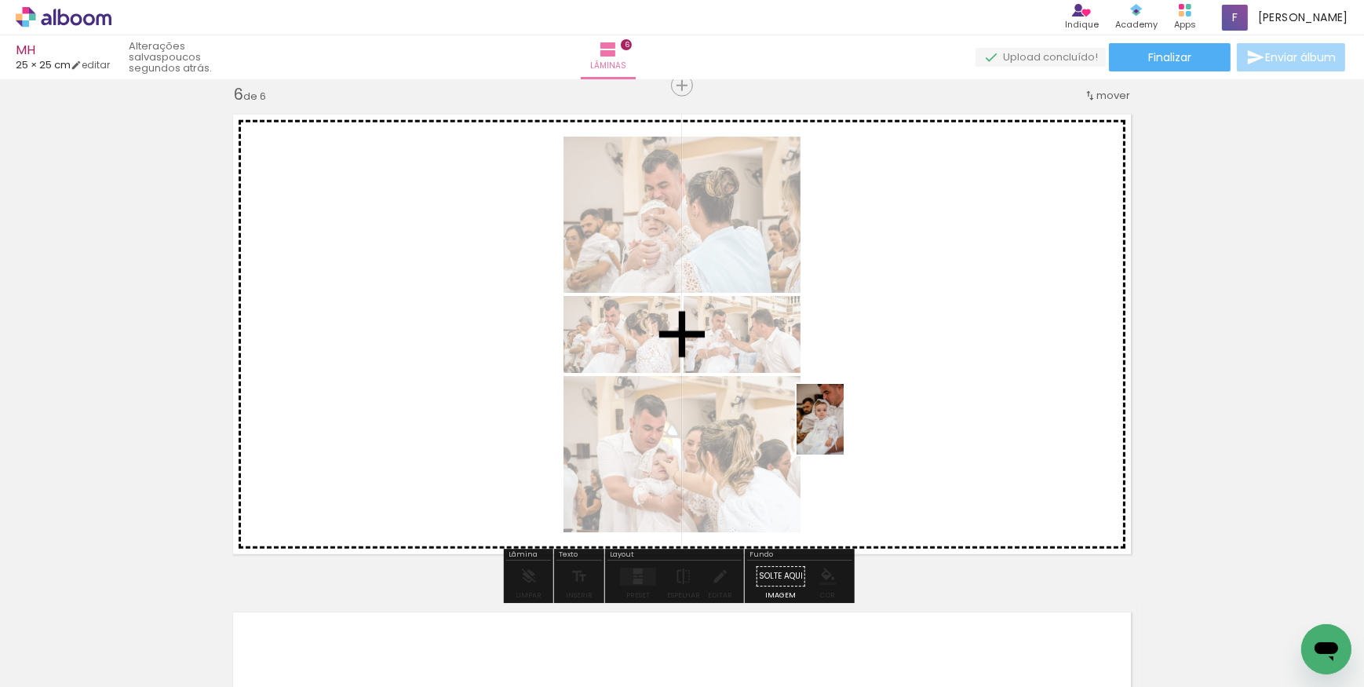
drag, startPoint x: 786, startPoint y: 641, endPoint x: 844, endPoint y: 430, distance: 218.3
click at [844, 430] on quentale-workspace at bounding box center [682, 343] width 1364 height 687
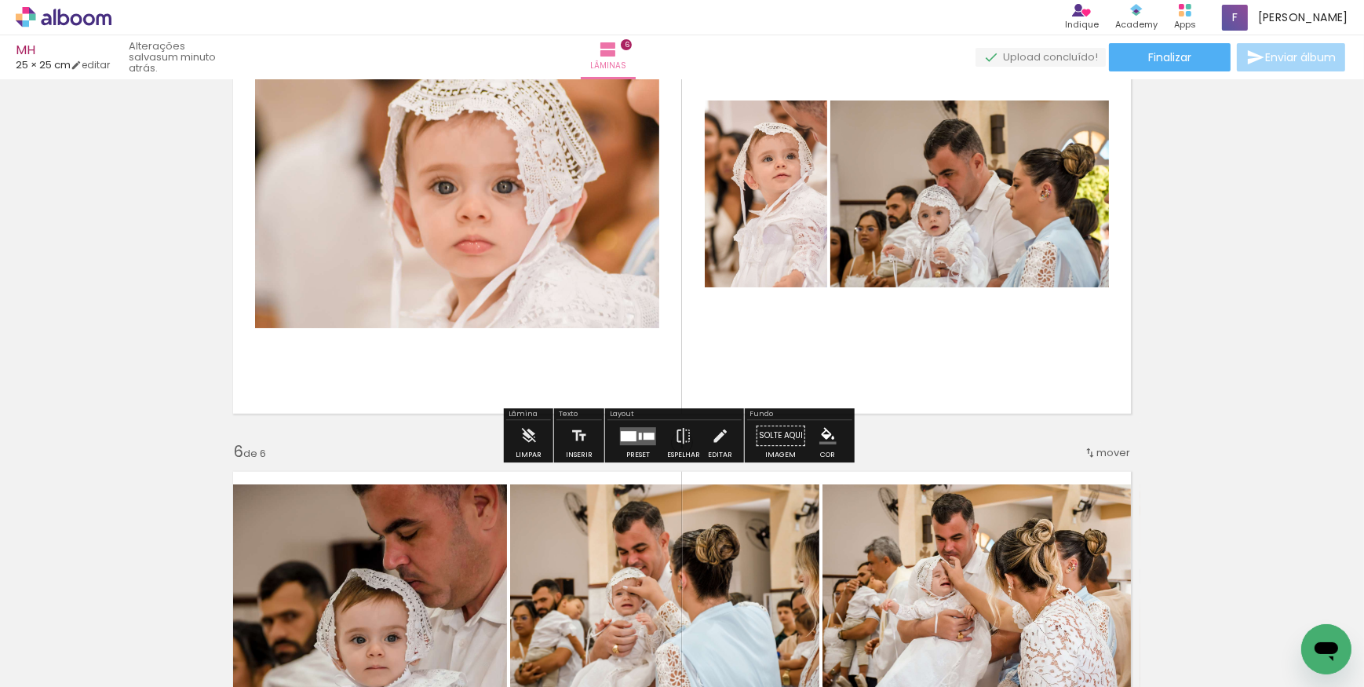
scroll to position [2223, 0]
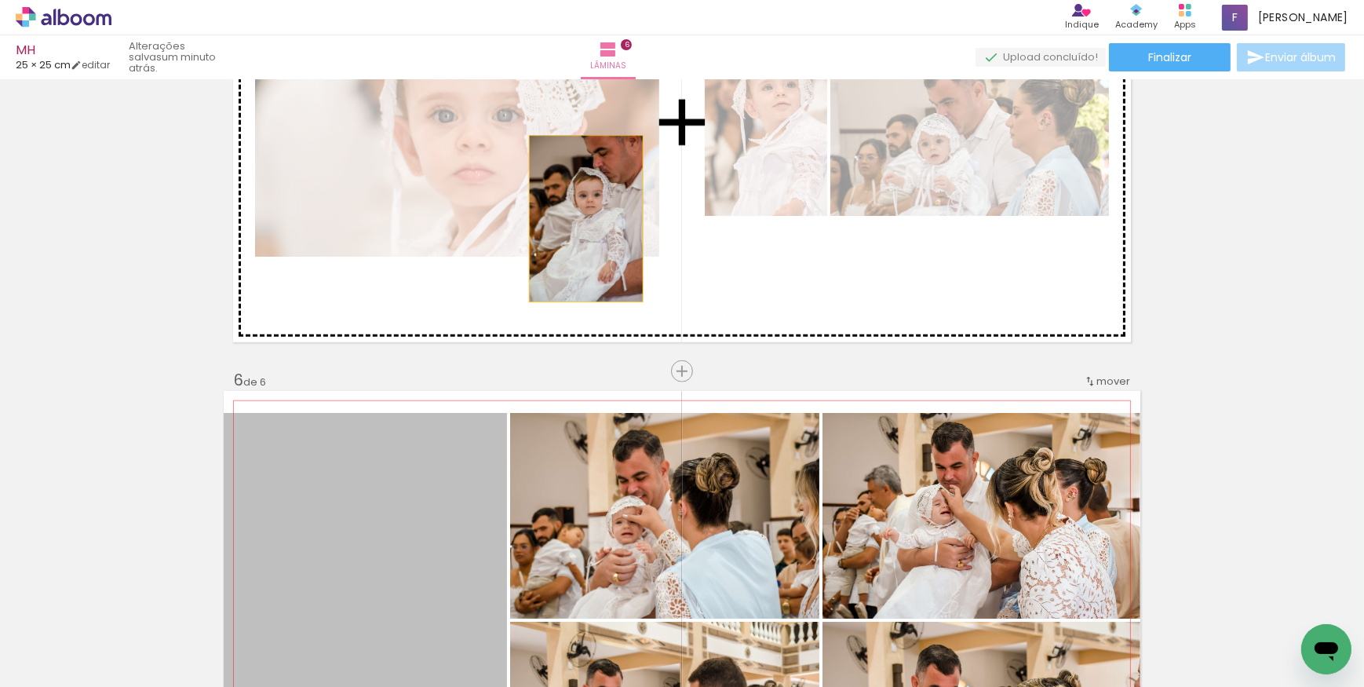
drag, startPoint x: 421, startPoint y: 524, endPoint x: 586, endPoint y: 213, distance: 352.3
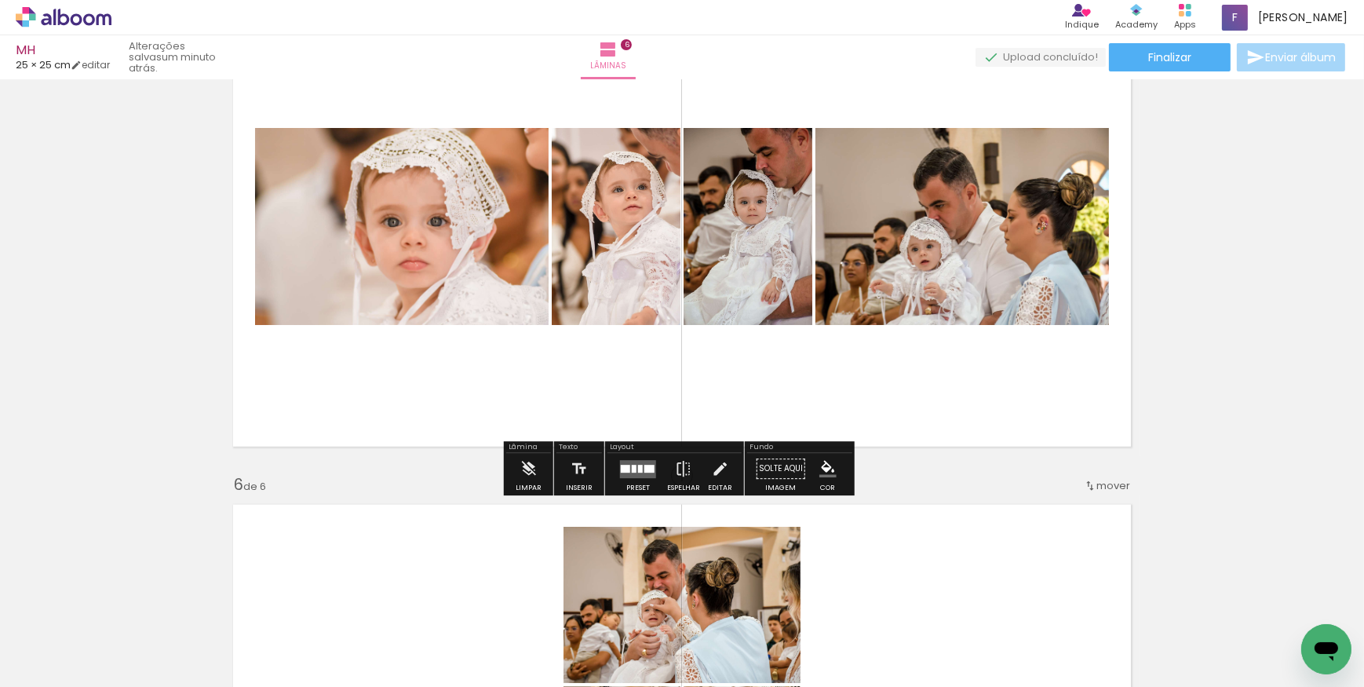
scroll to position [2081, 0]
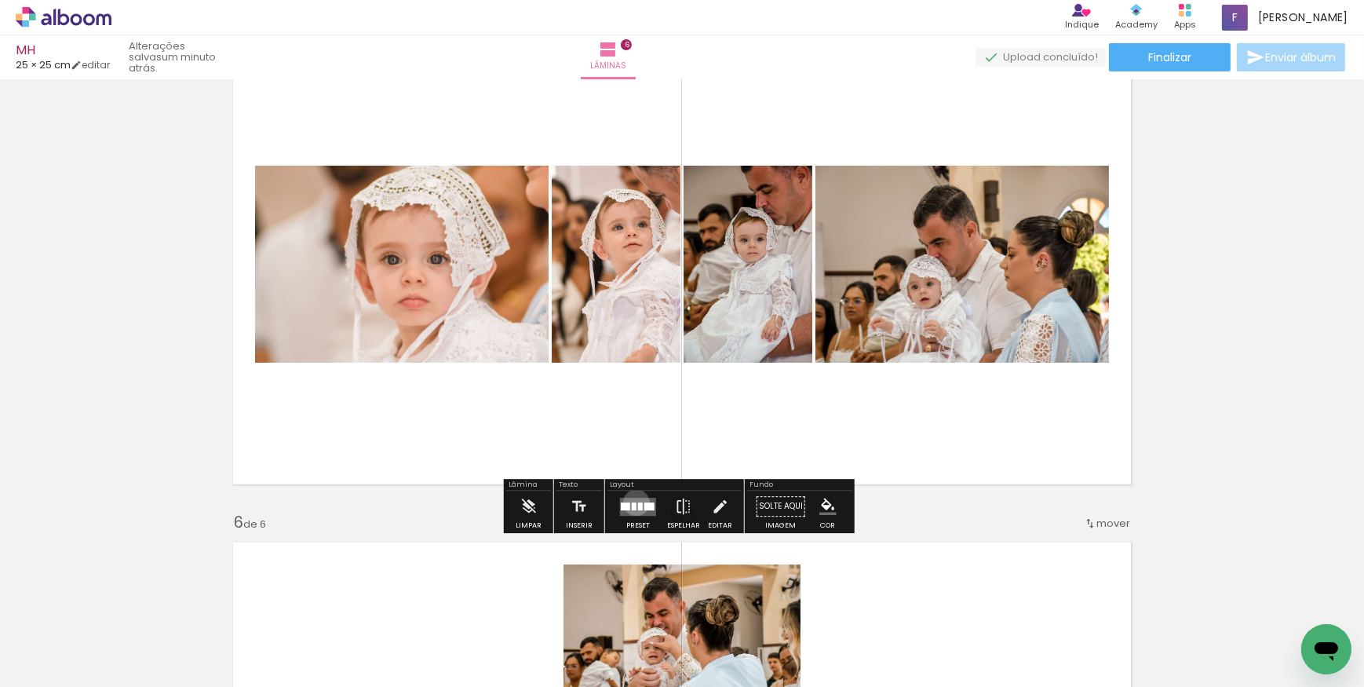
click at [633, 502] on quentale-layouter at bounding box center [638, 507] width 36 height 18
